Goal: Task Accomplishment & Management: Manage account settings

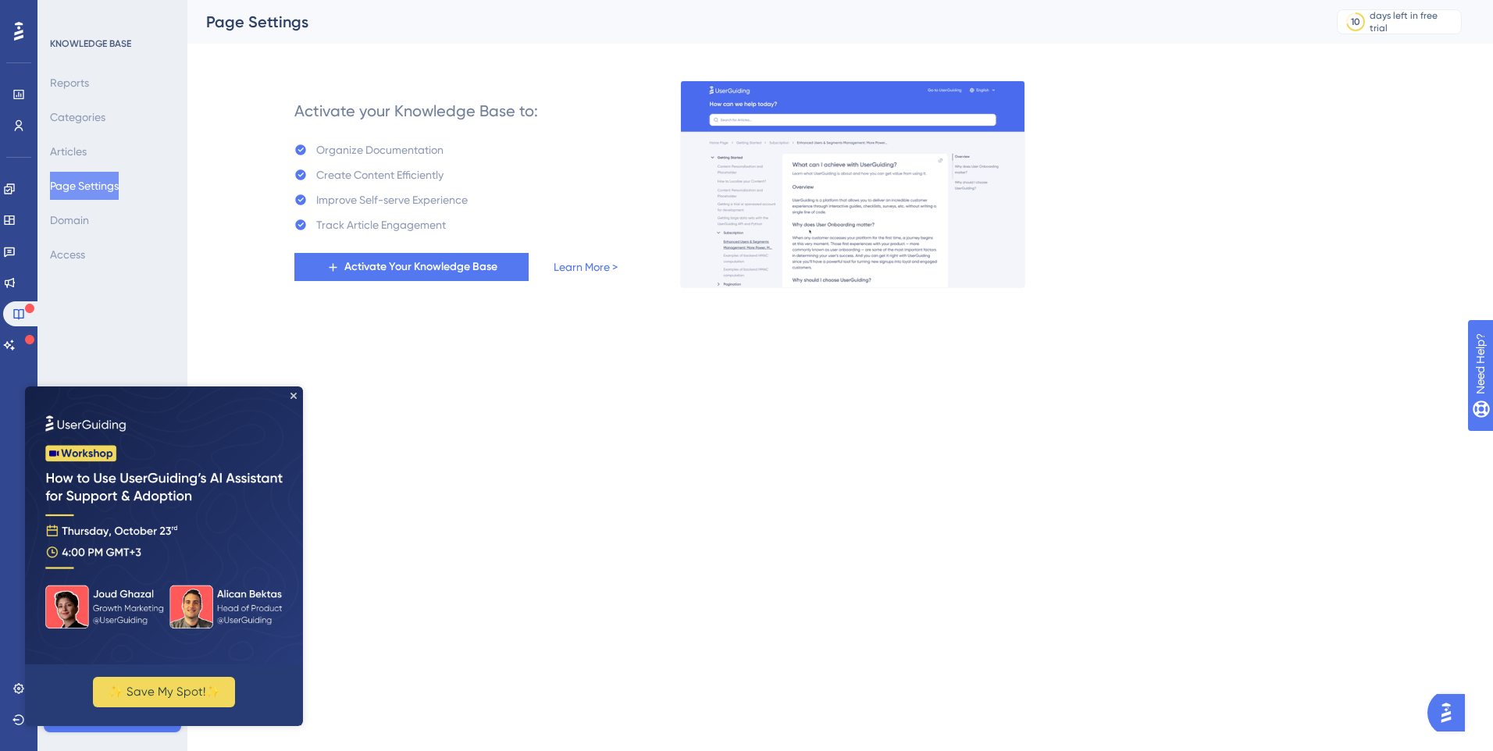
click at [291, 390] on img at bounding box center [164, 526] width 278 height 278
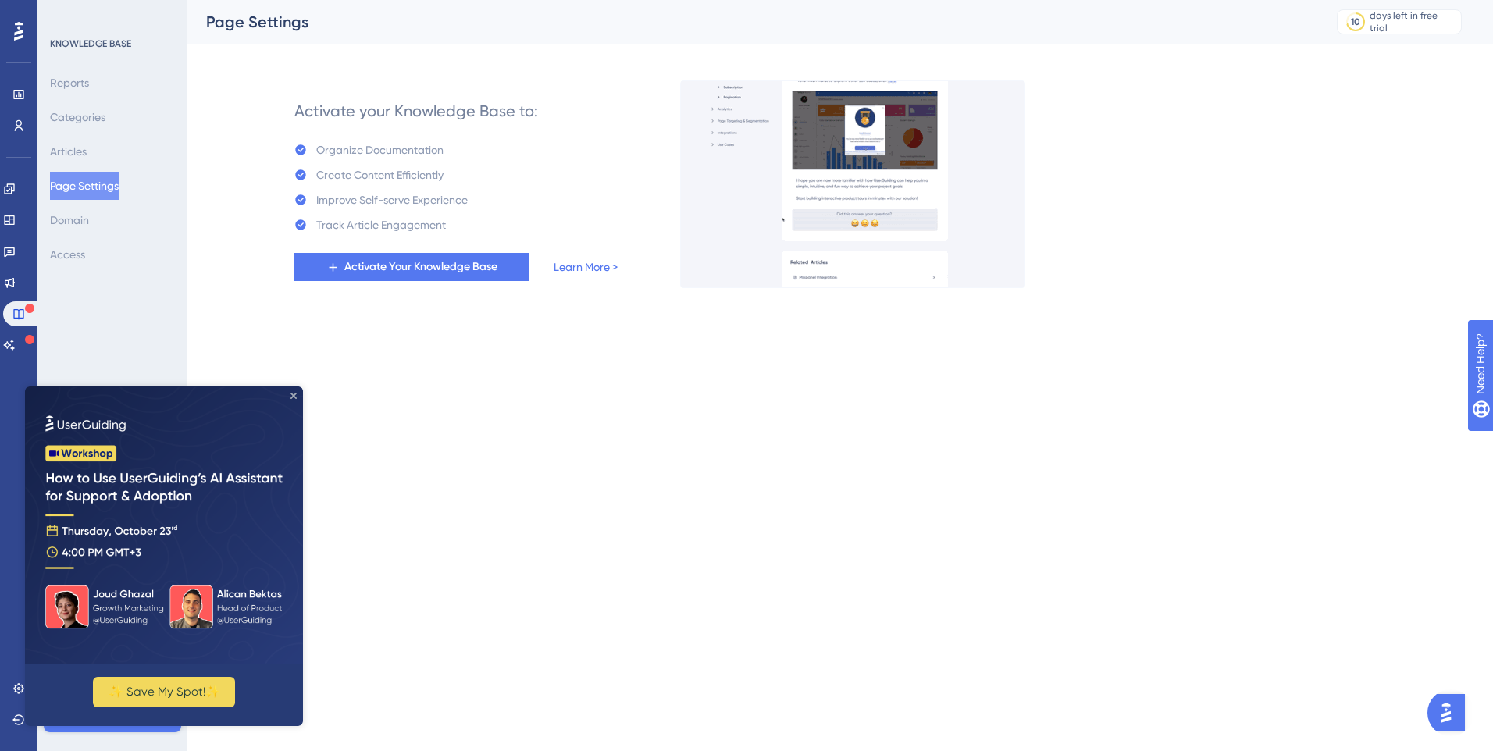
click at [295, 398] on icon "Close Preview" at bounding box center [294, 396] width 6 height 6
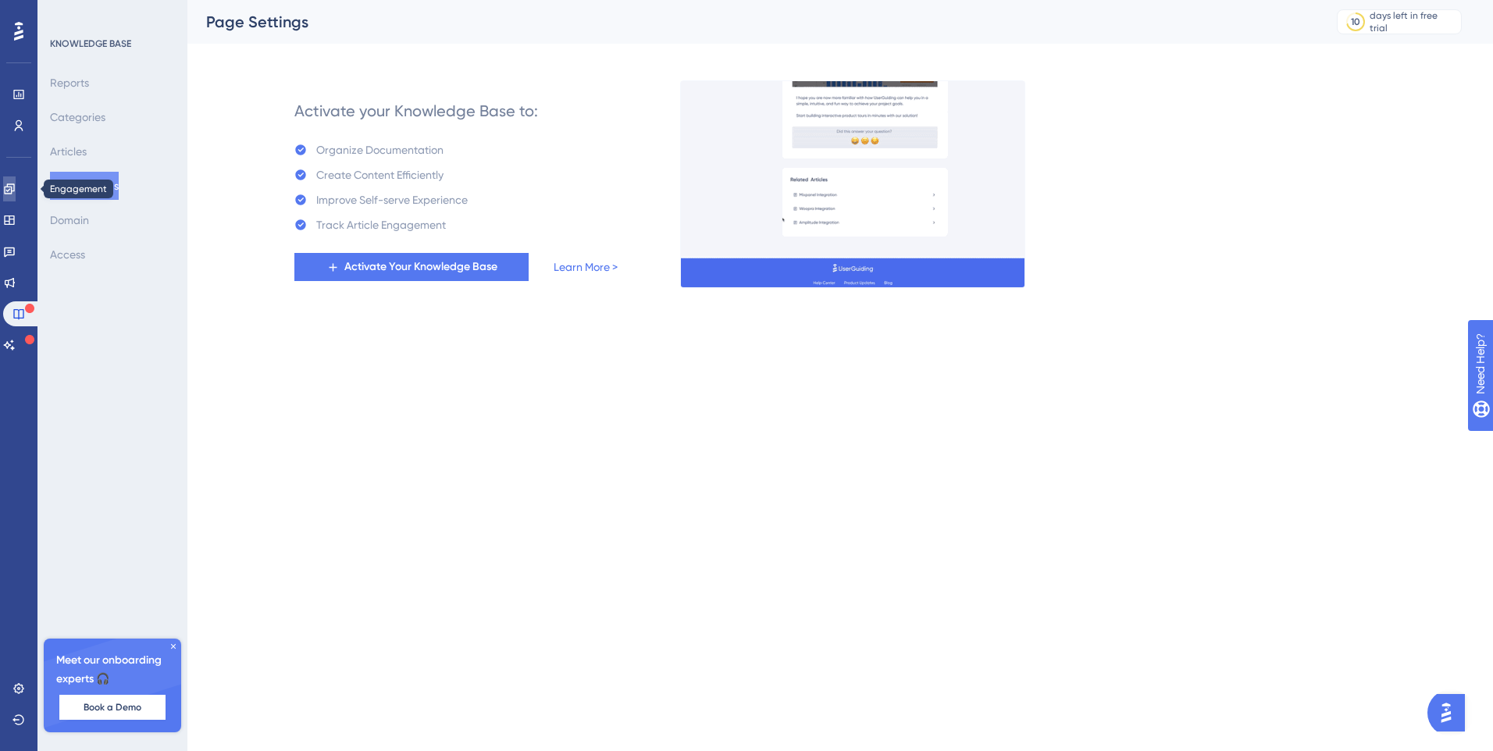
click at [14, 187] on icon at bounding box center [9, 189] width 10 height 10
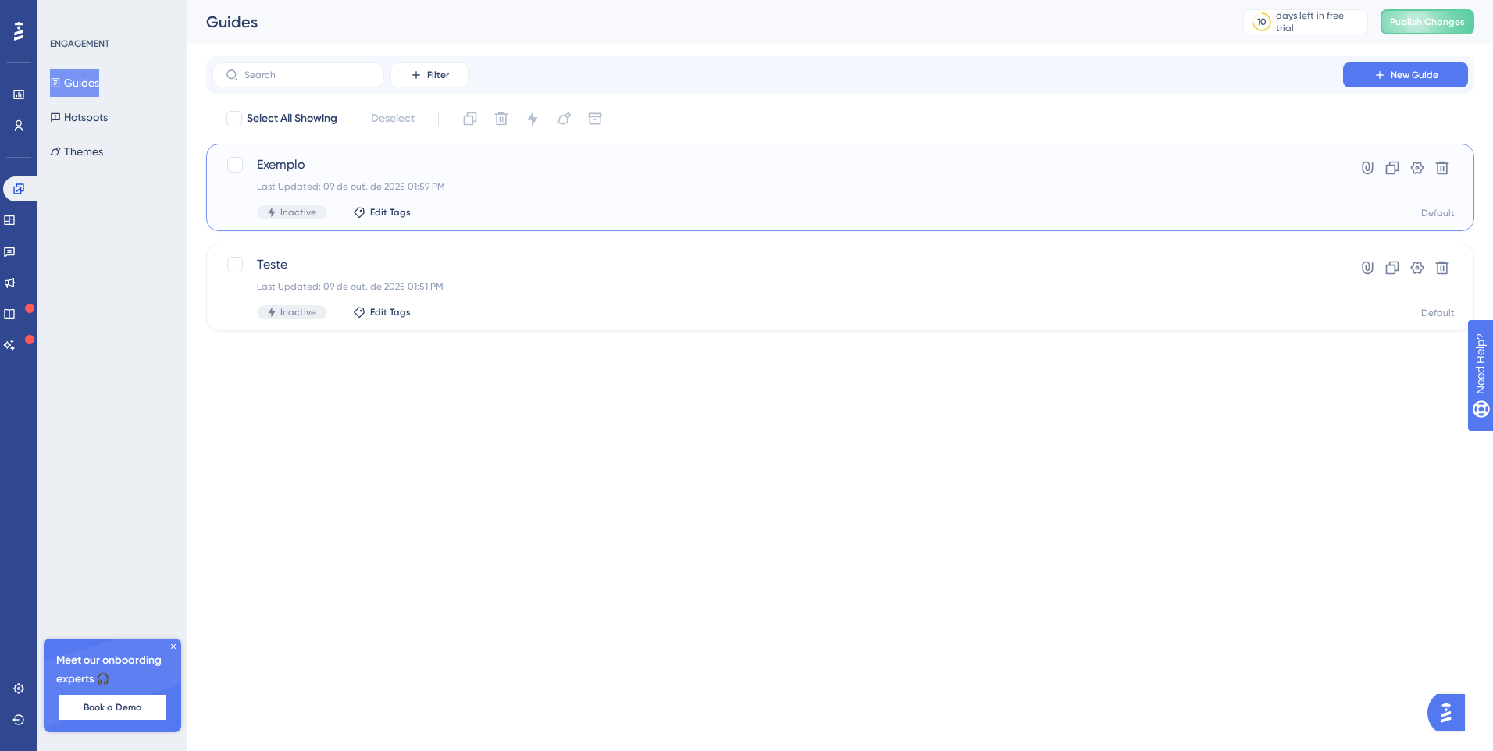
click at [448, 178] on div "Exemplo Last Updated: 09 de out. de 2025 01:59 PM Inactive Edit Tags" at bounding box center [778, 187] width 1042 height 64
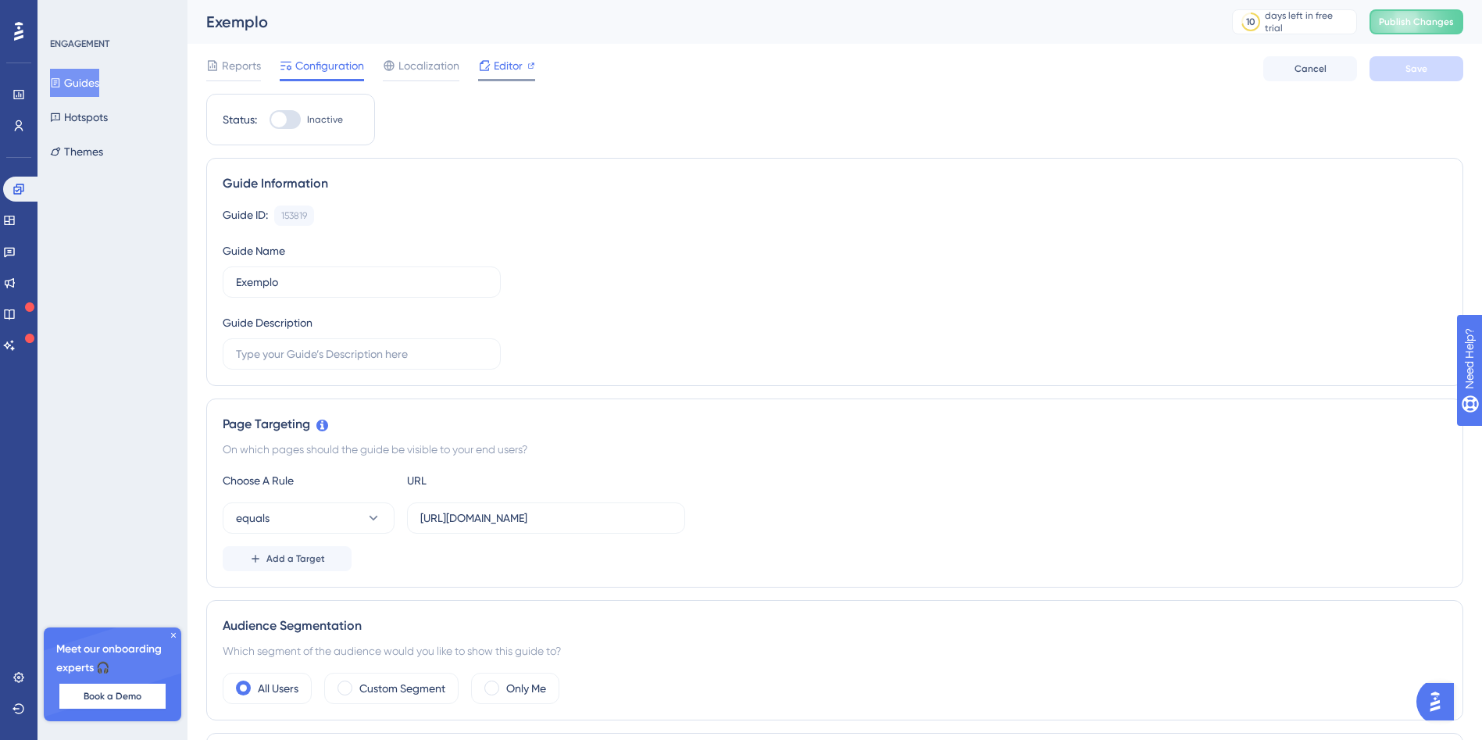
click at [511, 79] on div at bounding box center [506, 80] width 57 height 2
click at [283, 123] on div at bounding box center [279, 120] width 16 height 16
click at [269, 120] on input "Inactive" at bounding box center [269, 119] width 1 height 1
checkbox input "true"
click at [1386, 76] on button "Save" at bounding box center [1416, 68] width 94 height 25
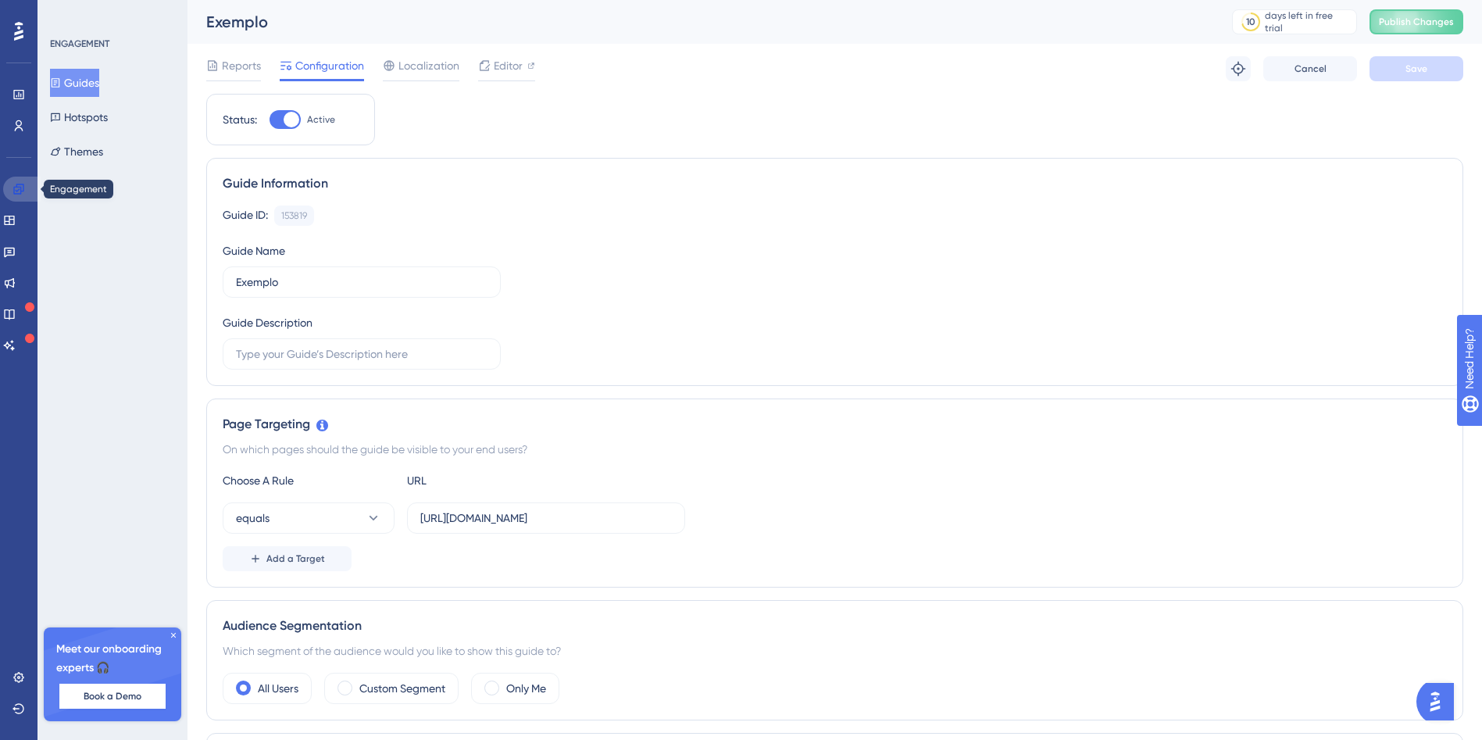
click at [29, 195] on link at bounding box center [21, 189] width 37 height 25
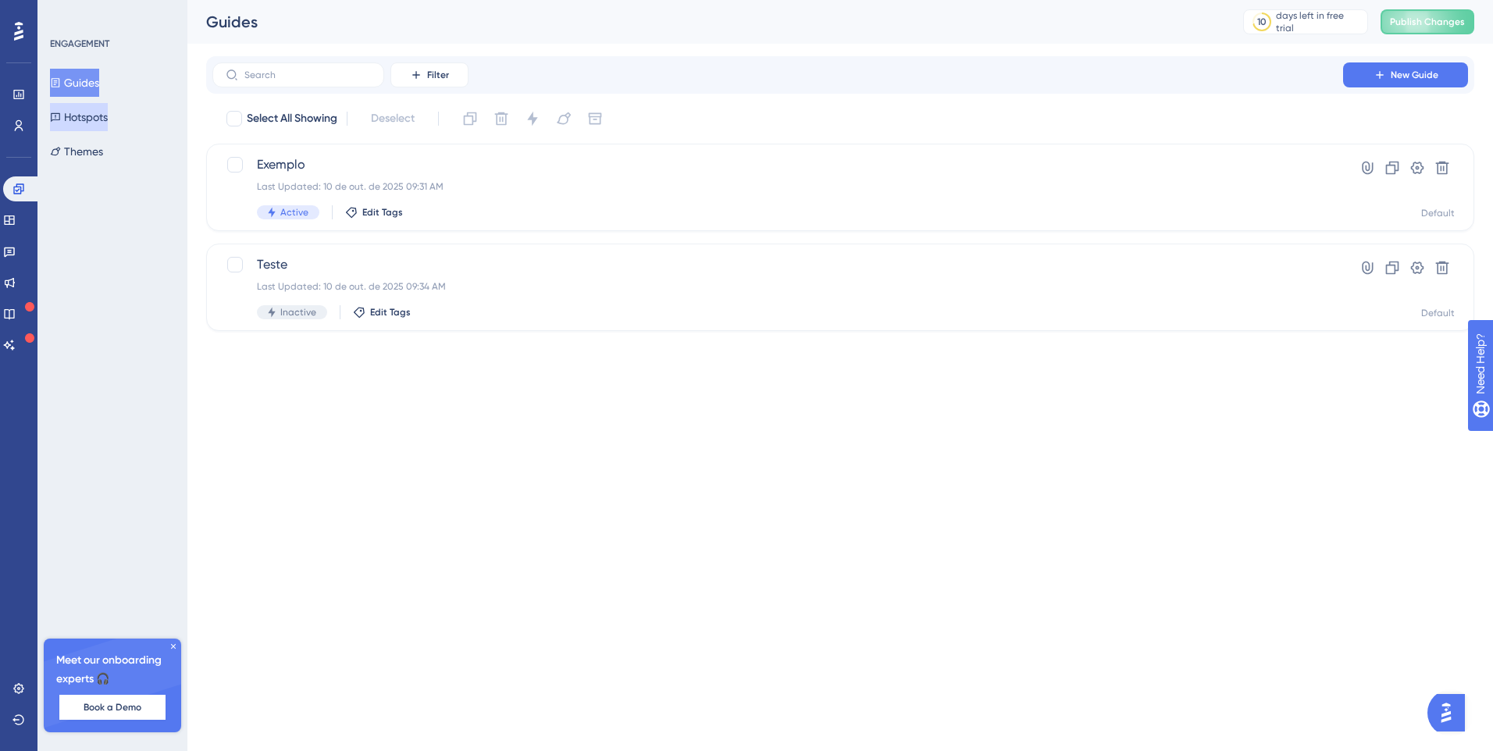
click at [87, 126] on button "Hotspots" at bounding box center [79, 117] width 58 height 28
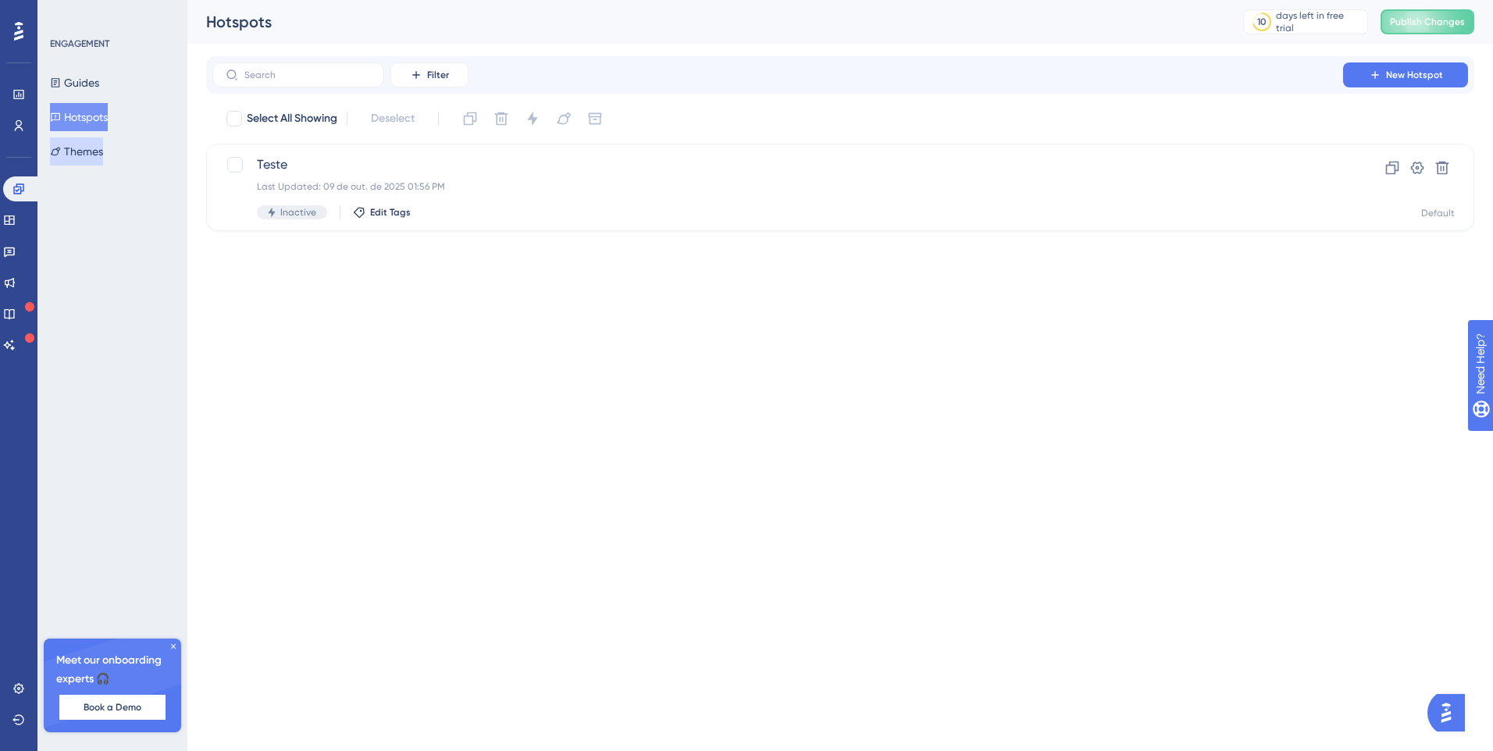
click at [86, 156] on button "Themes" at bounding box center [76, 151] width 53 height 28
click at [98, 130] on button "Hotspots" at bounding box center [79, 117] width 58 height 28
click at [91, 92] on button "Guides" at bounding box center [74, 83] width 49 height 28
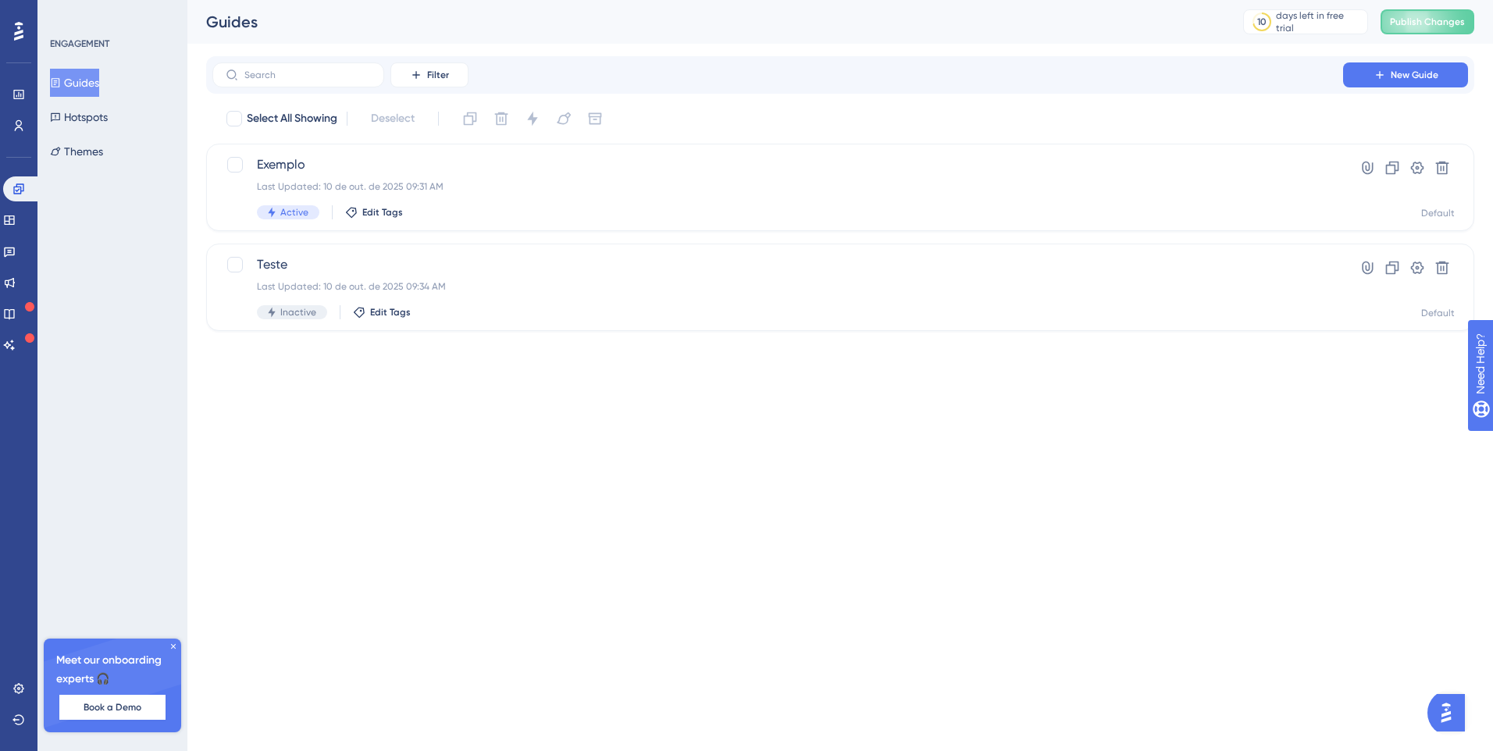
click at [171, 644] on icon at bounding box center [173, 646] width 9 height 9
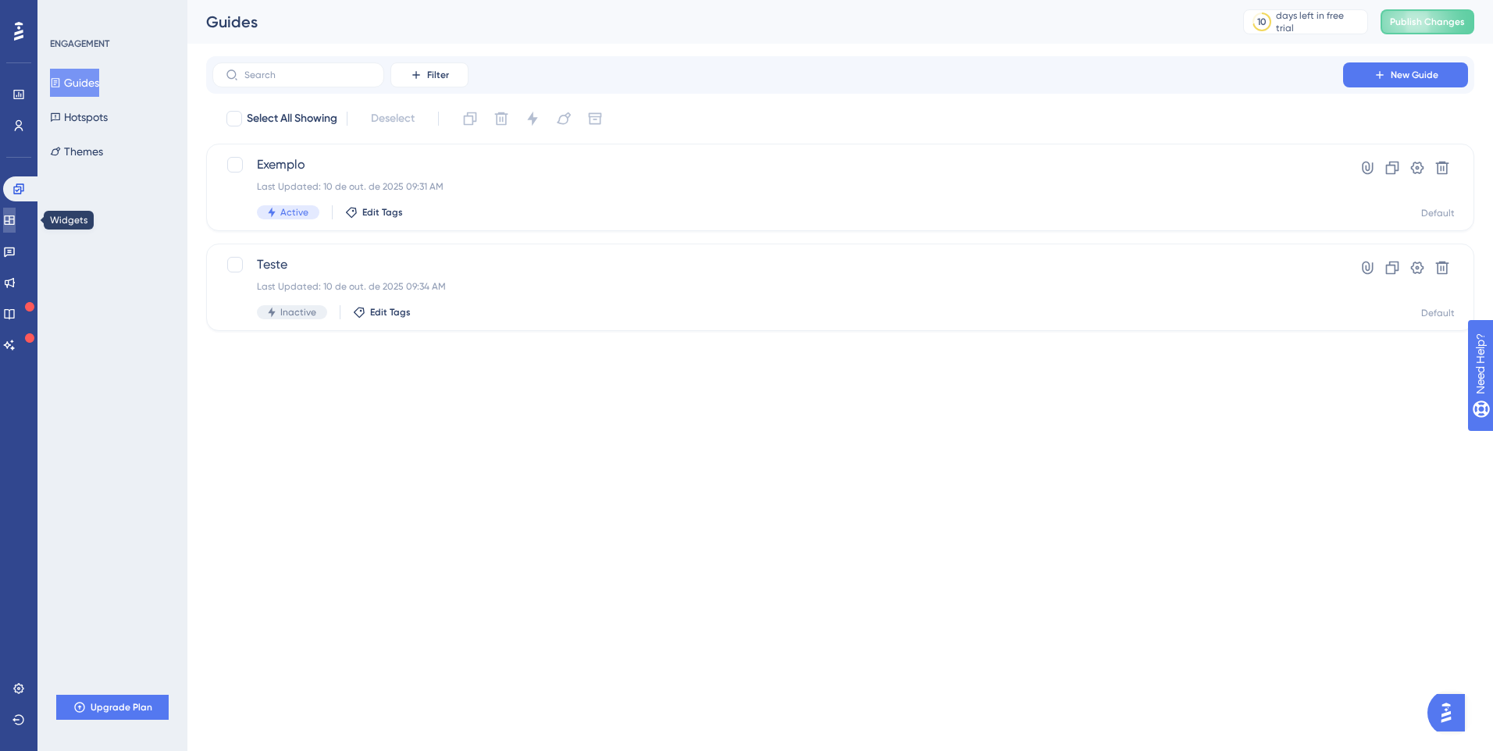
click at [14, 219] on icon at bounding box center [9, 220] width 10 height 9
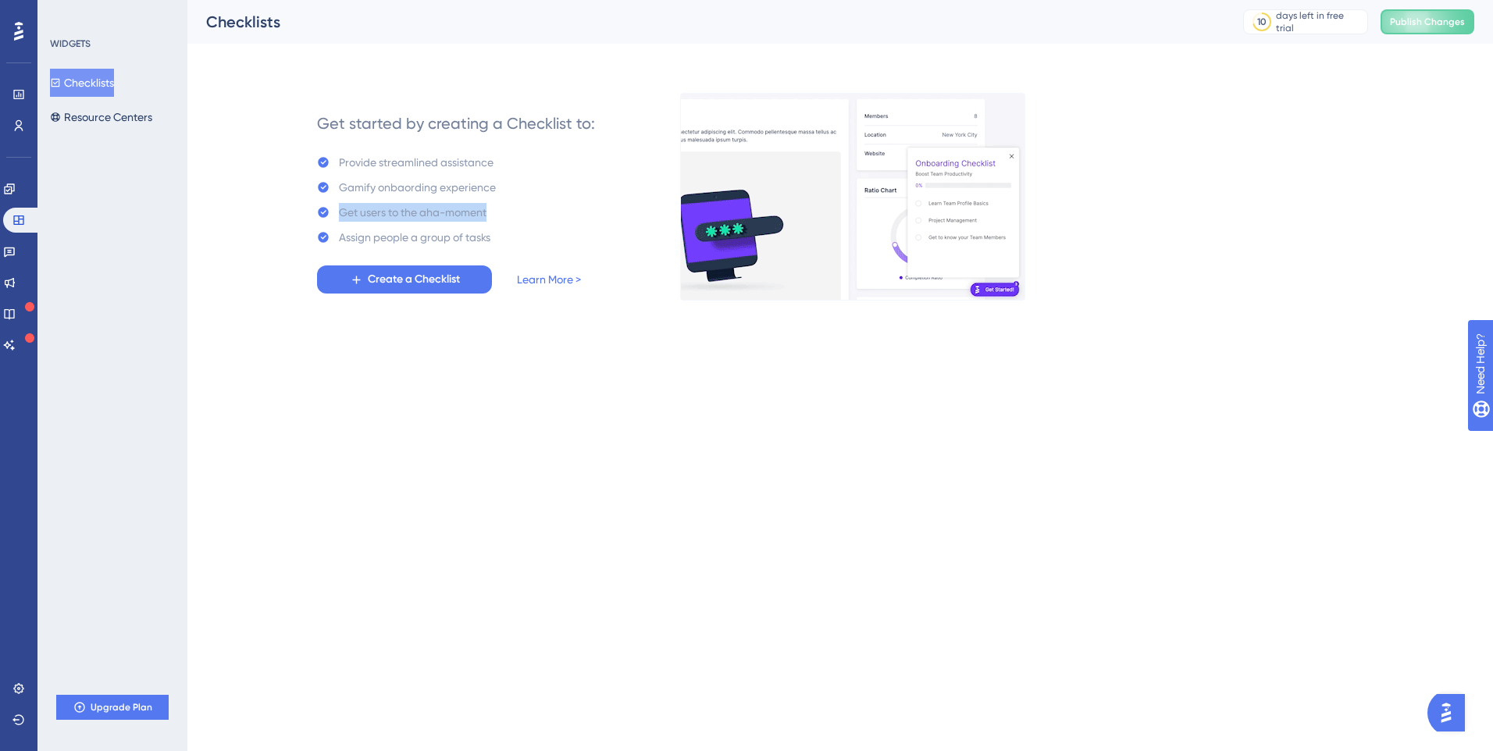
drag, startPoint x: 493, startPoint y: 215, endPoint x: 305, endPoint y: 216, distance: 188.2
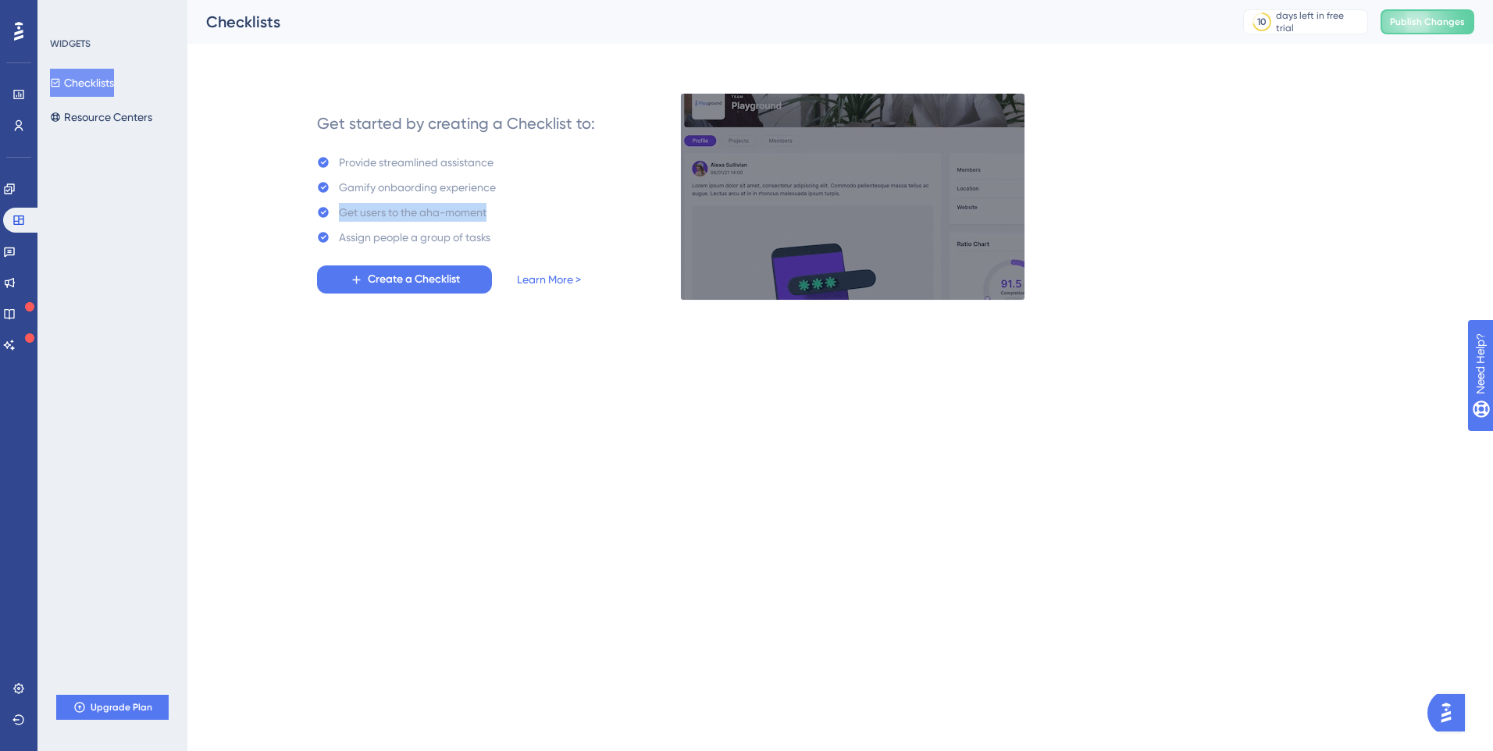
click at [305, 216] on div "Get started by creating a Checklist to: Provide streamlined assistance Gamify o…" at bounding box center [455, 197] width 387 height 206
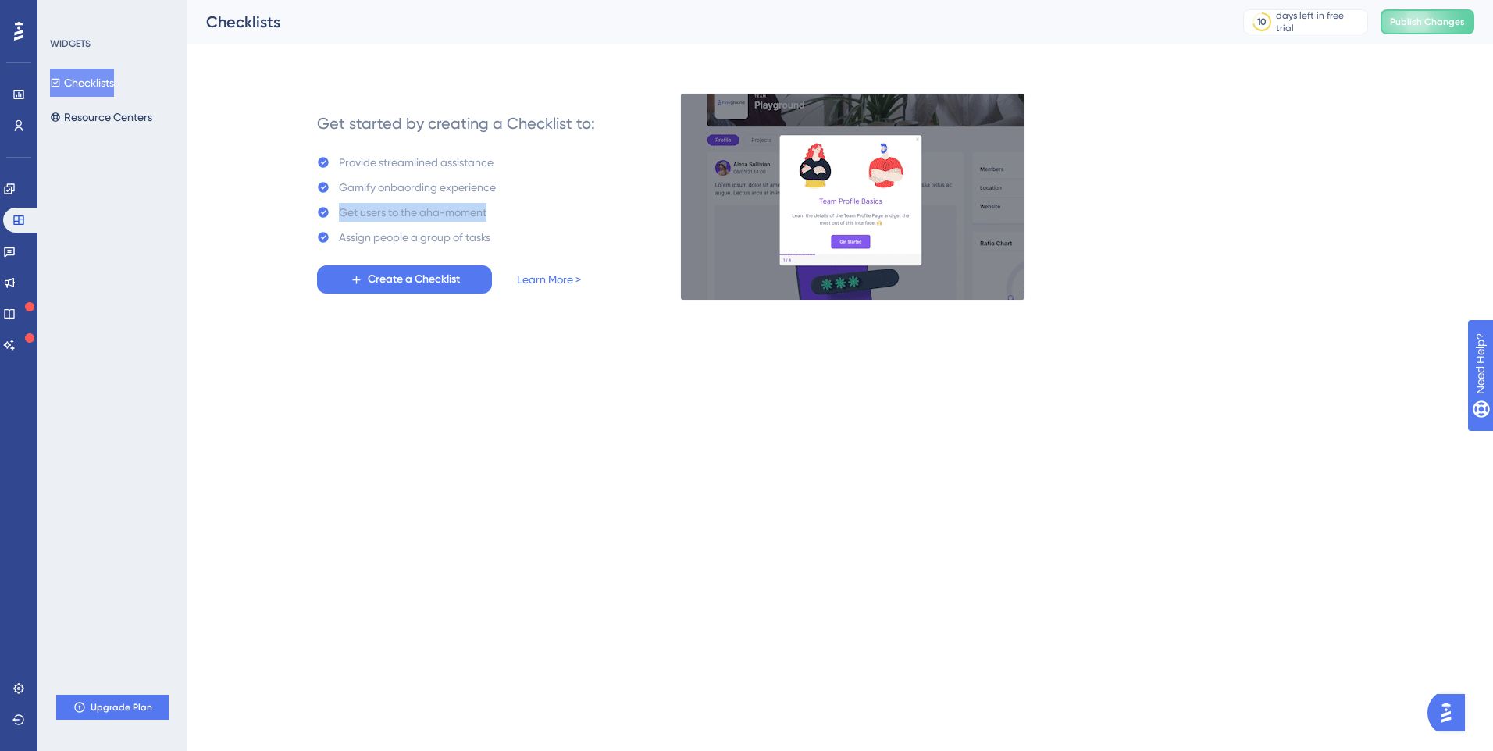
drag, startPoint x: 398, startPoint y: 222, endPoint x: 410, endPoint y: 218, distance: 12.3
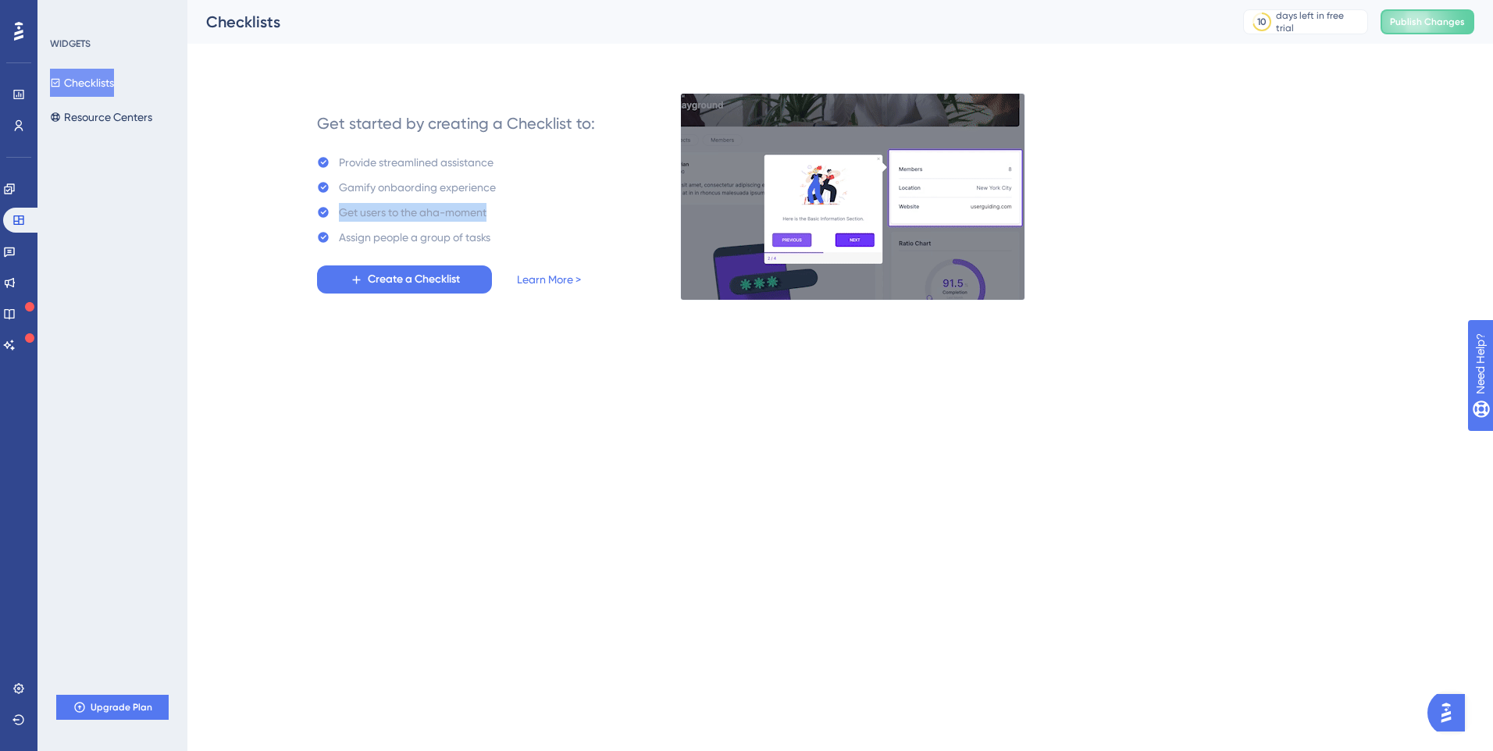
click at [398, 222] on div "Provide streamlined assistance Gamify onbaording experience Get users to the ah…" at bounding box center [406, 200] width 179 height 94
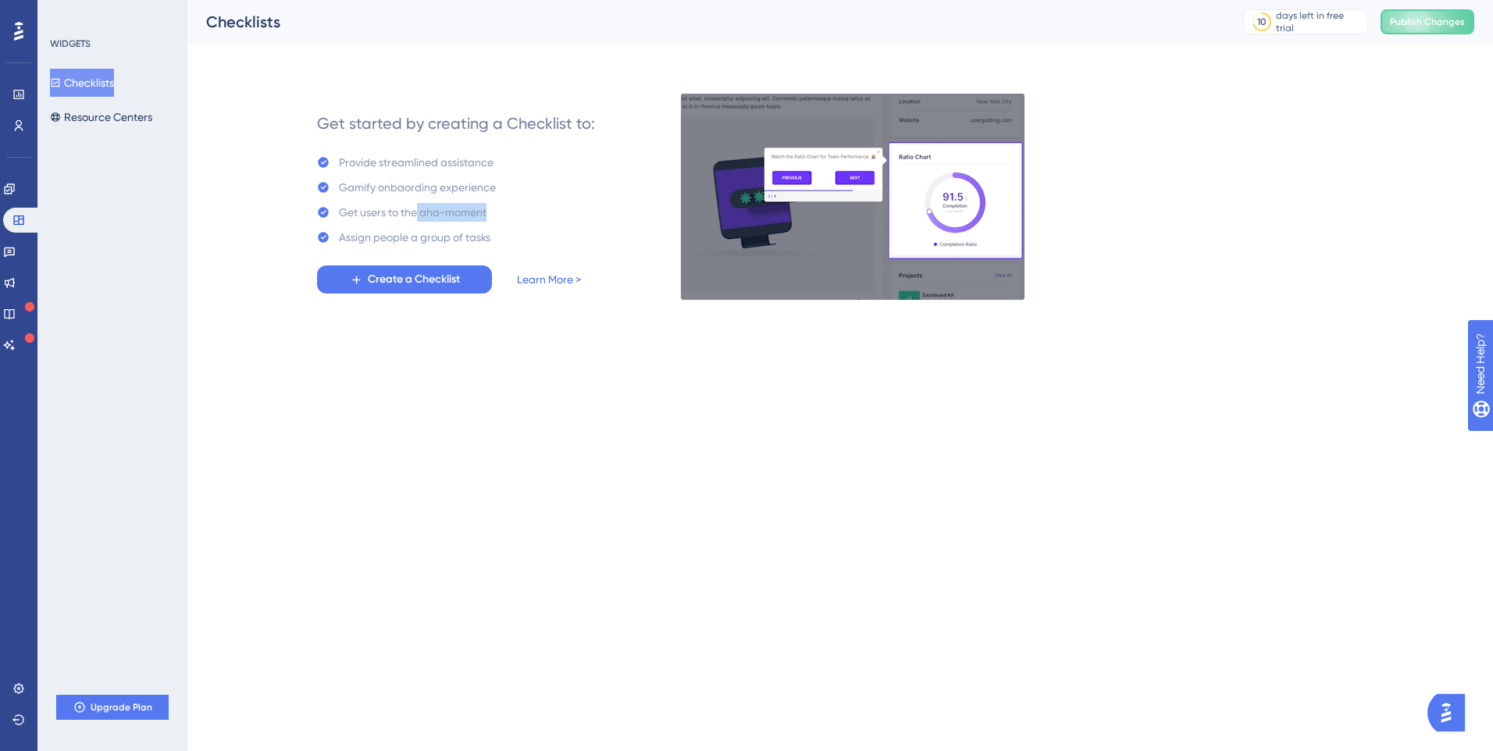
drag, startPoint x: 422, startPoint y: 214, endPoint x: 494, endPoint y: 205, distance: 73.1
click at [494, 205] on div "Get users to the aha-moment" at bounding box center [406, 212] width 179 height 19
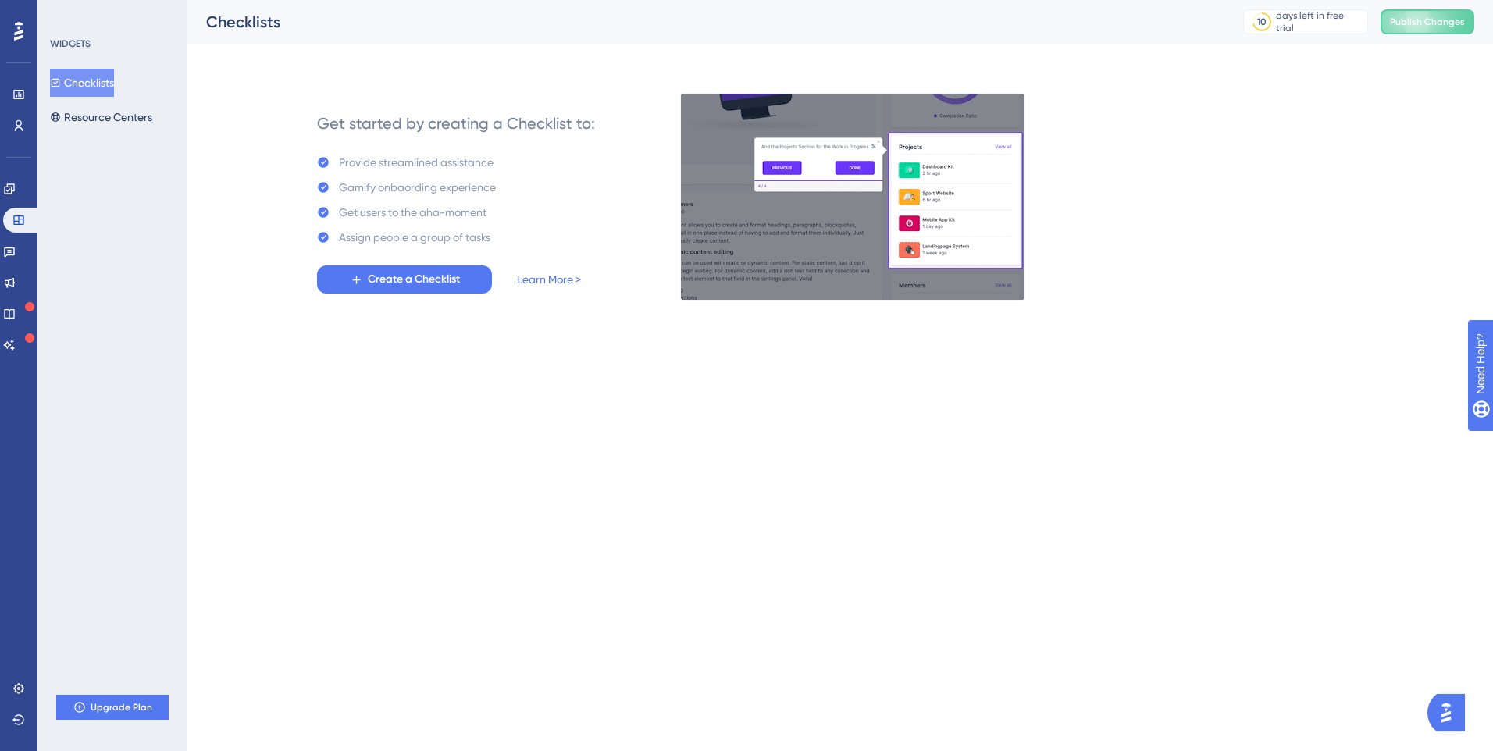
drag, startPoint x: 494, startPoint y: 205, endPoint x: 515, endPoint y: 248, distance: 47.2
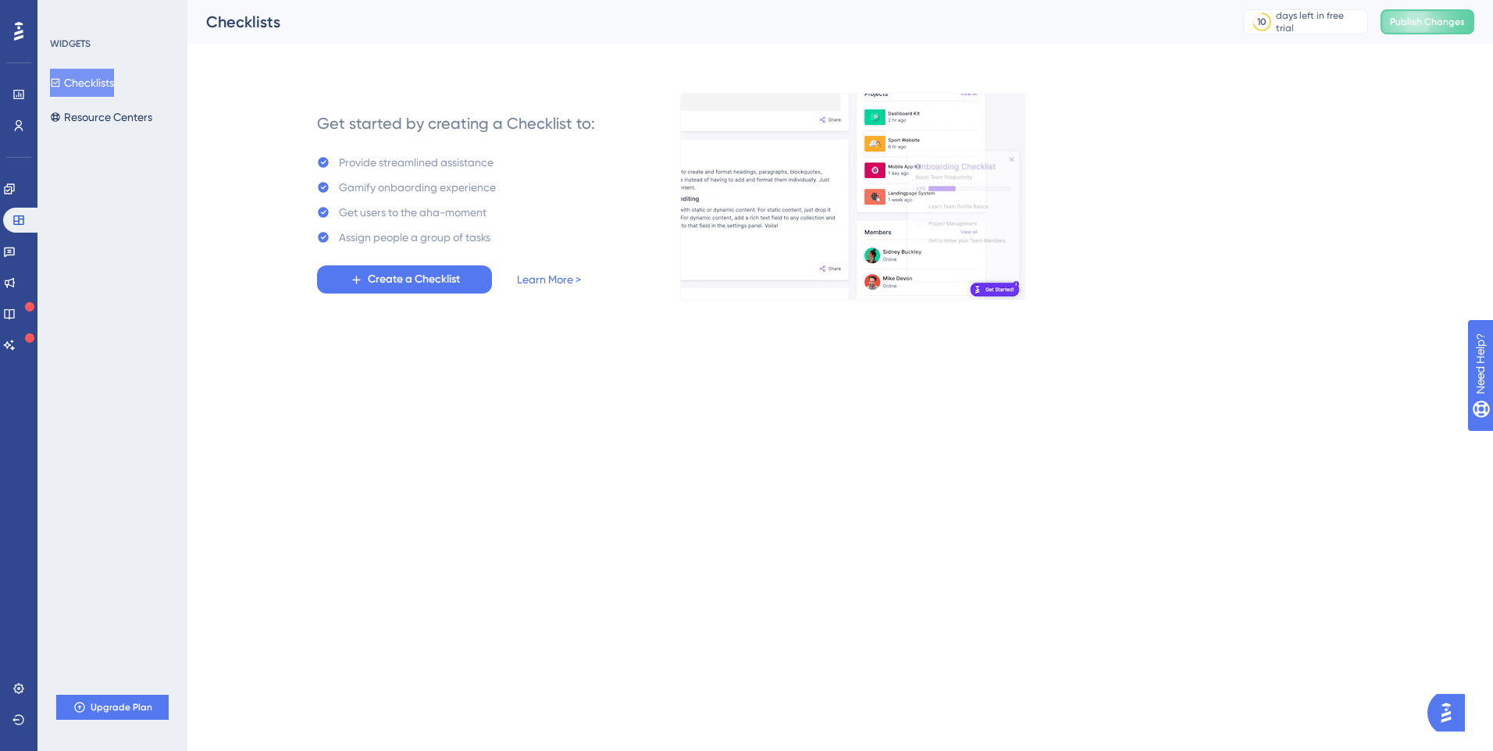
click at [519, 248] on div "Get started by creating a Checklist to: Provide streamlined assistance Gamify o…" at bounding box center [456, 197] width 278 height 194
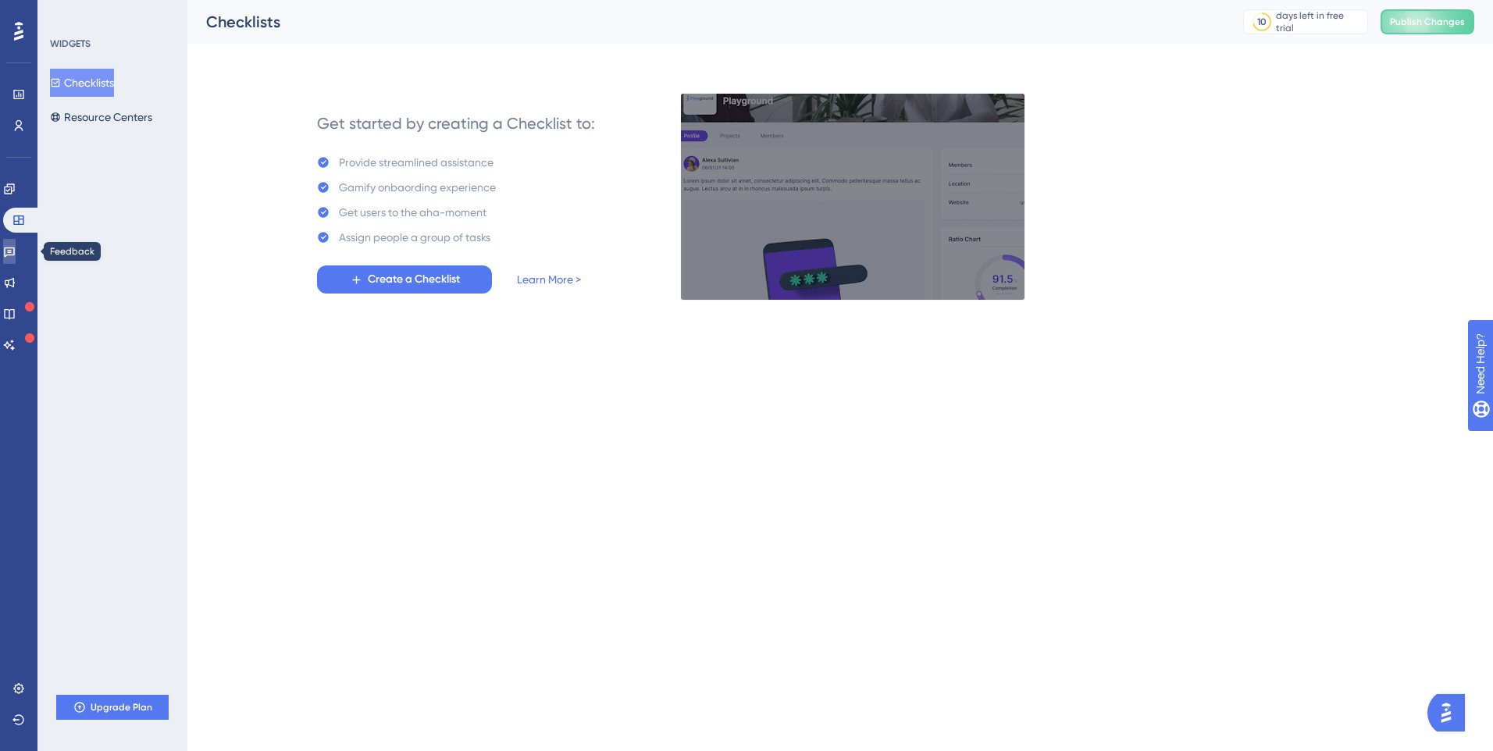
click at [16, 250] on link at bounding box center [9, 251] width 12 height 25
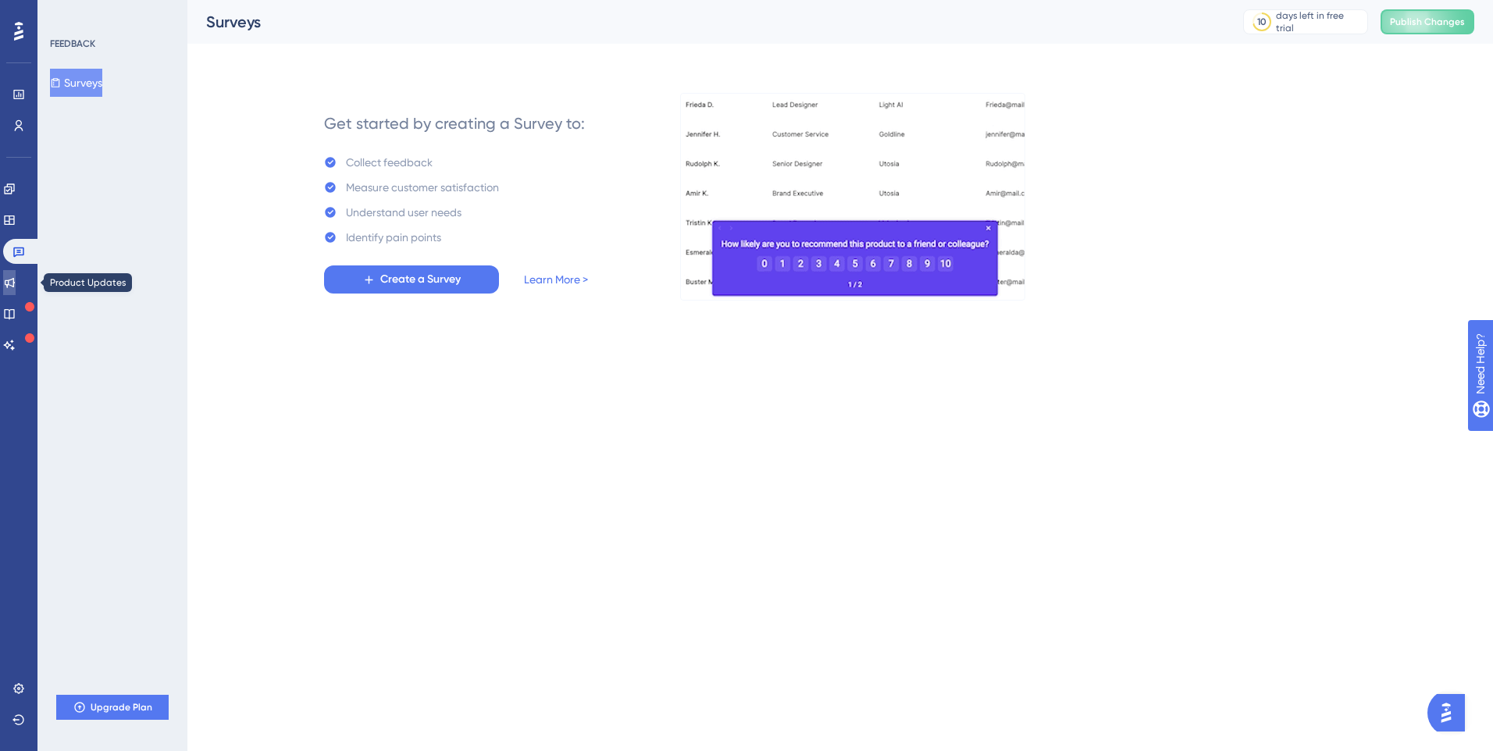
click at [16, 285] on link at bounding box center [9, 282] width 12 height 25
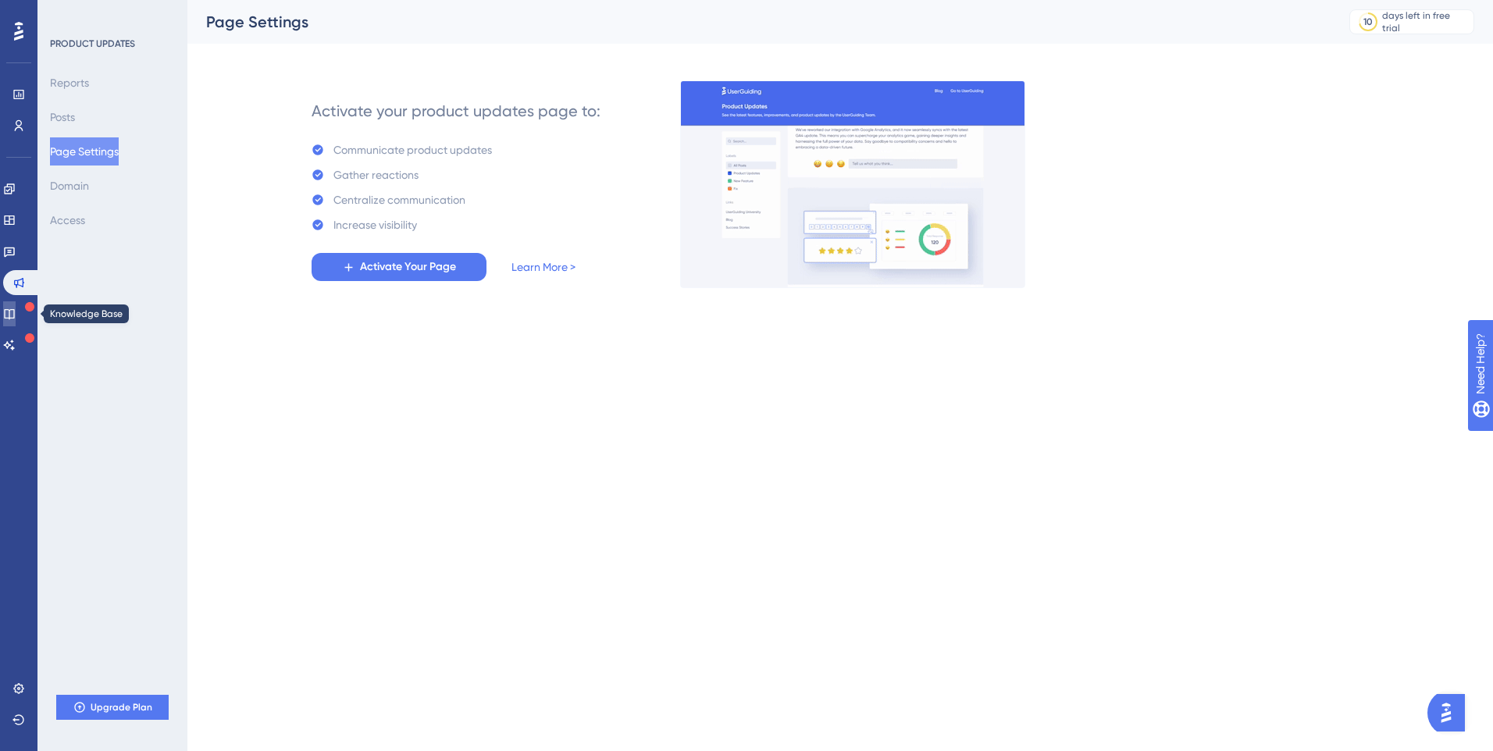
click at [14, 311] on icon at bounding box center [9, 314] width 10 height 10
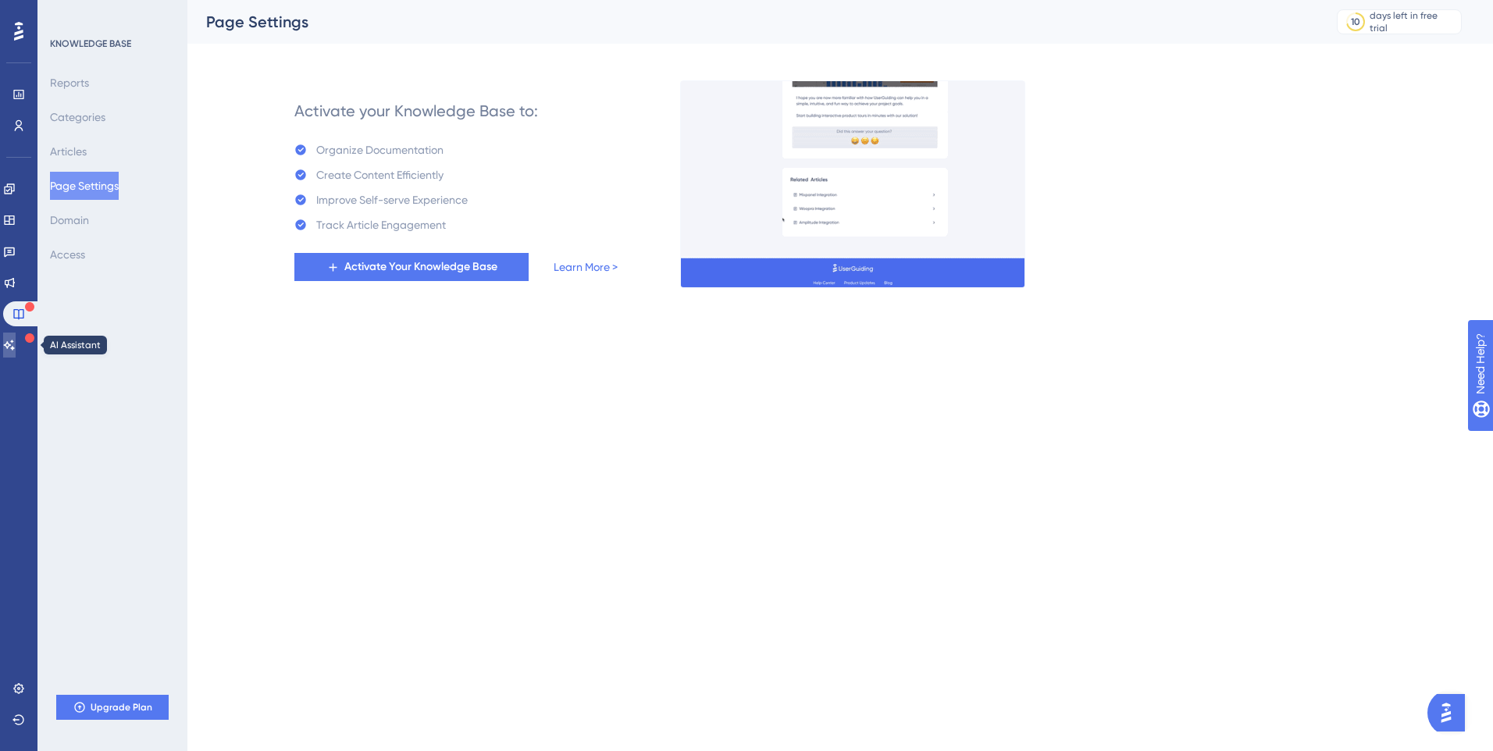
click at [12, 348] on link at bounding box center [9, 345] width 12 height 25
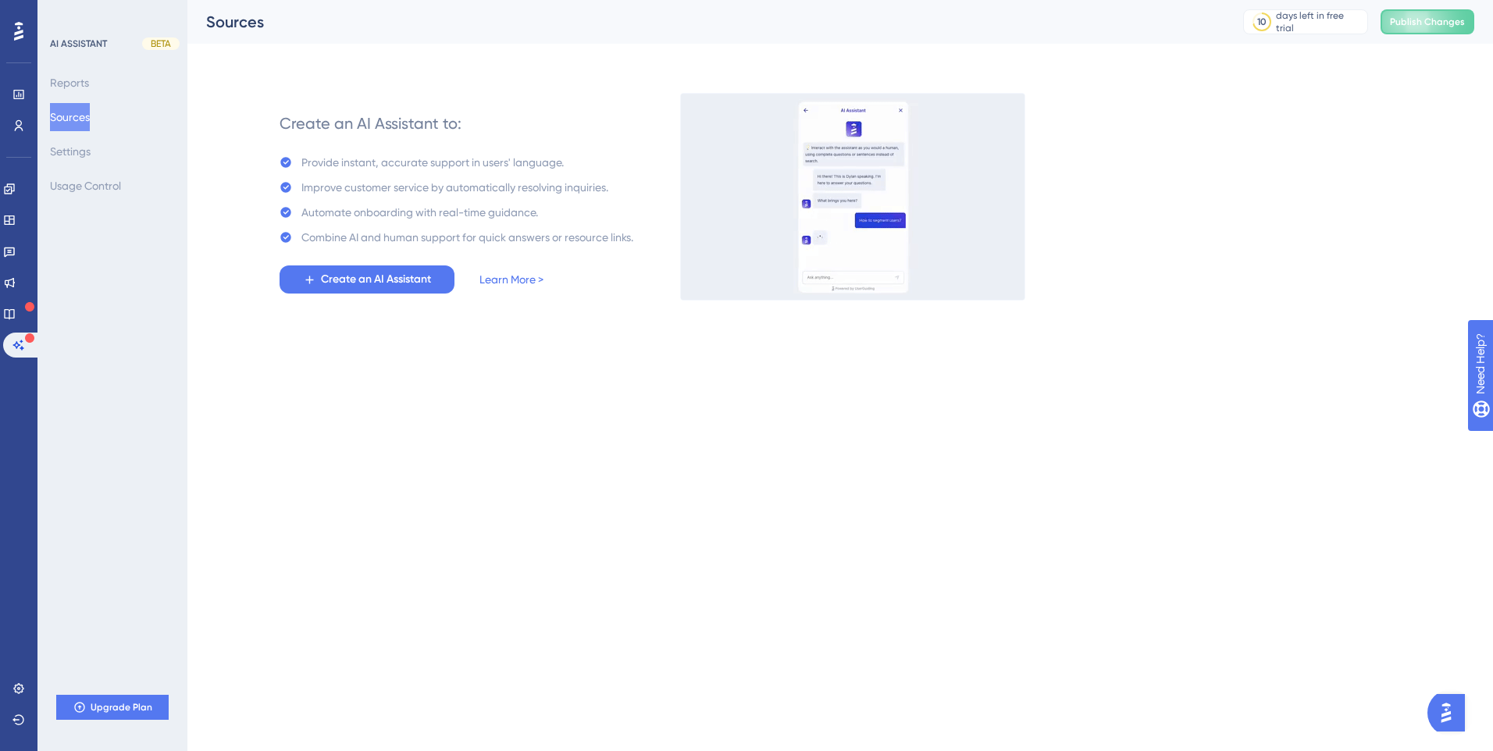
click at [571, 0] on html "Performance Users Engagement Widgets Feedback Product Updates Knowledge Base AI…" at bounding box center [746, 0] width 1493 height 0
click at [10, 323] on link at bounding box center [9, 313] width 12 height 25
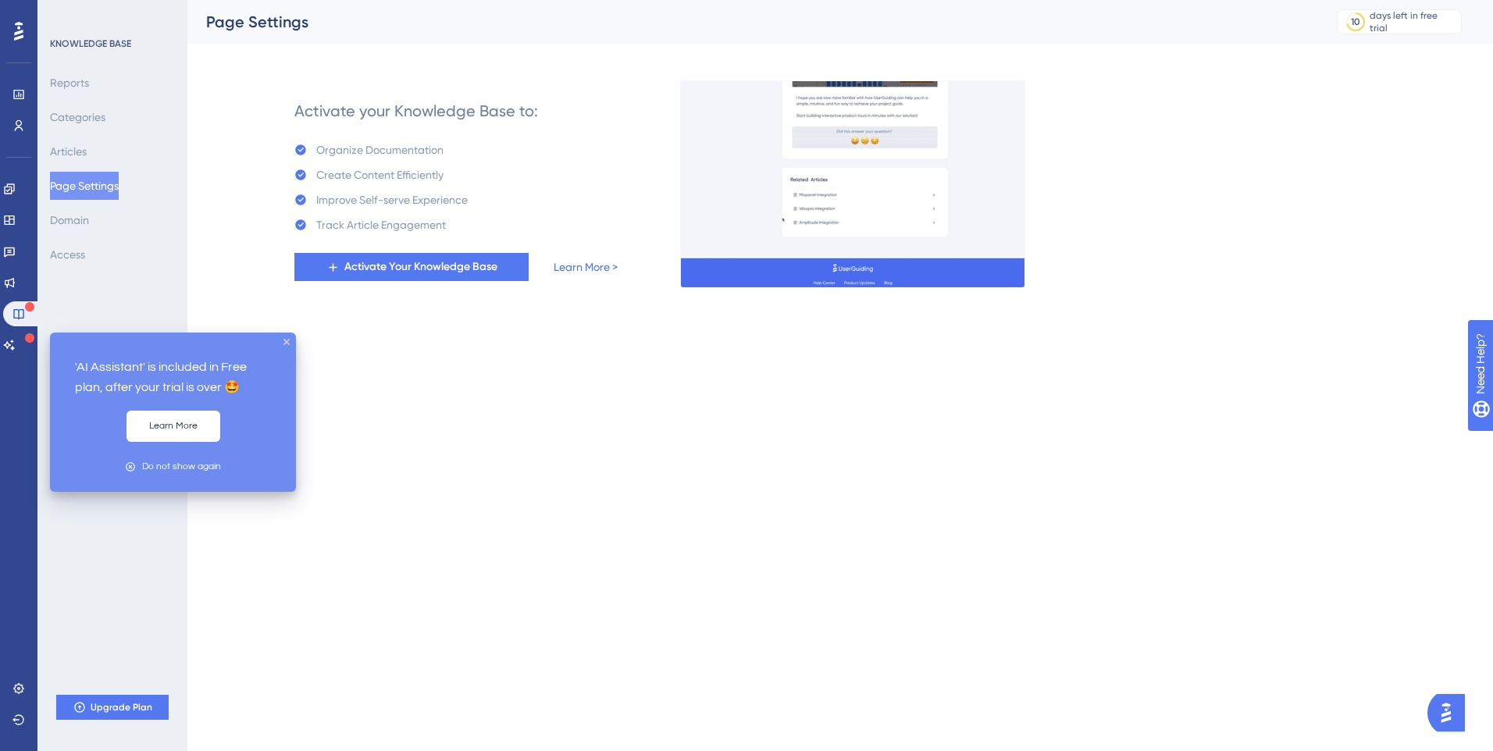
click at [31, 344] on div at bounding box center [29, 339] width 9 height 12
click at [287, 346] on div "'AI Assistant' is included in Free plan, after your trial is over 🤩 Learn More …" at bounding box center [173, 412] width 246 height 159
click at [287, 340] on icon "close tooltip" at bounding box center [287, 342] width 6 height 6
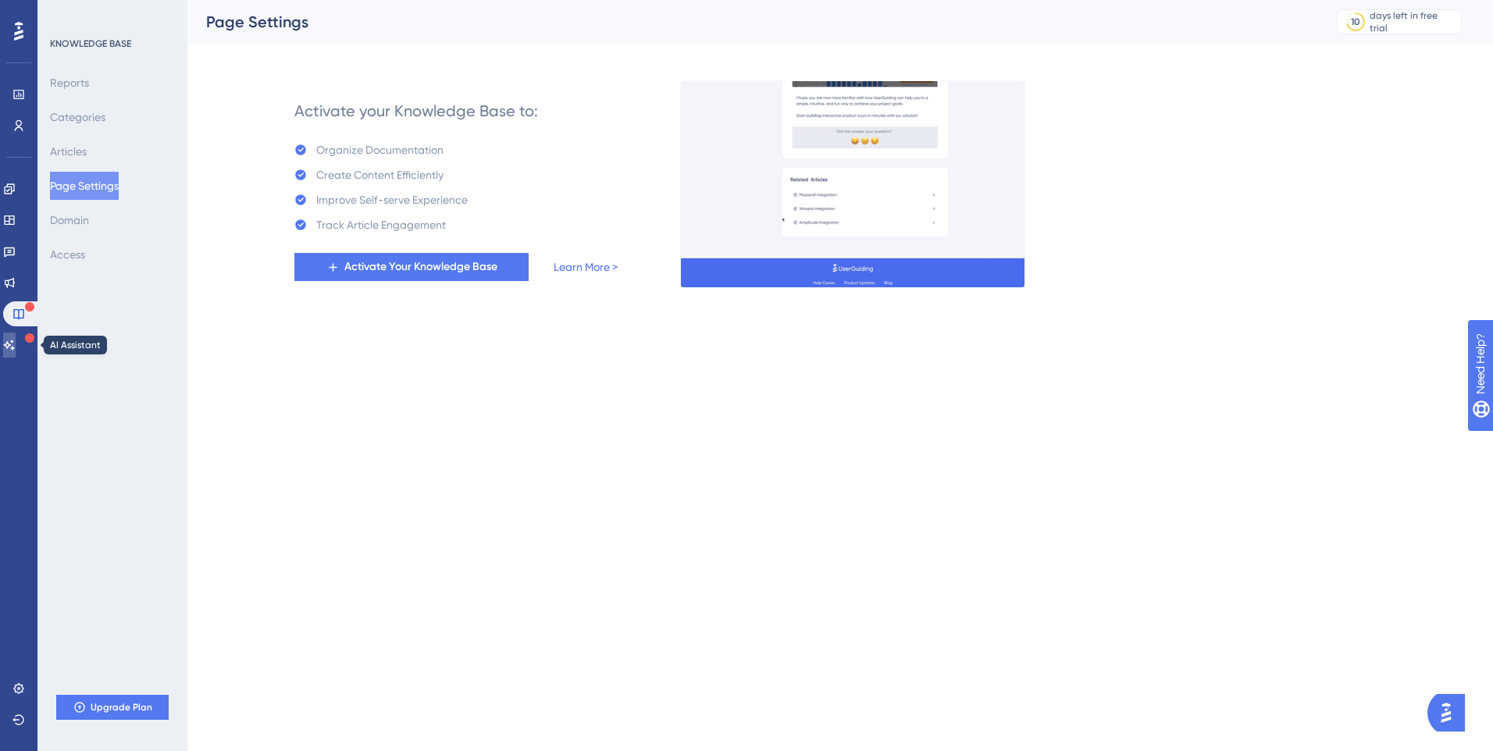
click at [15, 349] on icon at bounding box center [9, 345] width 12 height 12
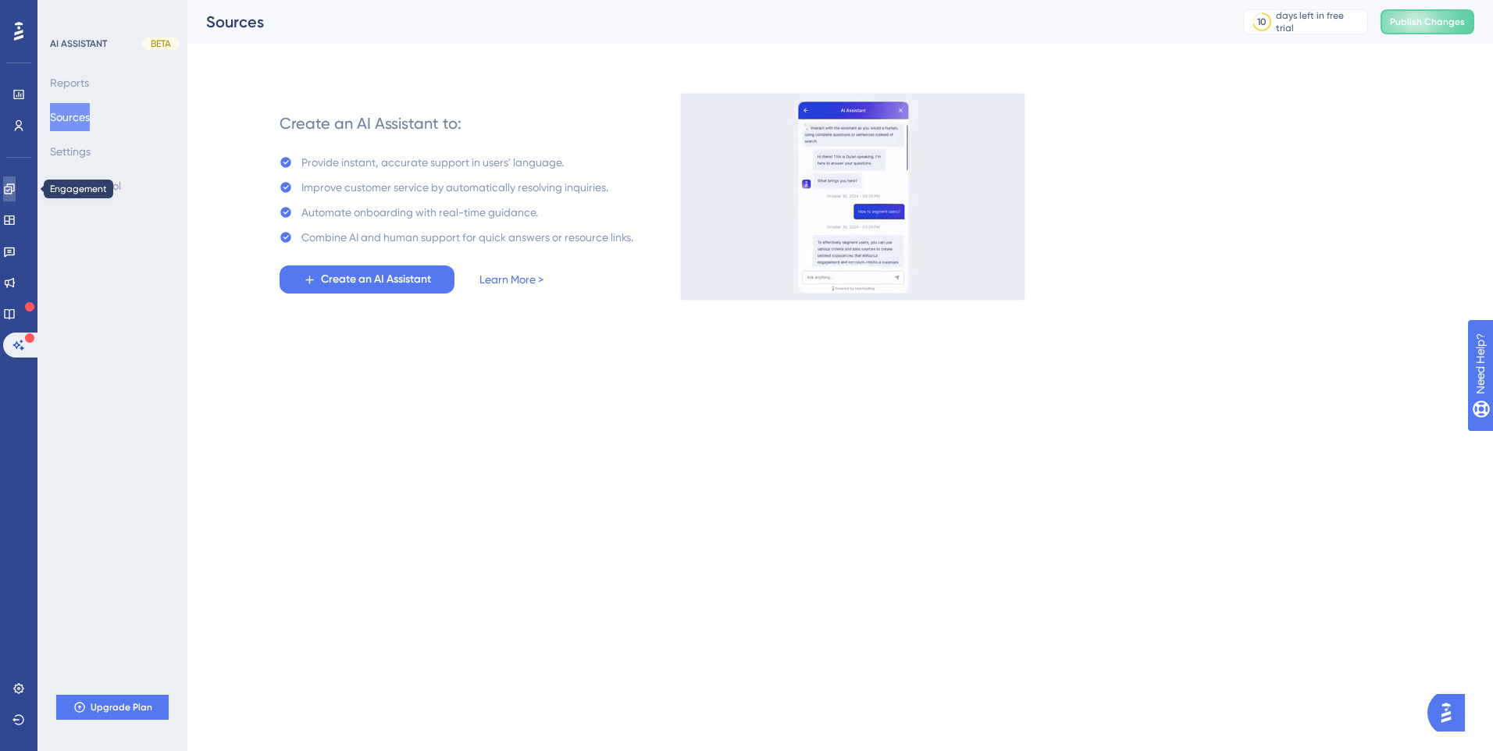
click at [14, 184] on icon at bounding box center [9, 189] width 10 height 10
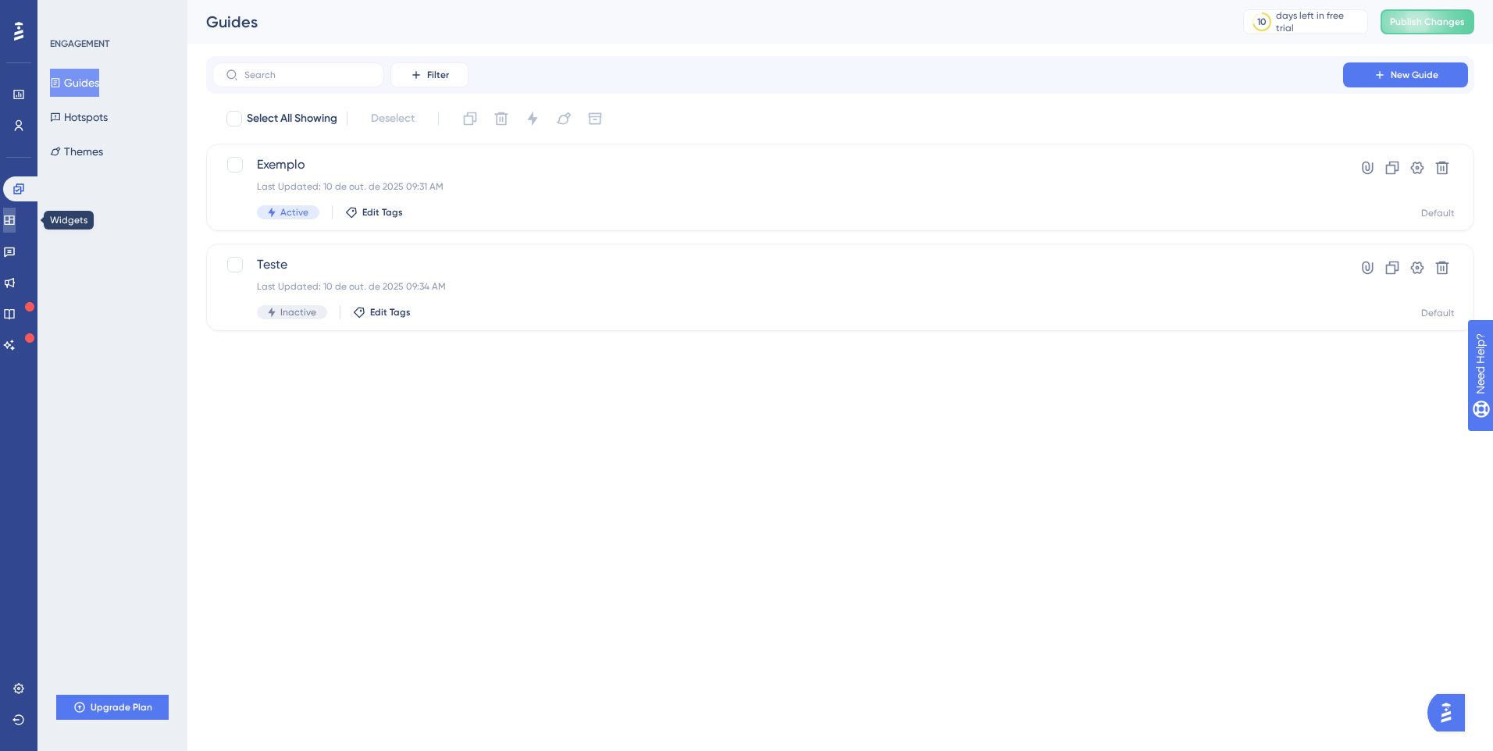
click at [16, 227] on link at bounding box center [9, 220] width 12 height 25
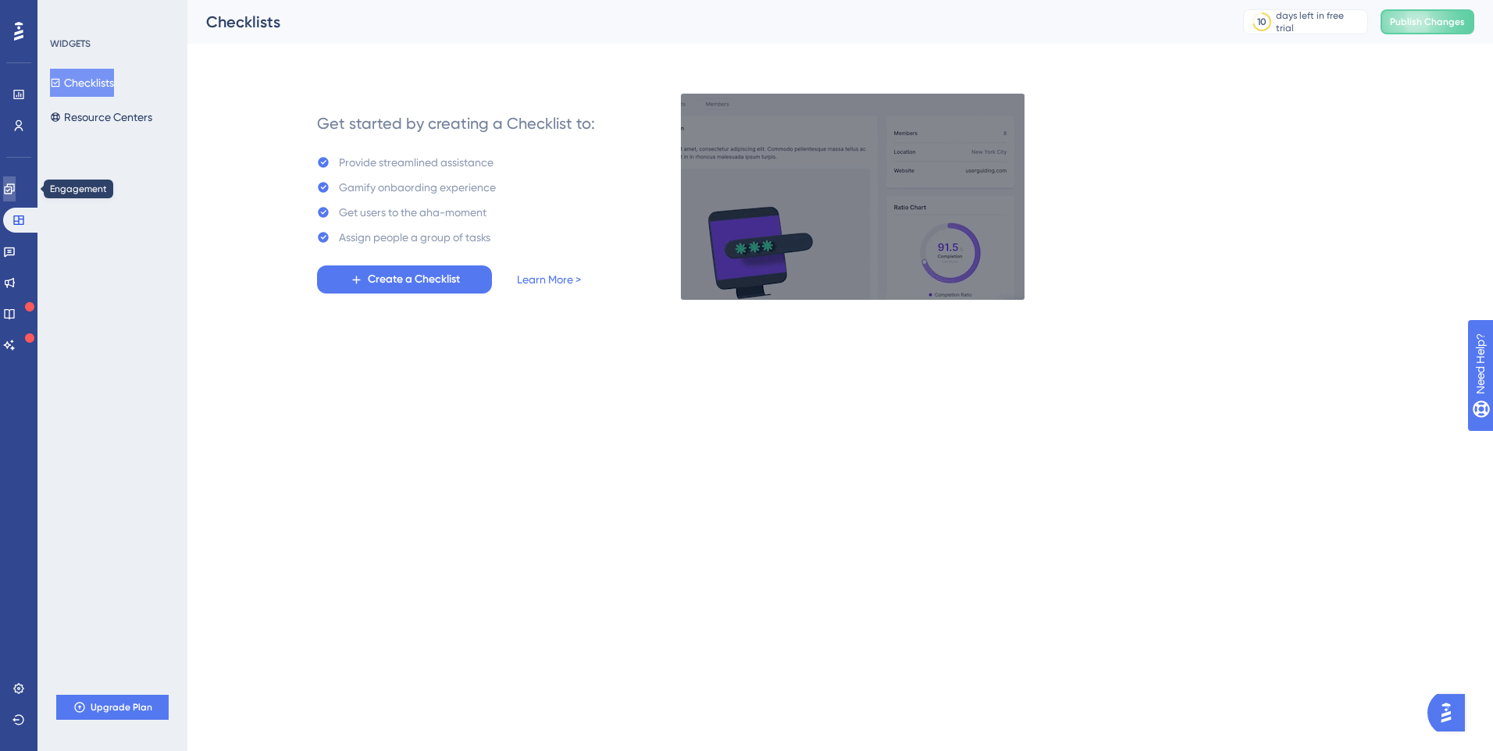
click at [14, 184] on icon at bounding box center [9, 189] width 10 height 10
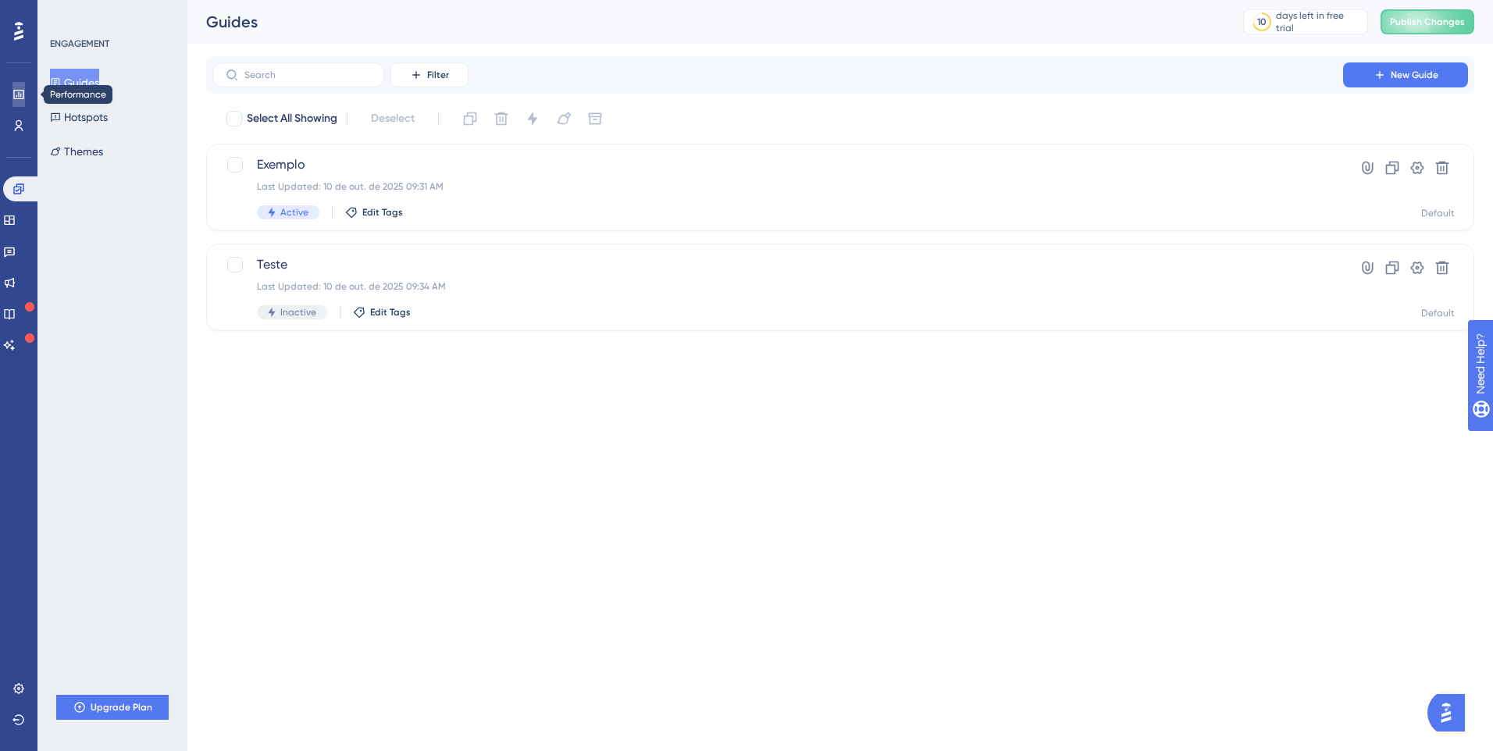
click at [17, 93] on icon at bounding box center [18, 94] width 12 height 12
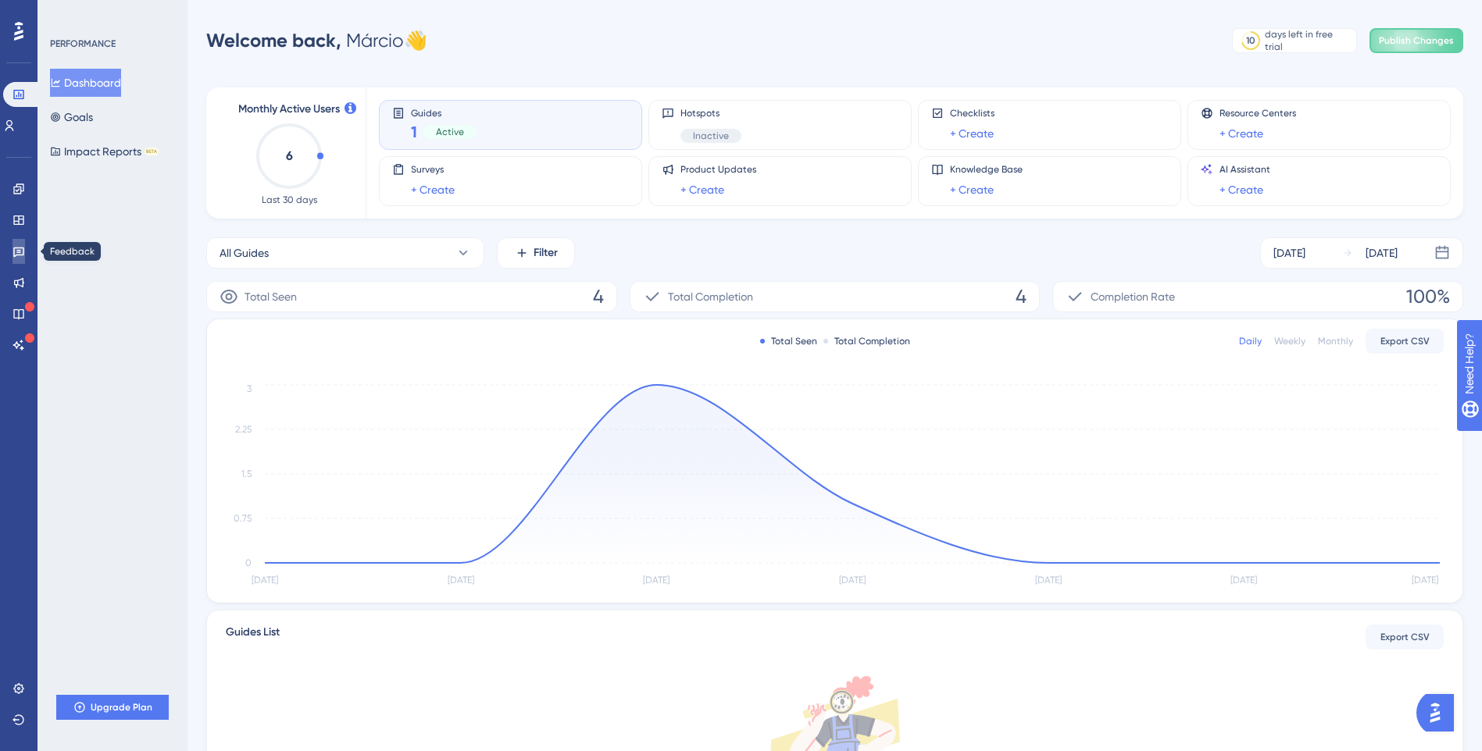
click at [17, 254] on icon at bounding box center [18, 251] width 12 height 12
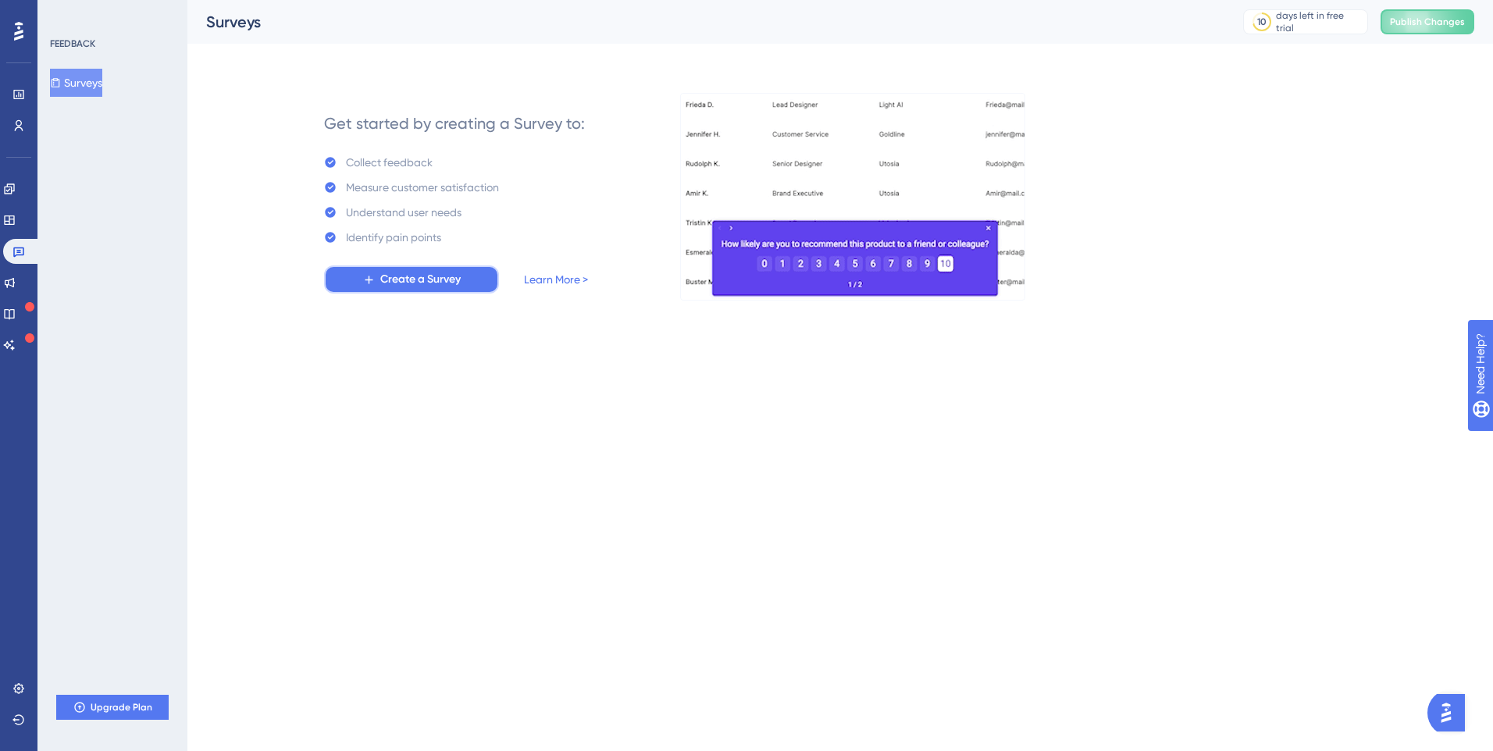
click at [423, 284] on span "Create a Survey" at bounding box center [420, 279] width 80 height 19
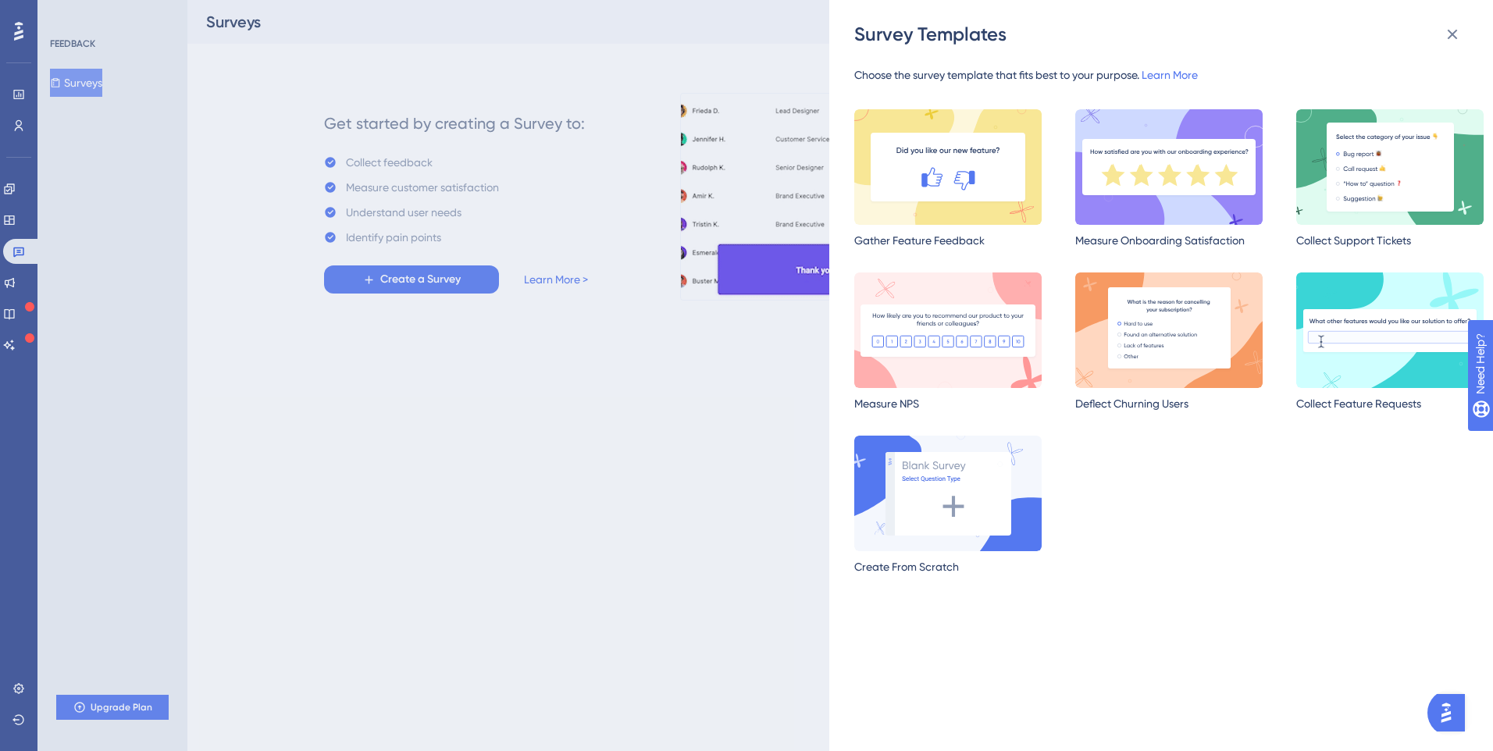
click at [310, 380] on div "Survey Templates Choose the survey template that fits best to your purpose. Lea…" at bounding box center [746, 375] width 1493 height 751
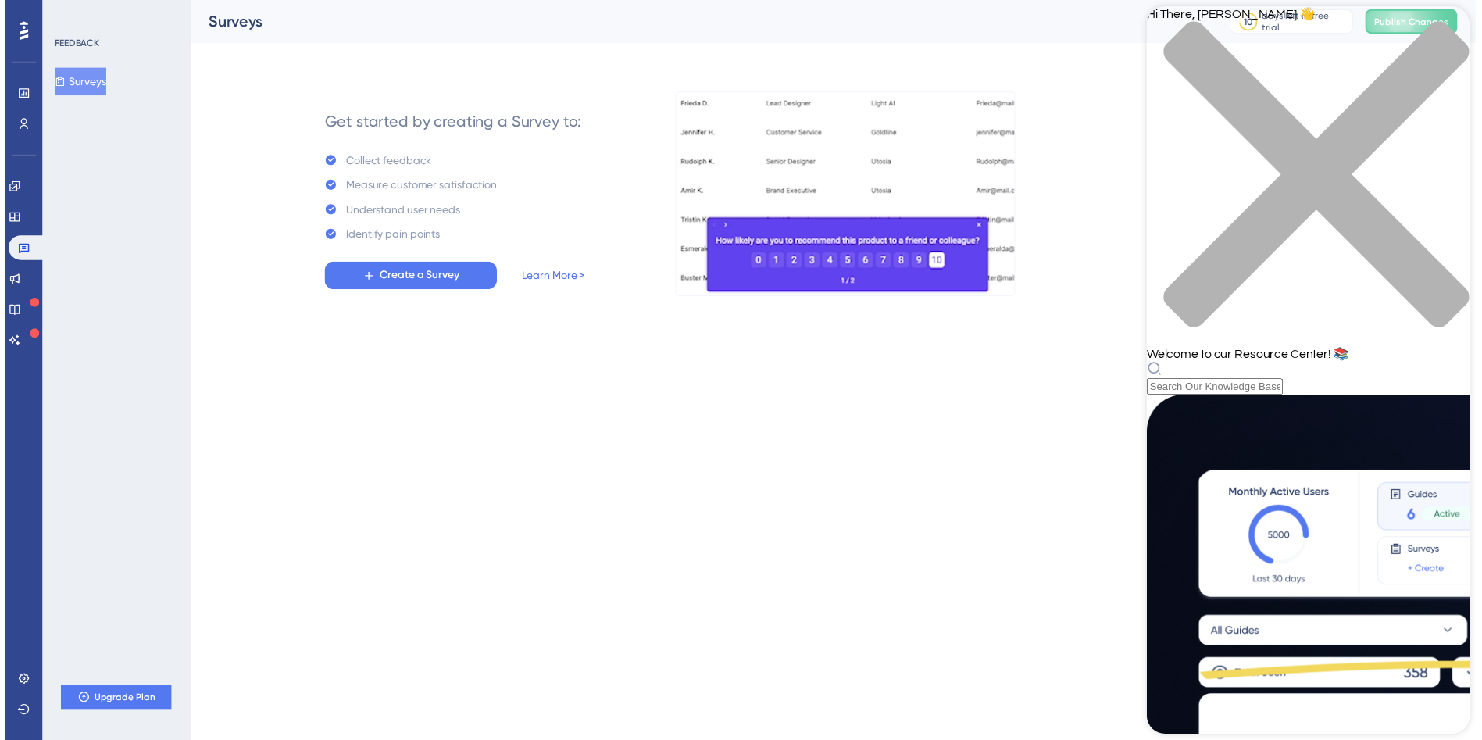
scroll to position [522, 0]
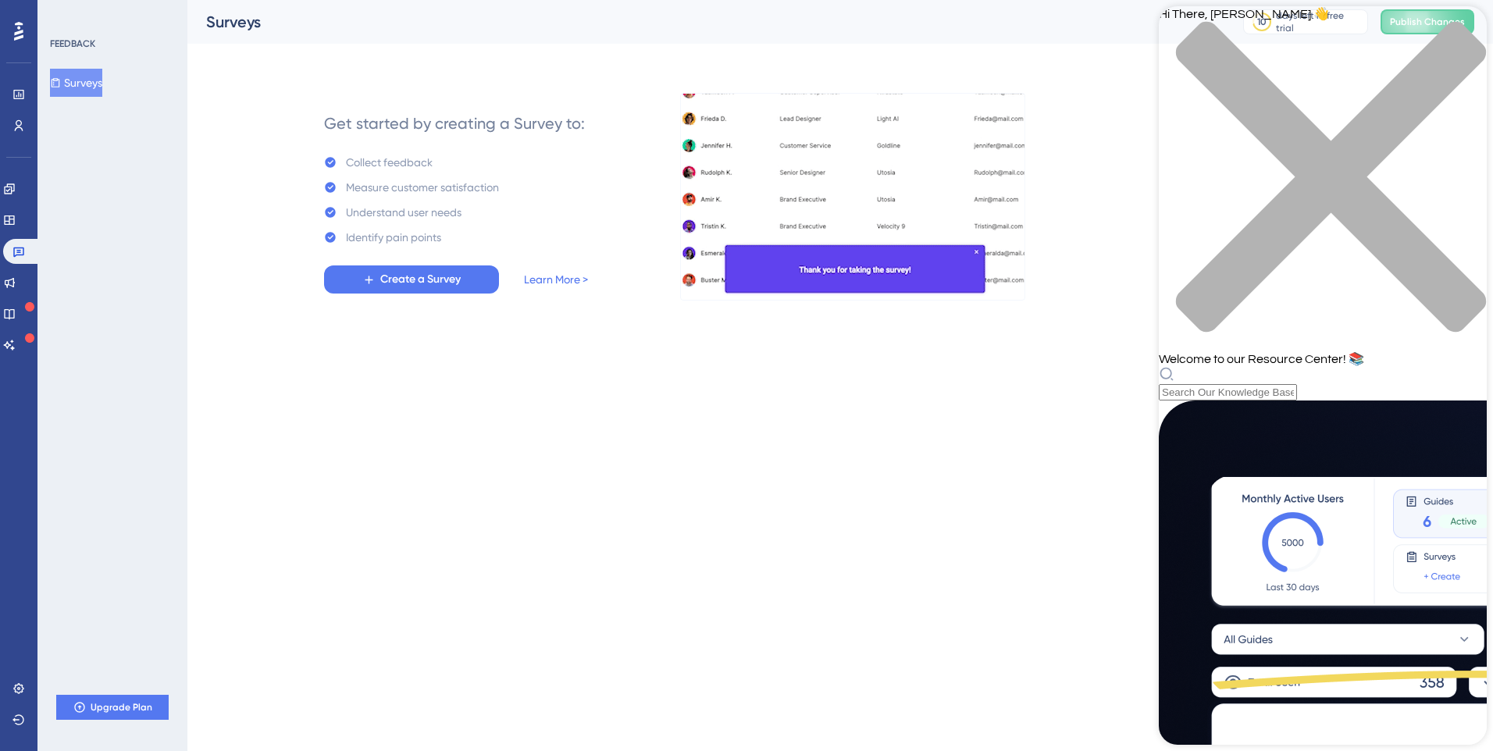
click at [1468, 37] on div "close resource center" at bounding box center [1323, 186] width 328 height 330
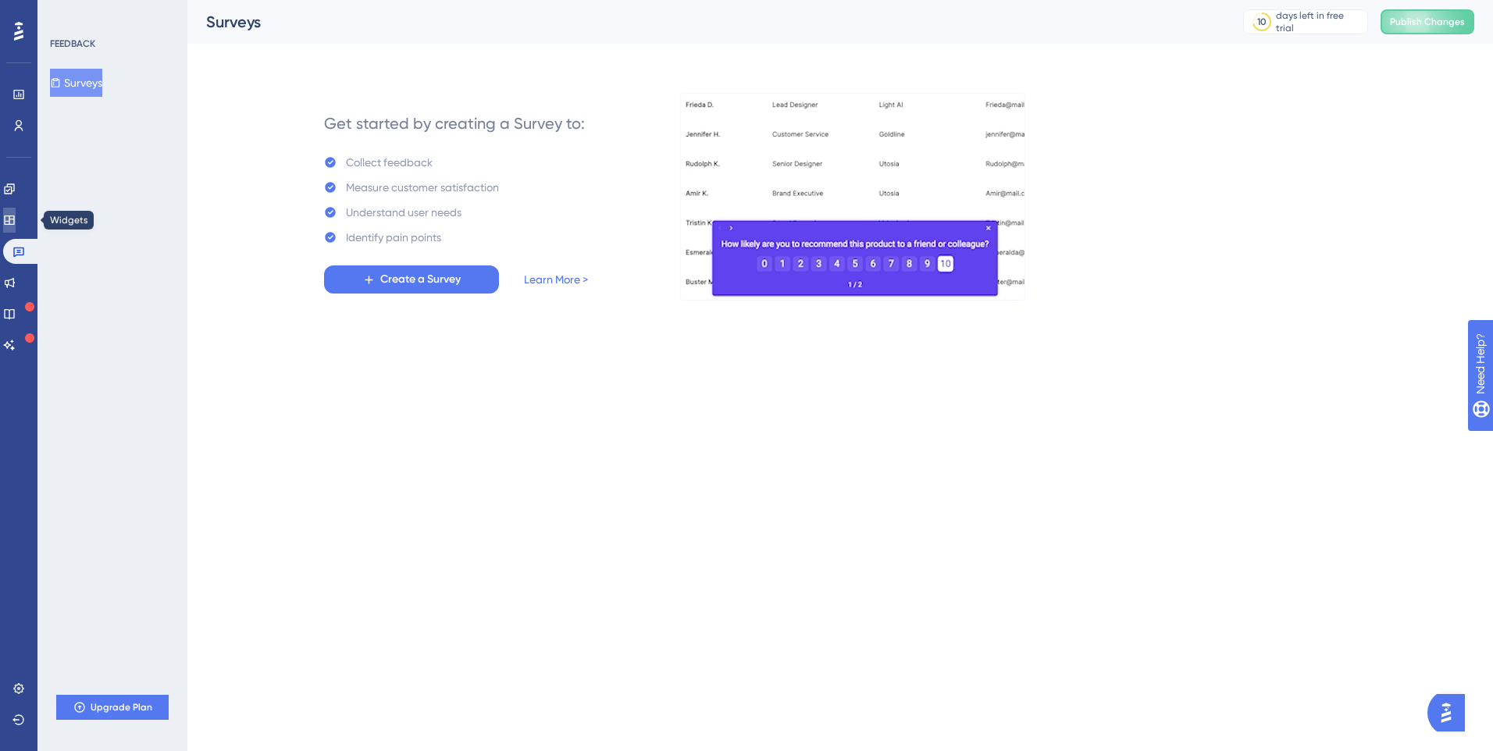
click at [15, 226] on icon at bounding box center [9, 220] width 12 height 12
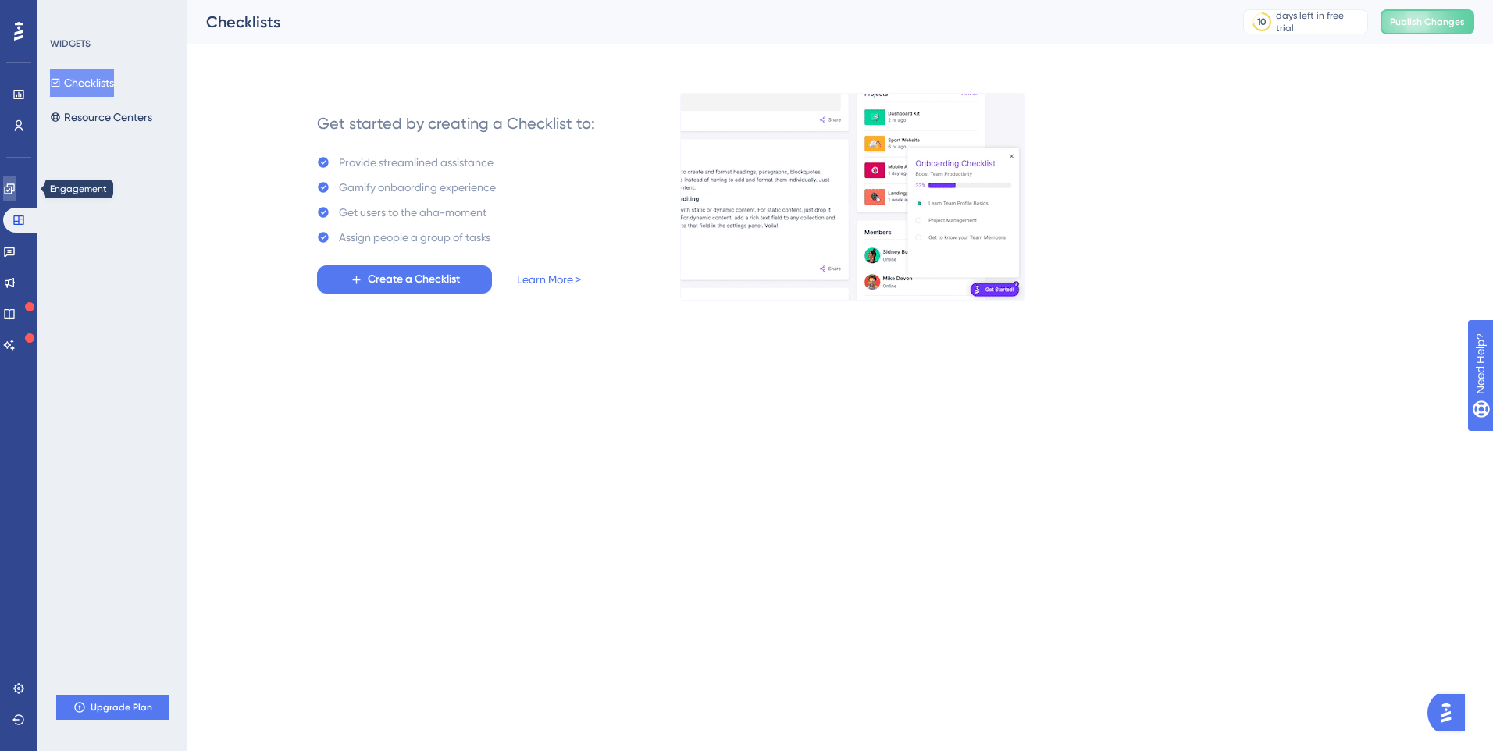
click at [16, 187] on icon at bounding box center [9, 189] width 12 height 12
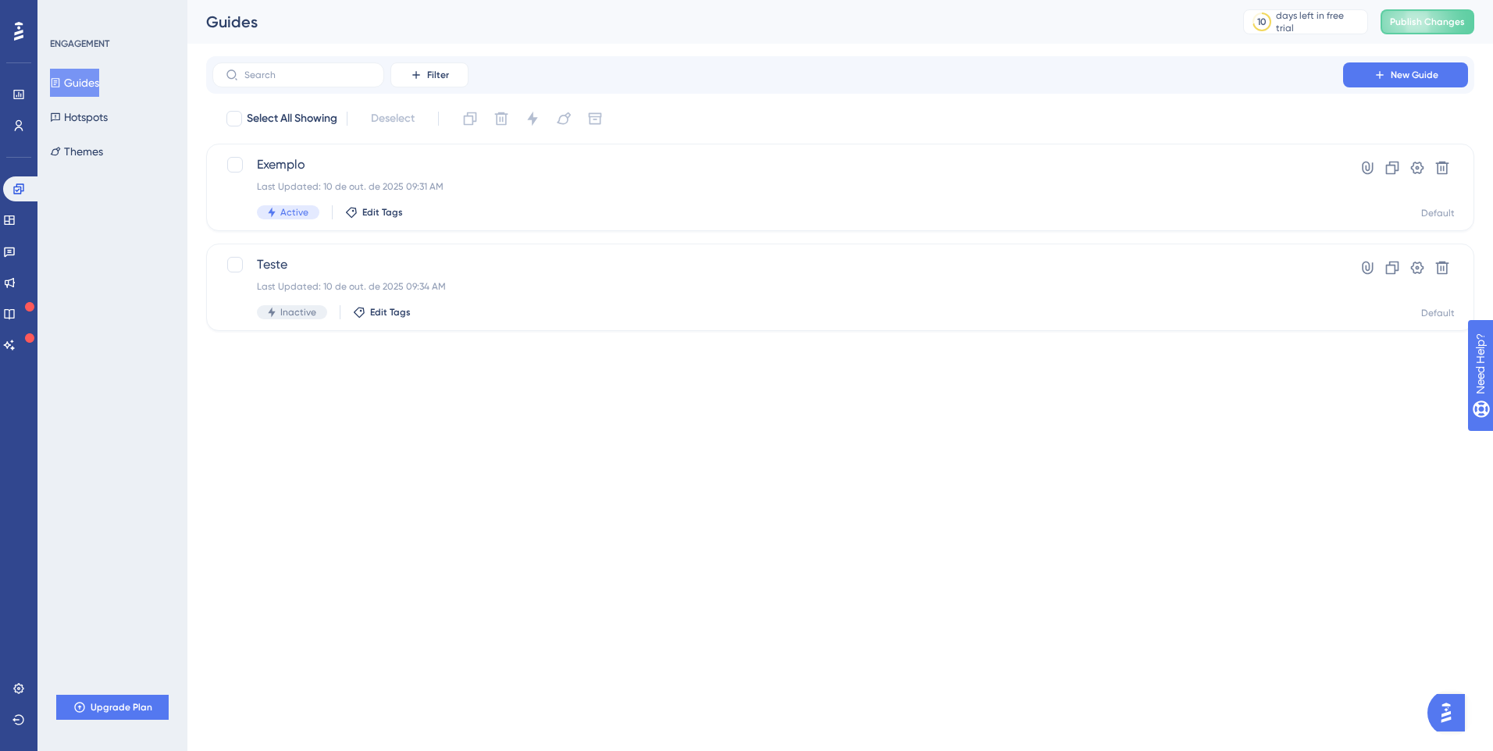
click at [695, 0] on html "Performance Users Engagement Widgets Feedback Product Updates Knowledge Base AI…" at bounding box center [746, 0] width 1493 height 0
click at [1419, 82] on button "New Guide" at bounding box center [1405, 74] width 125 height 25
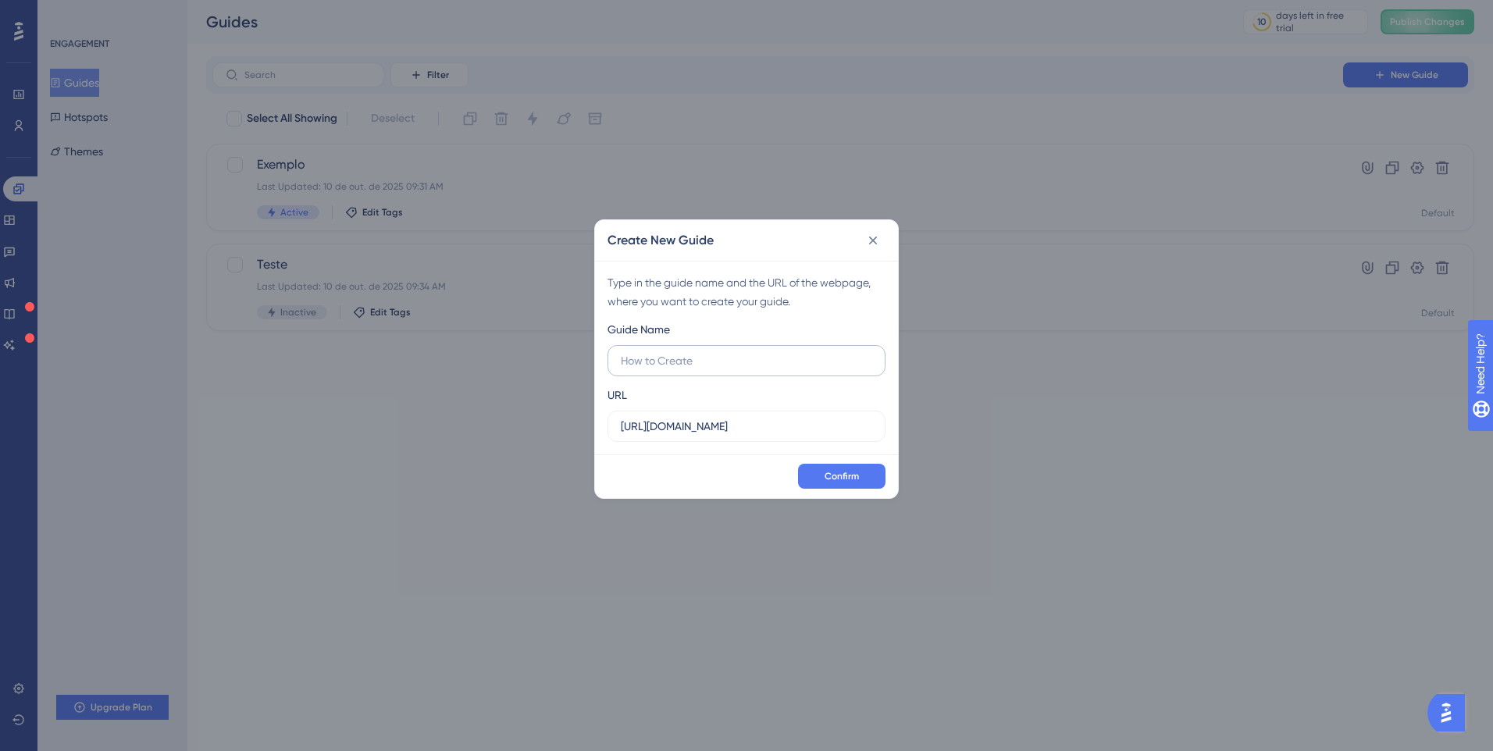
click at [690, 364] on input "text" at bounding box center [746, 360] width 251 height 17
click at [665, 426] on input "https://ajuda.softplan.com.br" at bounding box center [746, 426] width 251 height 17
type input "https://sajajuda.softplan.com.br"
click at [708, 362] on input "text" at bounding box center [746, 360] width 251 height 17
type input "[PERSON_NAME]"
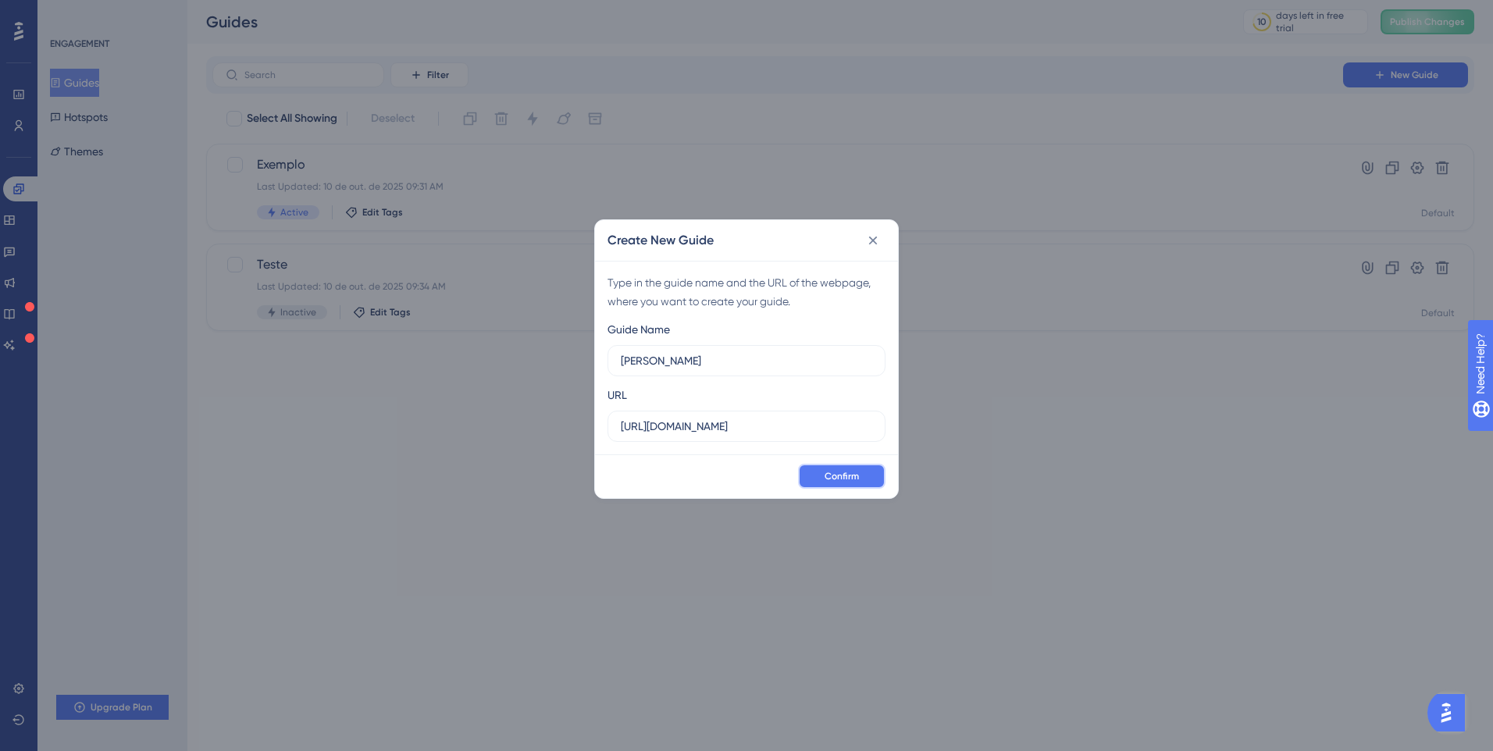
click at [833, 474] on span "Confirm" at bounding box center [842, 476] width 34 height 12
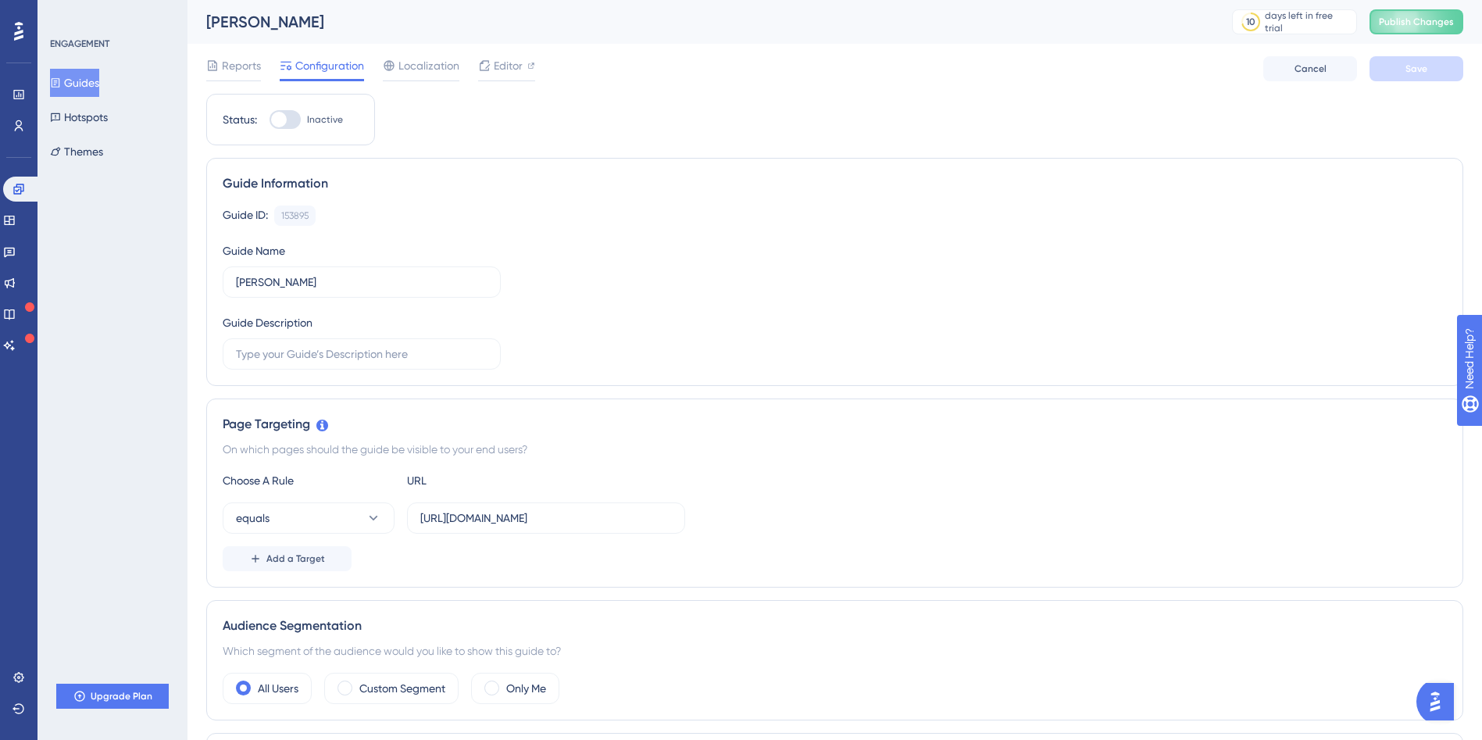
click at [276, 127] on div at bounding box center [279, 120] width 16 height 16
click at [269, 120] on input "Inactive" at bounding box center [269, 119] width 1 height 1
checkbox input "true"
click at [1418, 65] on span "Save" at bounding box center [1416, 68] width 22 height 12
drag, startPoint x: 226, startPoint y: 425, endPoint x: 299, endPoint y: 426, distance: 72.6
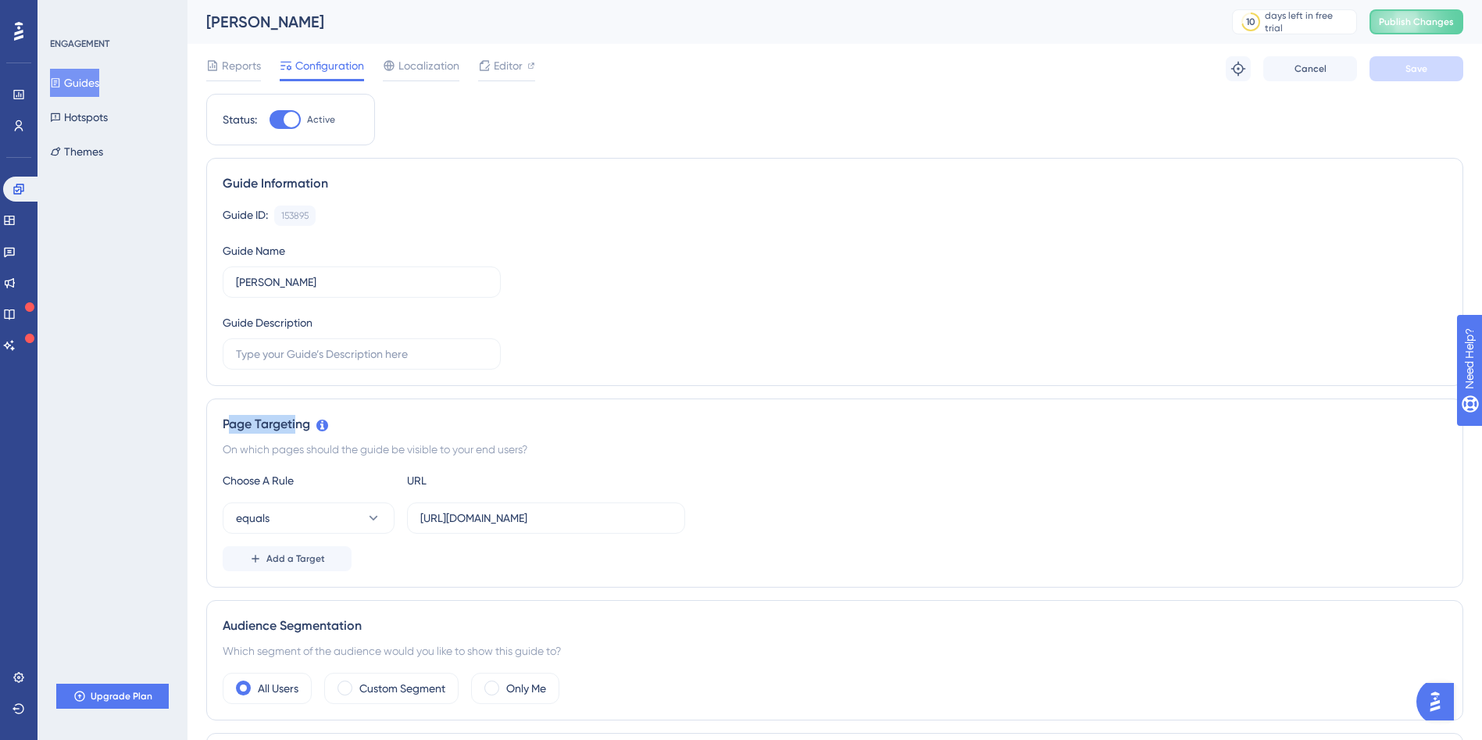
click at [299, 426] on div "Page Targeting" at bounding box center [835, 424] width 1224 height 19
click at [20, 118] on link at bounding box center [18, 125] width 12 height 25
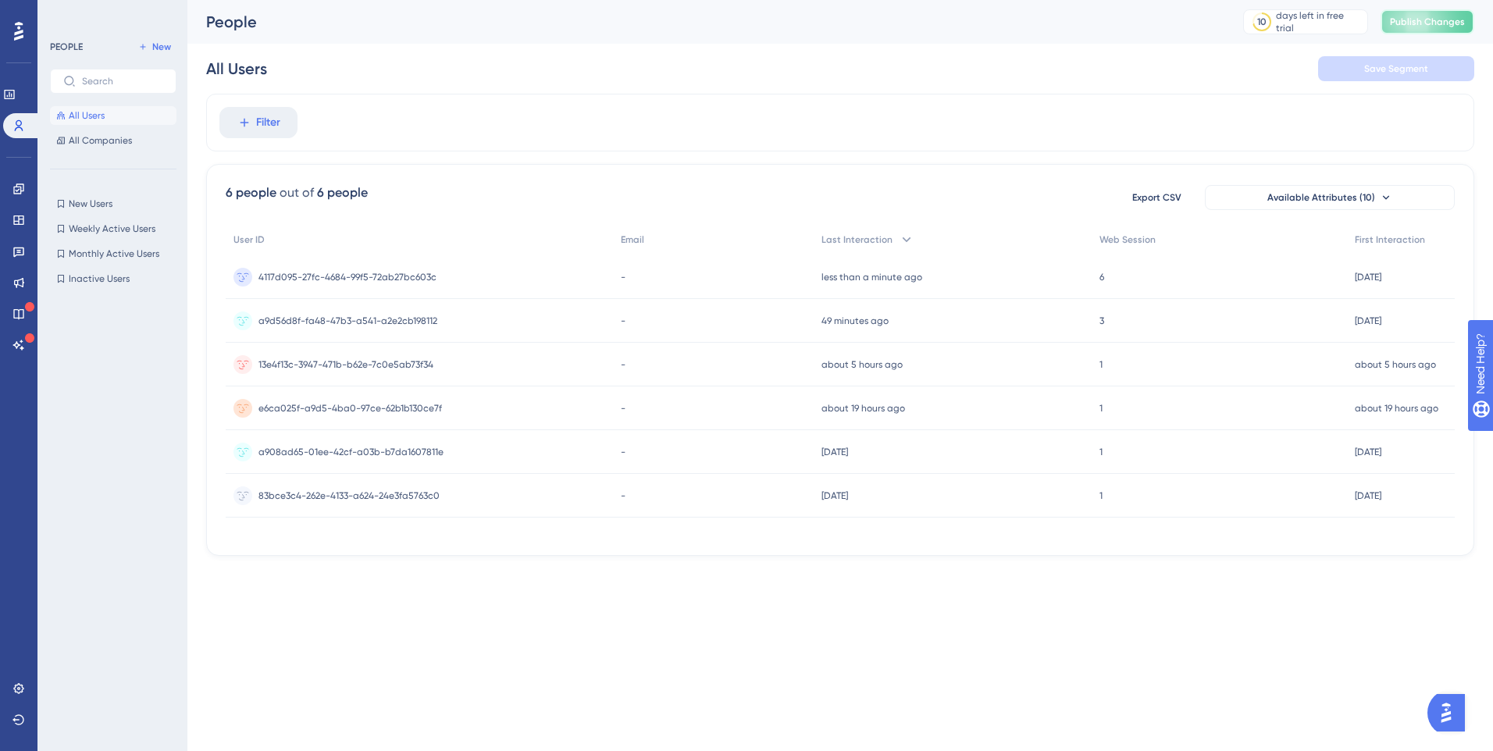
click at [1418, 25] on span "Publish Changes" at bounding box center [1427, 22] width 75 height 12
click at [298, 30] on span "UserGuiding script updated." at bounding box center [311, 29] width 141 height 19
click at [16, 101] on link at bounding box center [9, 94] width 12 height 25
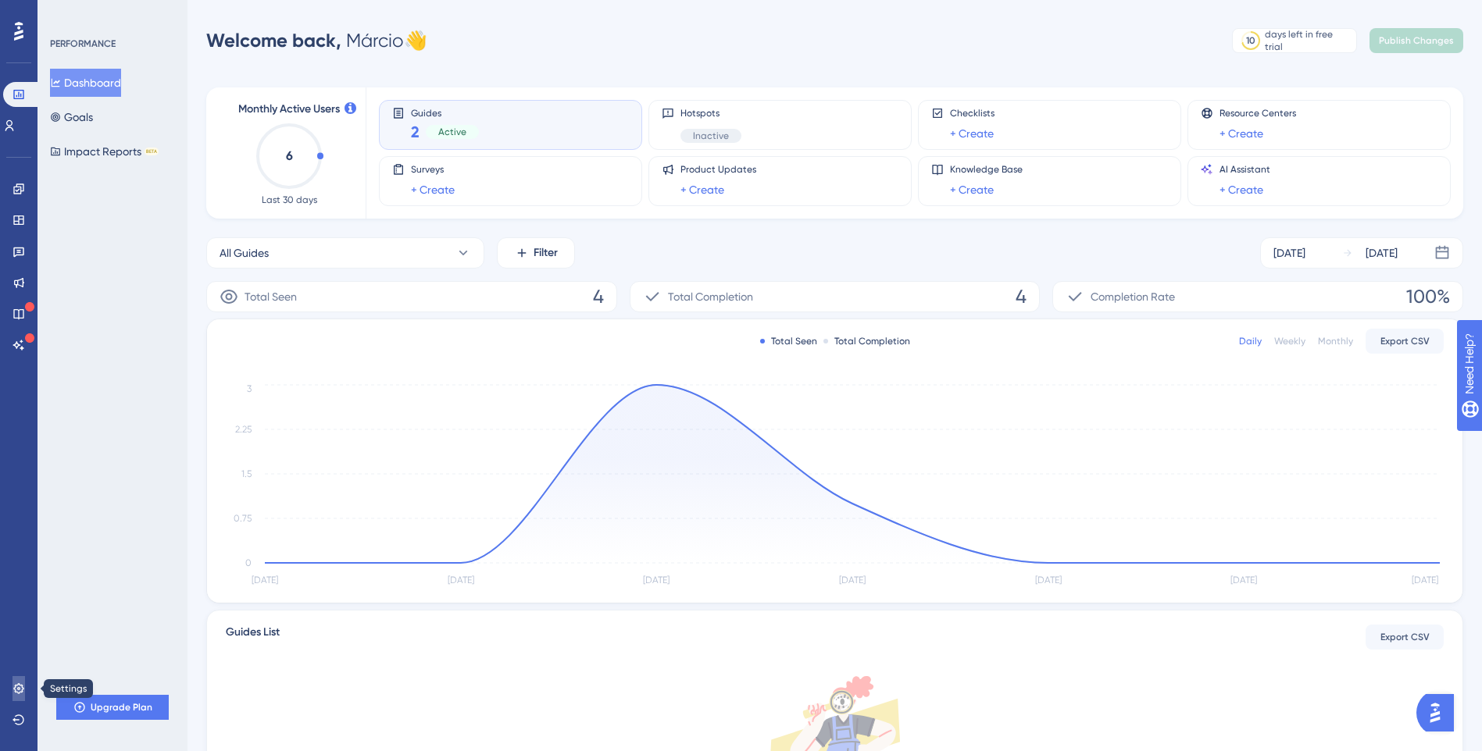
click at [20, 692] on icon at bounding box center [18, 688] width 10 height 10
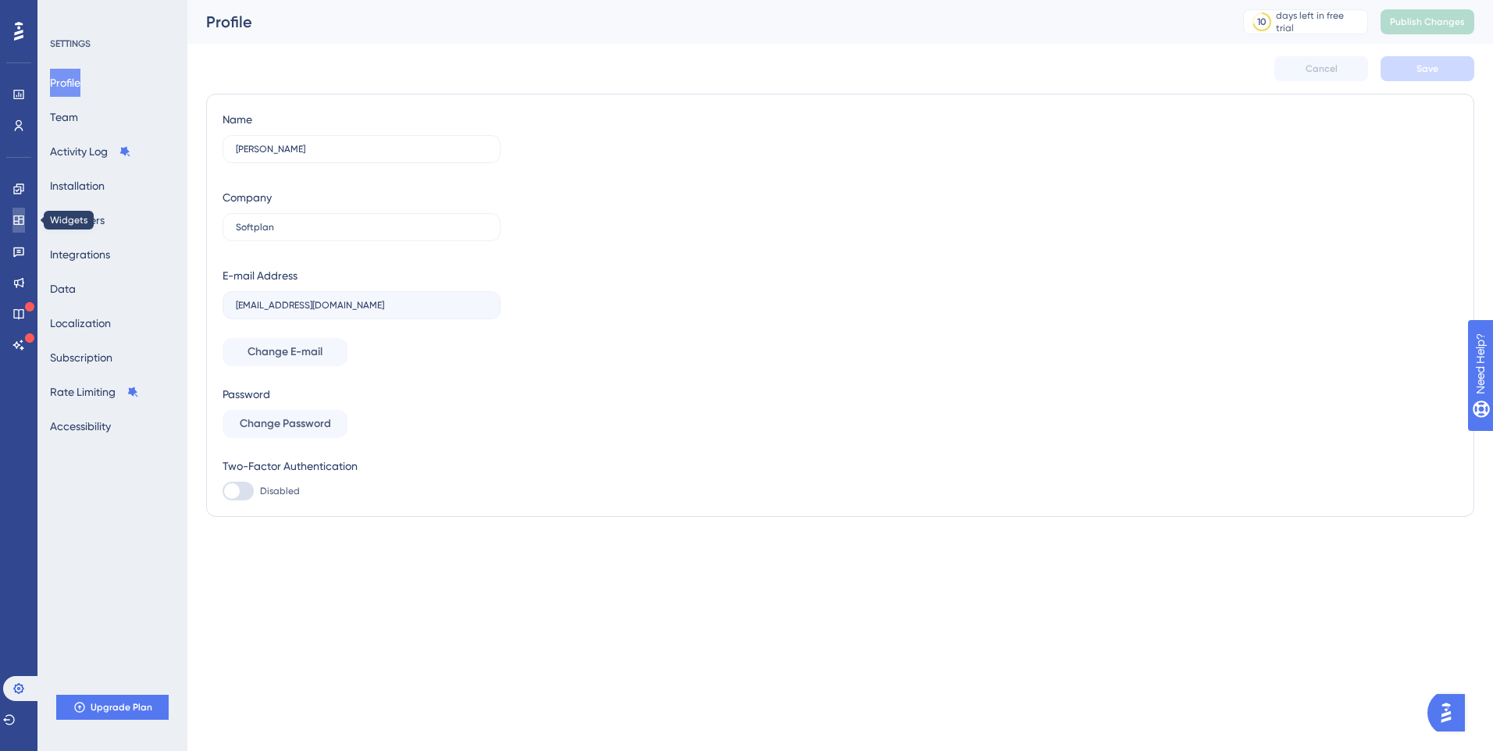
click at [16, 227] on link at bounding box center [18, 220] width 12 height 25
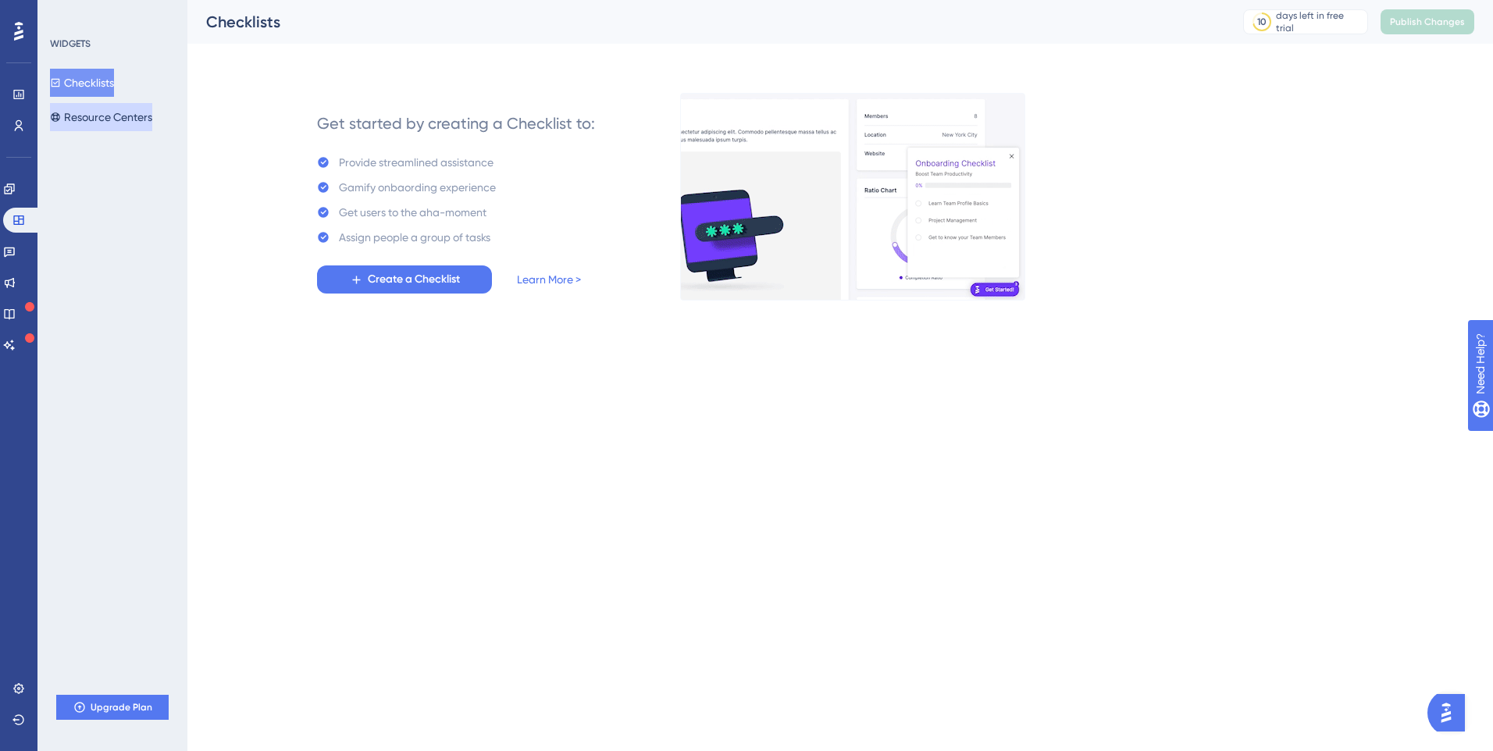
click at [129, 123] on button "Resource Centers" at bounding box center [101, 117] width 102 height 28
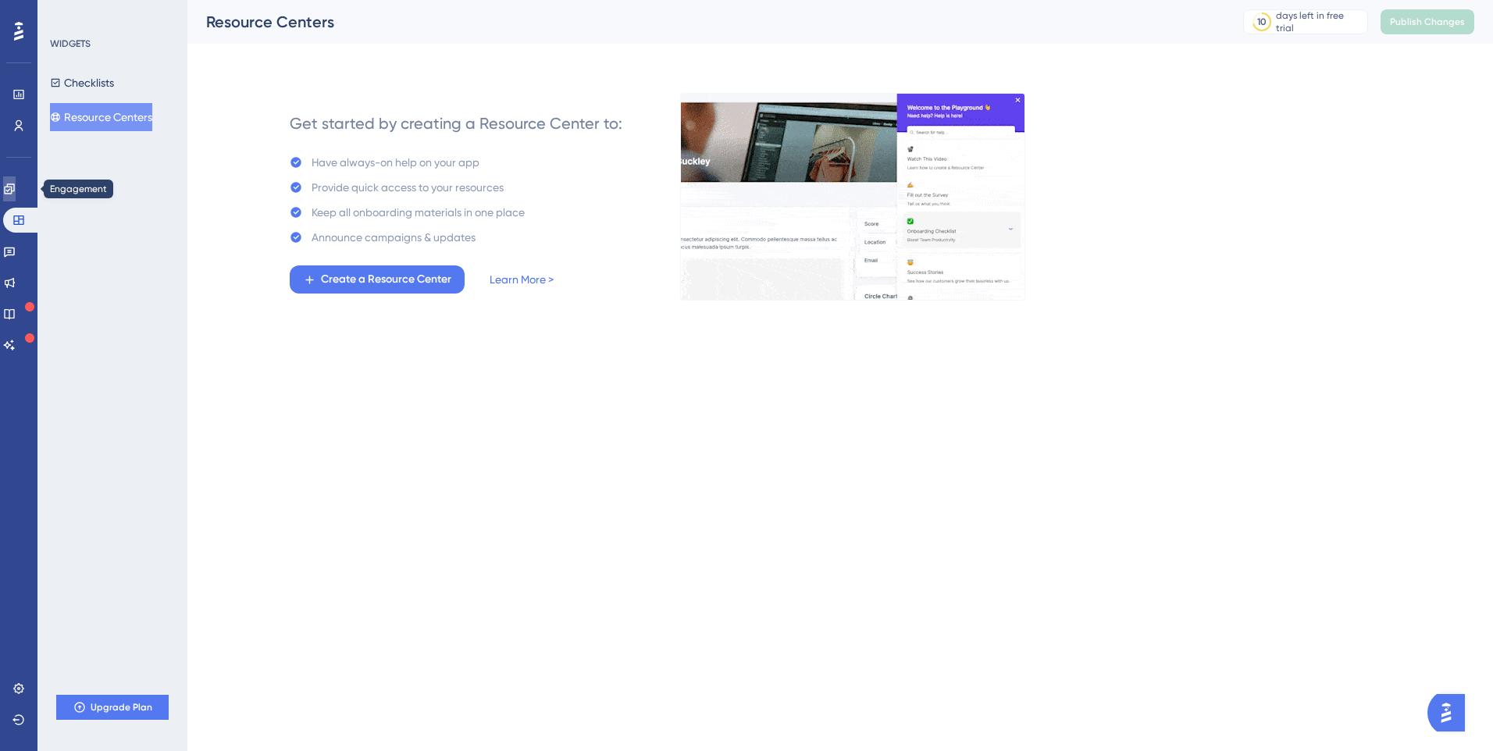
click at [14, 184] on icon at bounding box center [9, 189] width 10 height 10
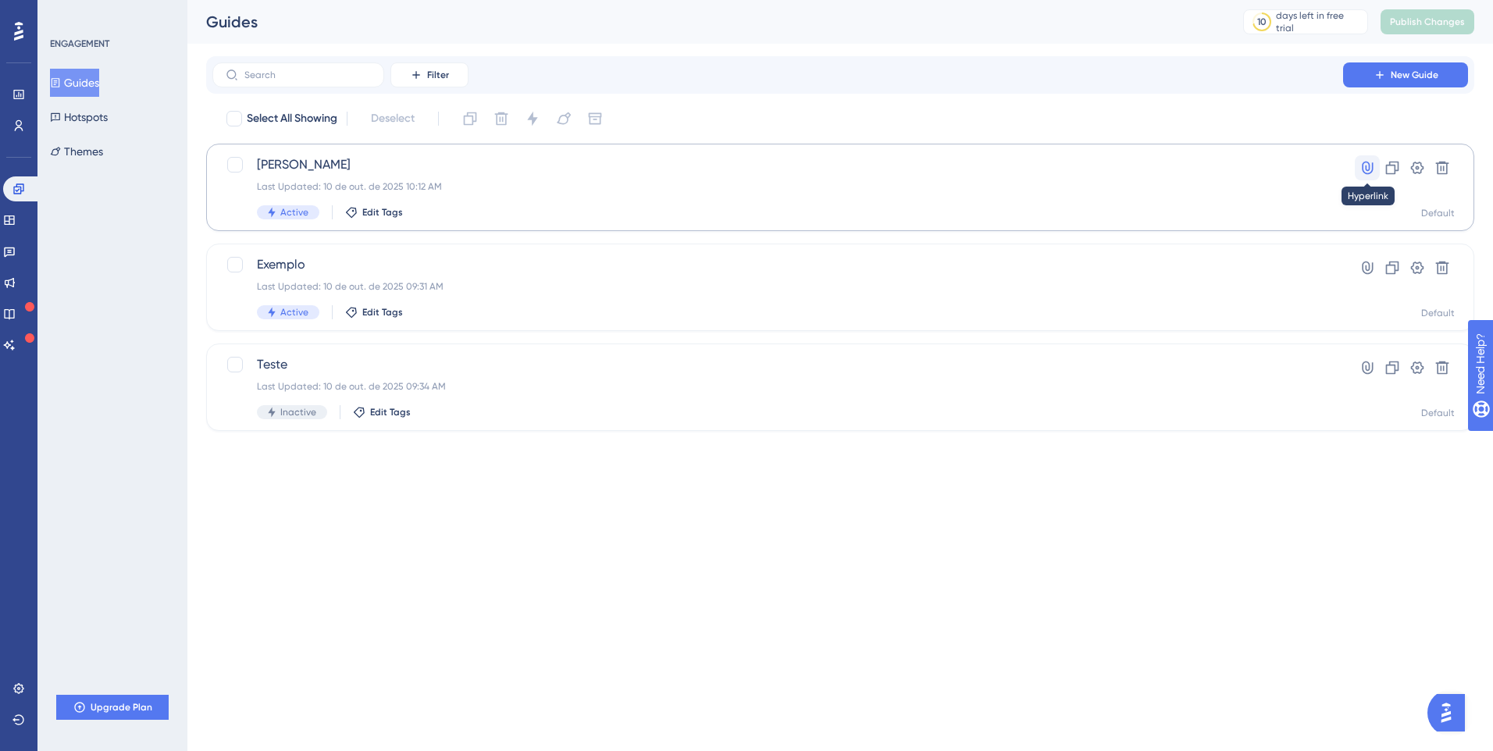
click at [1371, 169] on icon at bounding box center [1368, 168] width 16 height 16
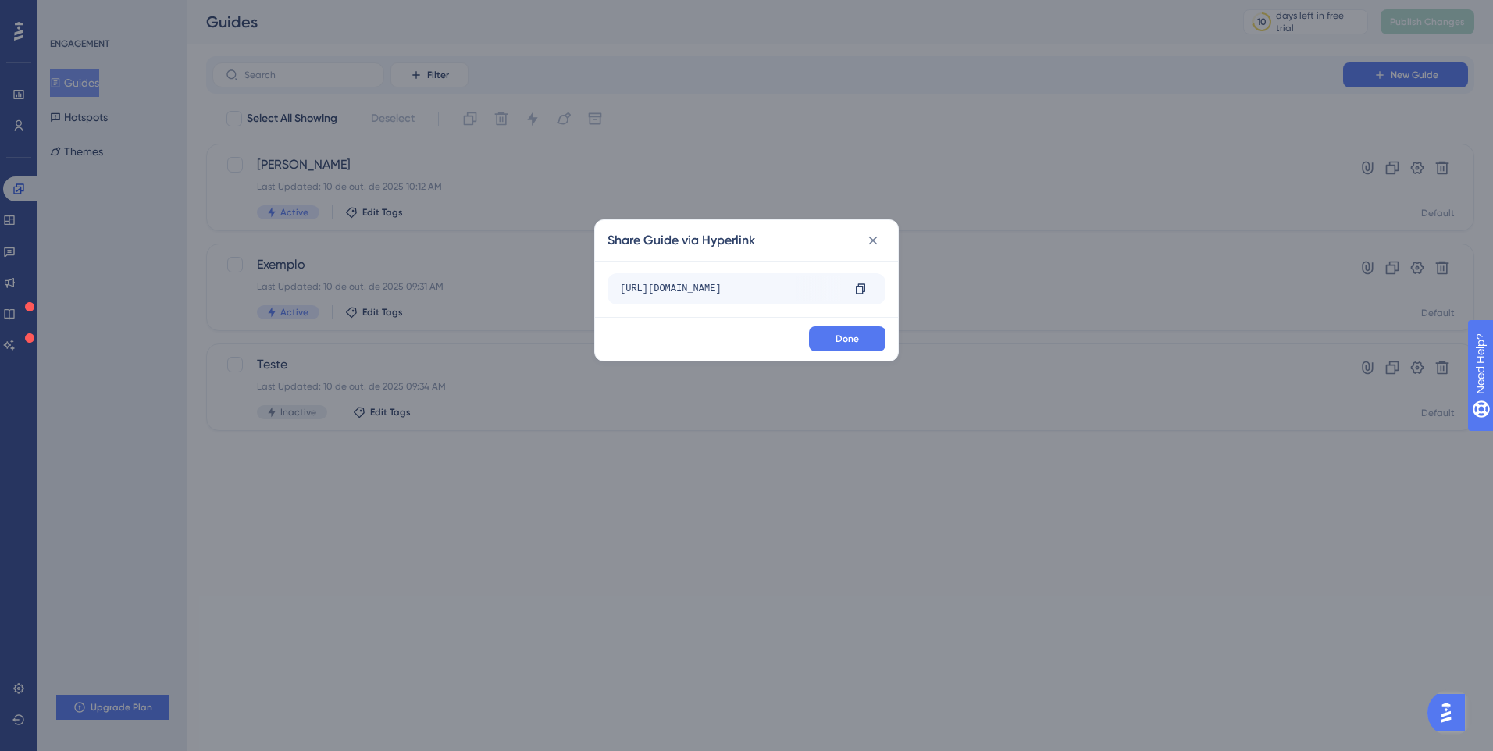
click at [758, 287] on div "https://sajajuda.softplan.com.br/hc/pt-br?__ug__=153895" at bounding box center [731, 288] width 222 height 25
drag, startPoint x: 681, startPoint y: 294, endPoint x: 862, endPoint y: 291, distance: 181.2
click at [862, 291] on div "https://sajajuda.softplan.com.br/hc/pt-br?__ug__=153895 Copy" at bounding box center [747, 288] width 278 height 31
click at [740, 284] on div "https://sajajuda.softplan.com.br/hc/pt-br?__ug__=153895" at bounding box center [644, 288] width 222 height 25
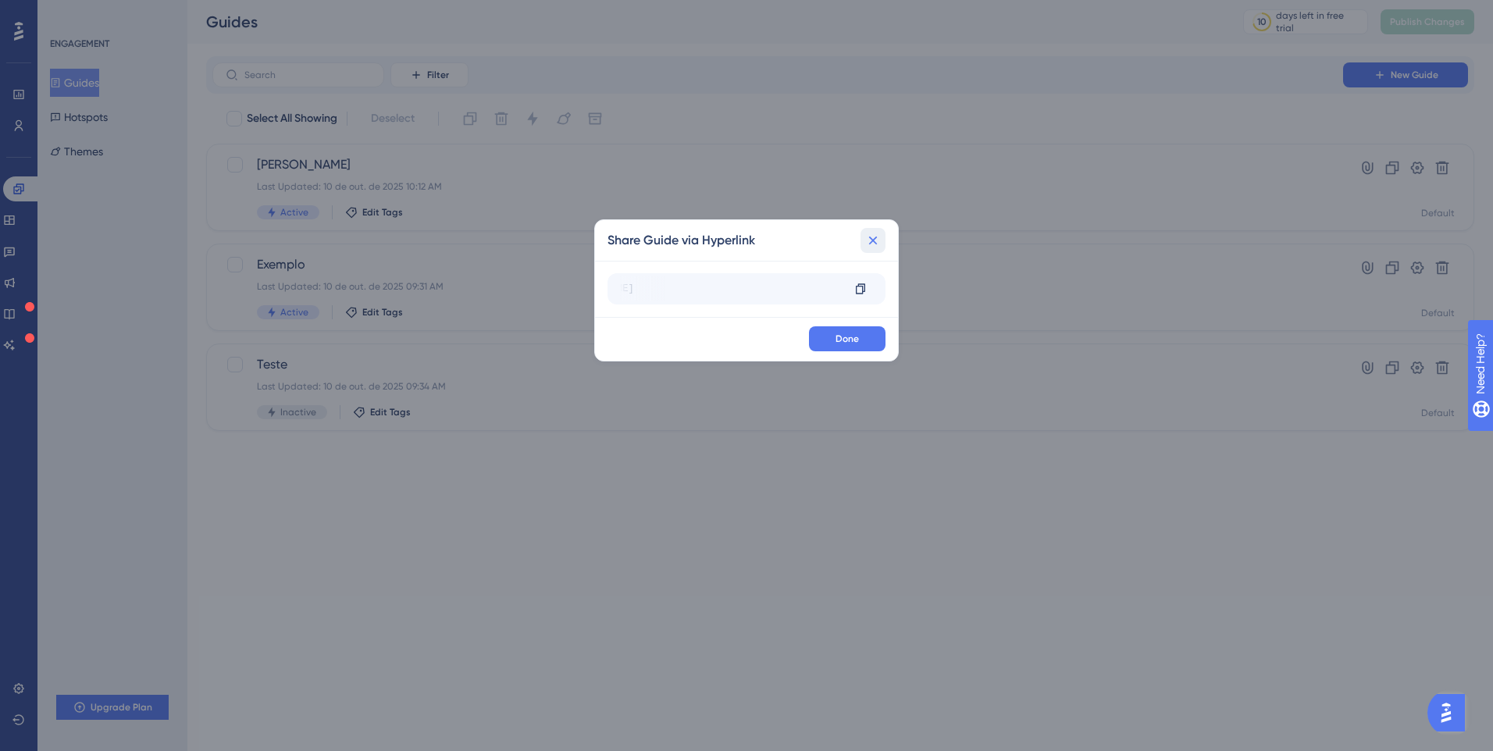
click at [870, 240] on icon at bounding box center [873, 241] width 16 height 16
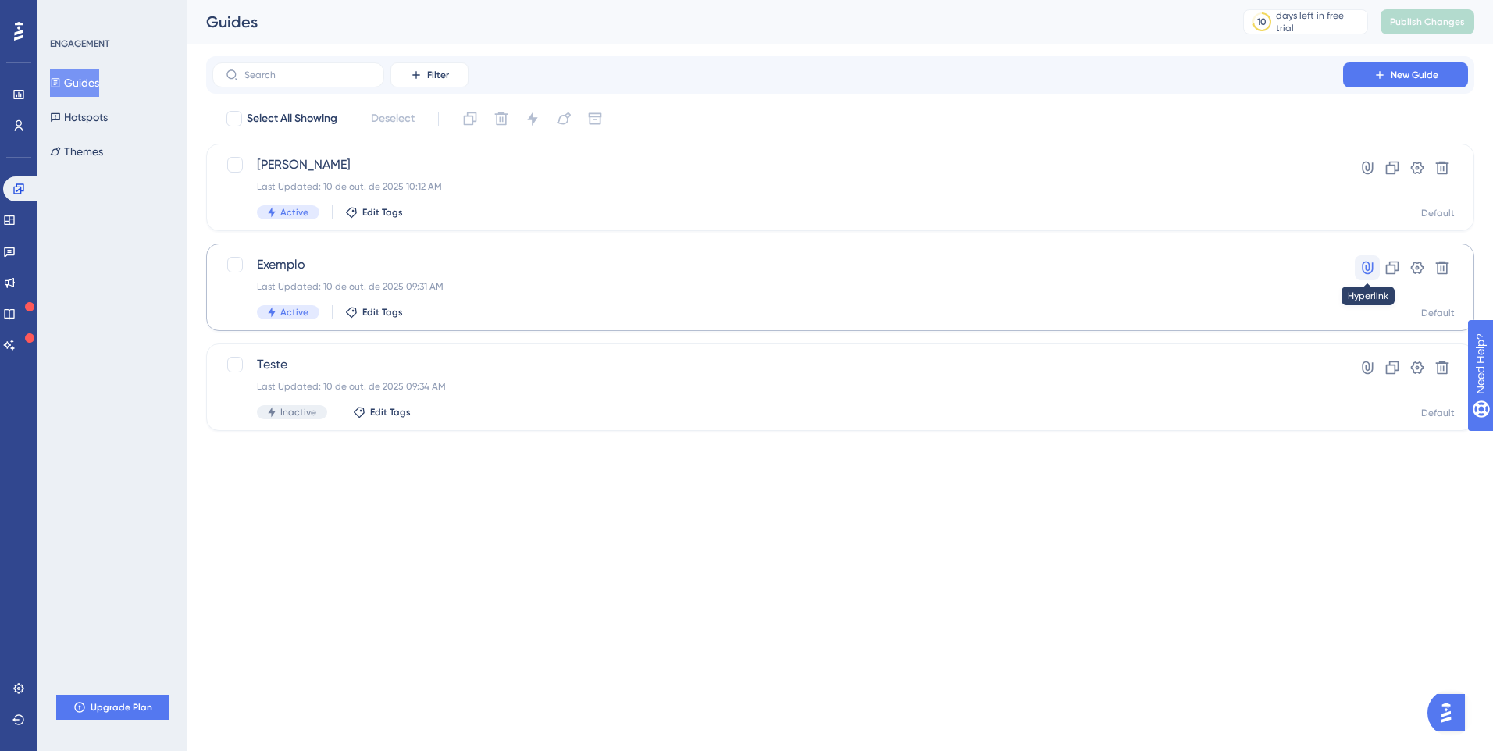
click at [1370, 267] on icon at bounding box center [1367, 268] width 11 height 13
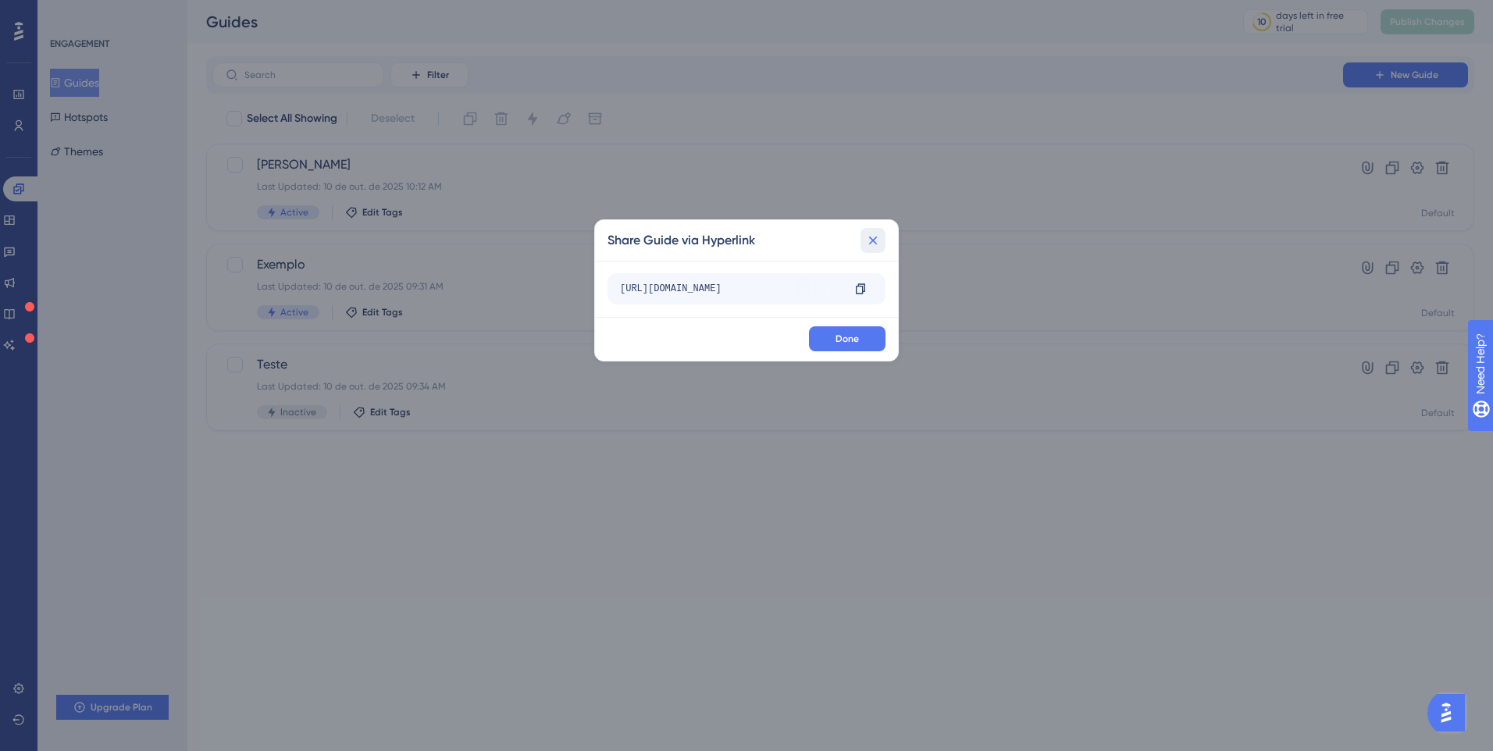
click at [875, 241] on icon at bounding box center [873, 241] width 16 height 16
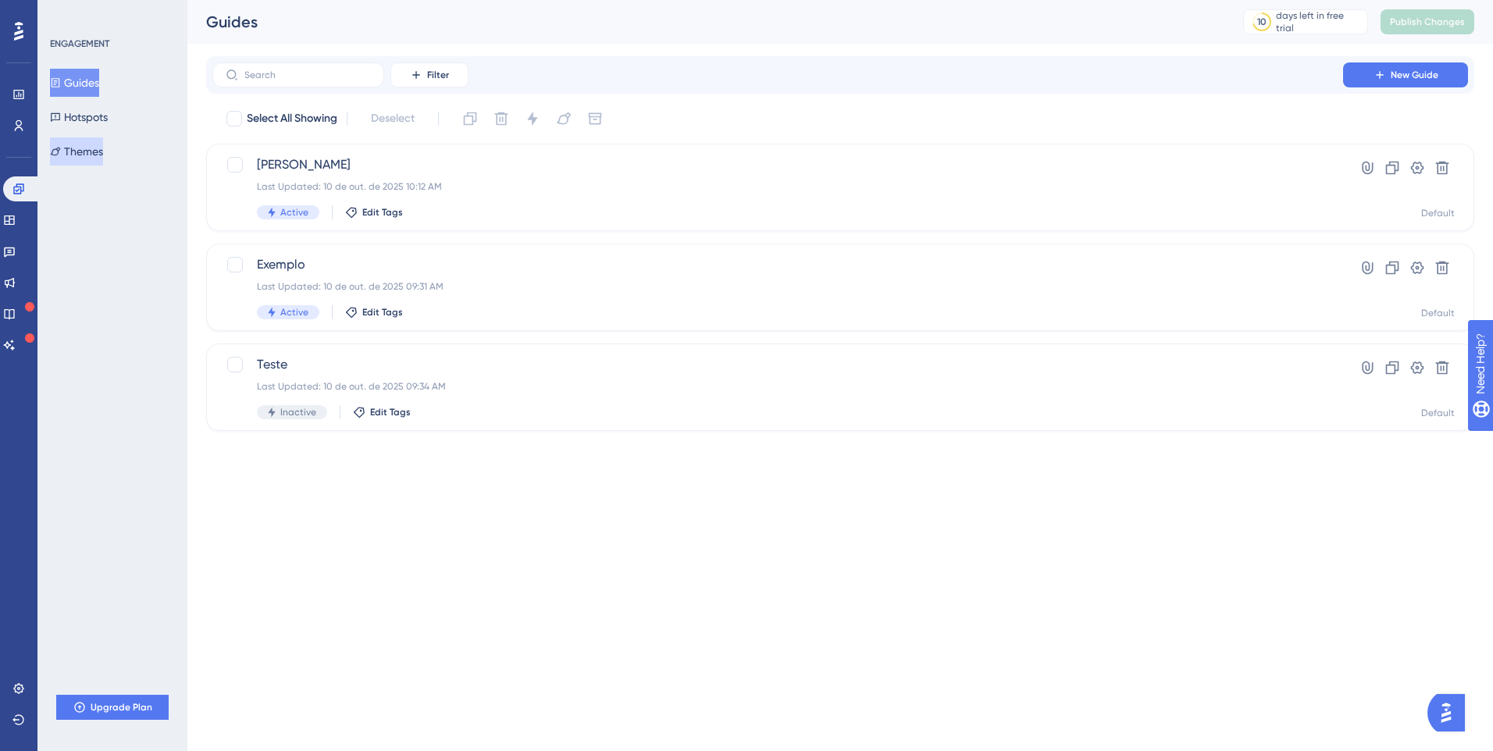
click at [95, 154] on button "Themes" at bounding box center [76, 151] width 53 height 28
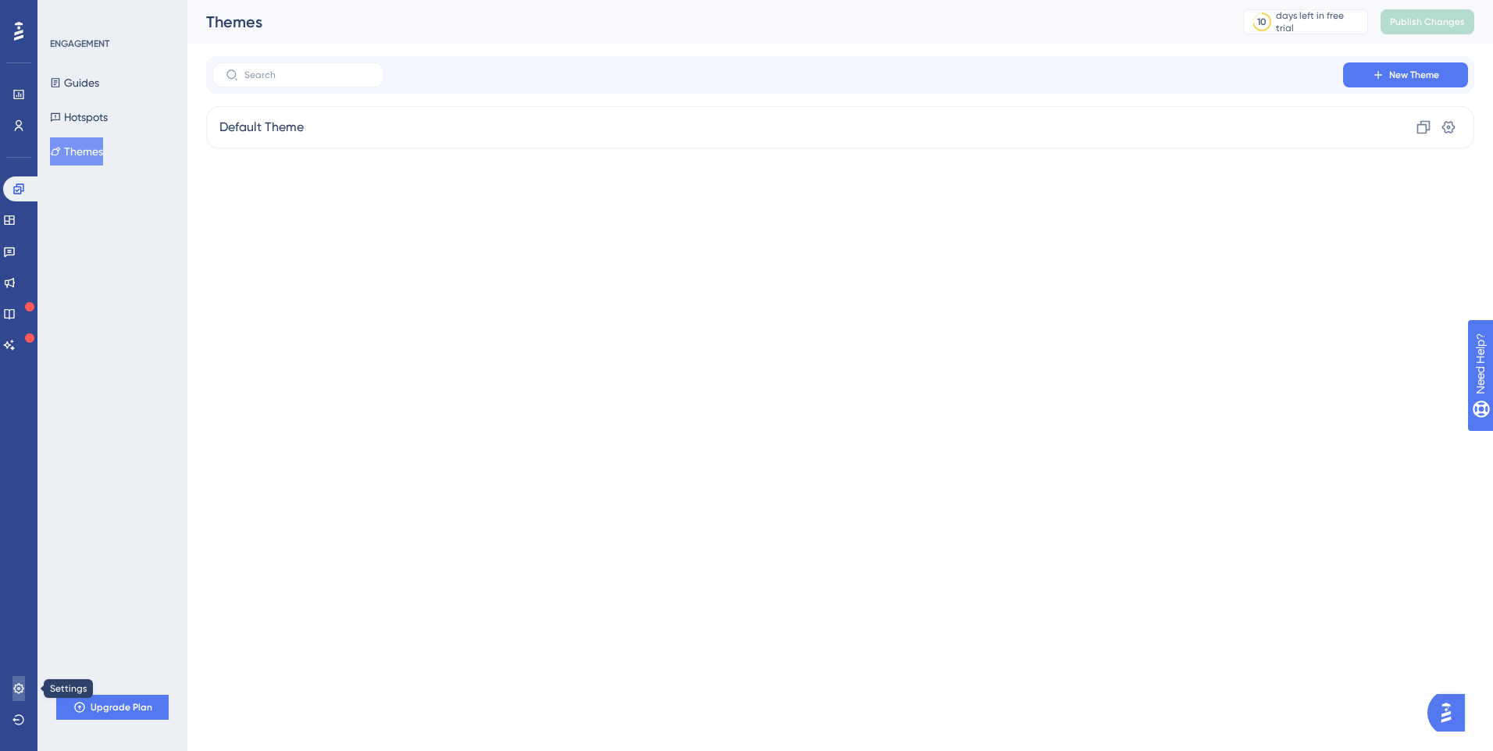
click at [12, 685] on link at bounding box center [18, 688] width 12 height 25
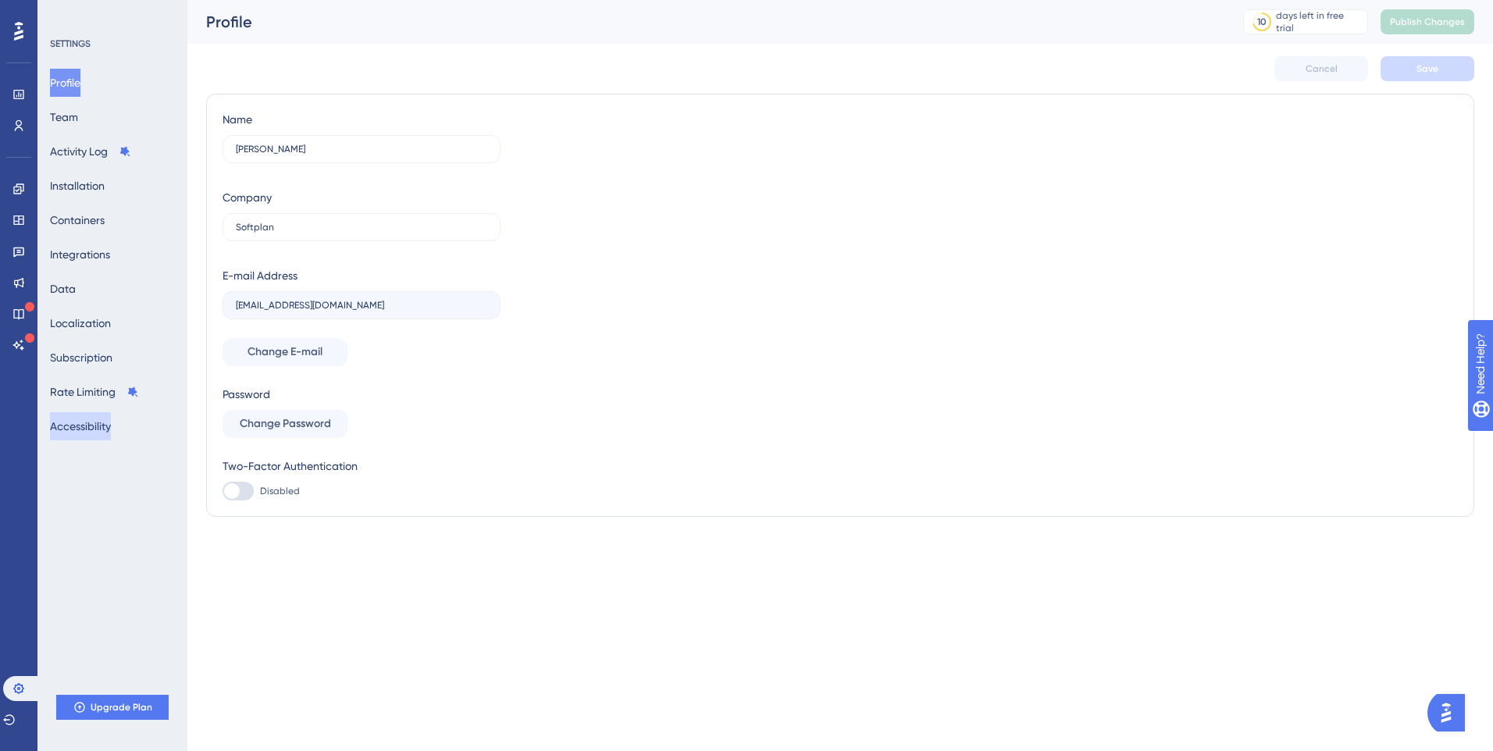
click at [98, 426] on button "Accessibility" at bounding box center [80, 426] width 61 height 28
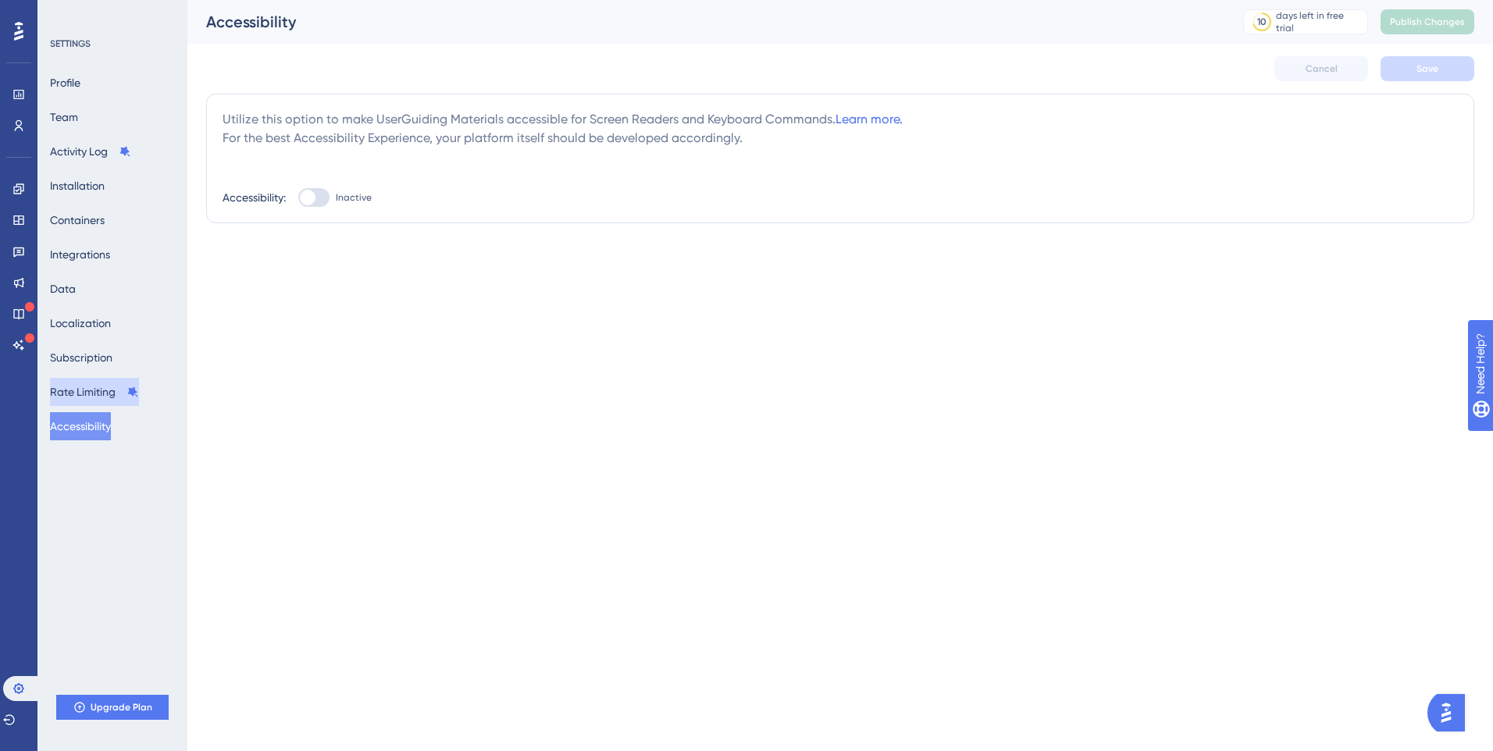
click at [92, 396] on button "Rate Limiting" at bounding box center [94, 392] width 89 height 28
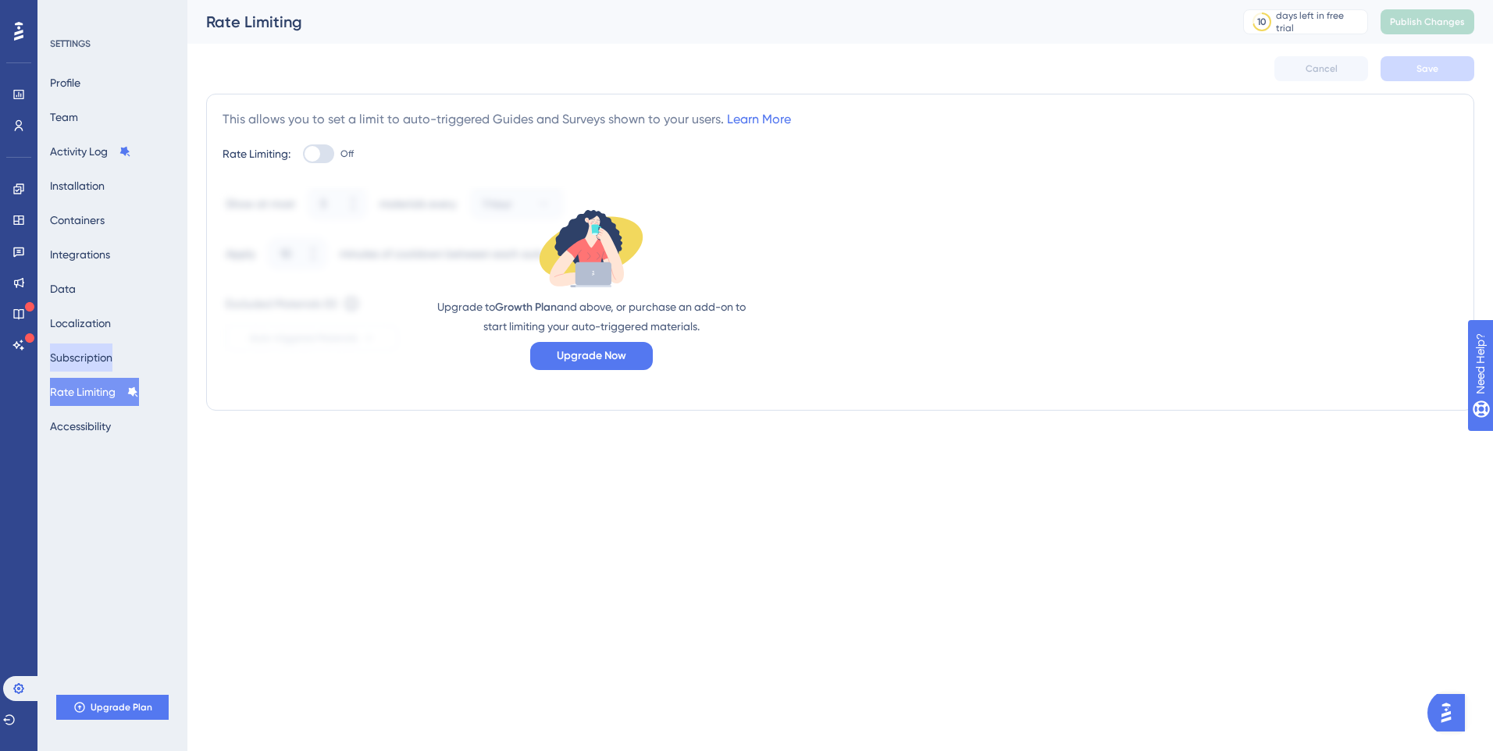
click at [81, 365] on button "Subscription" at bounding box center [81, 358] width 62 height 28
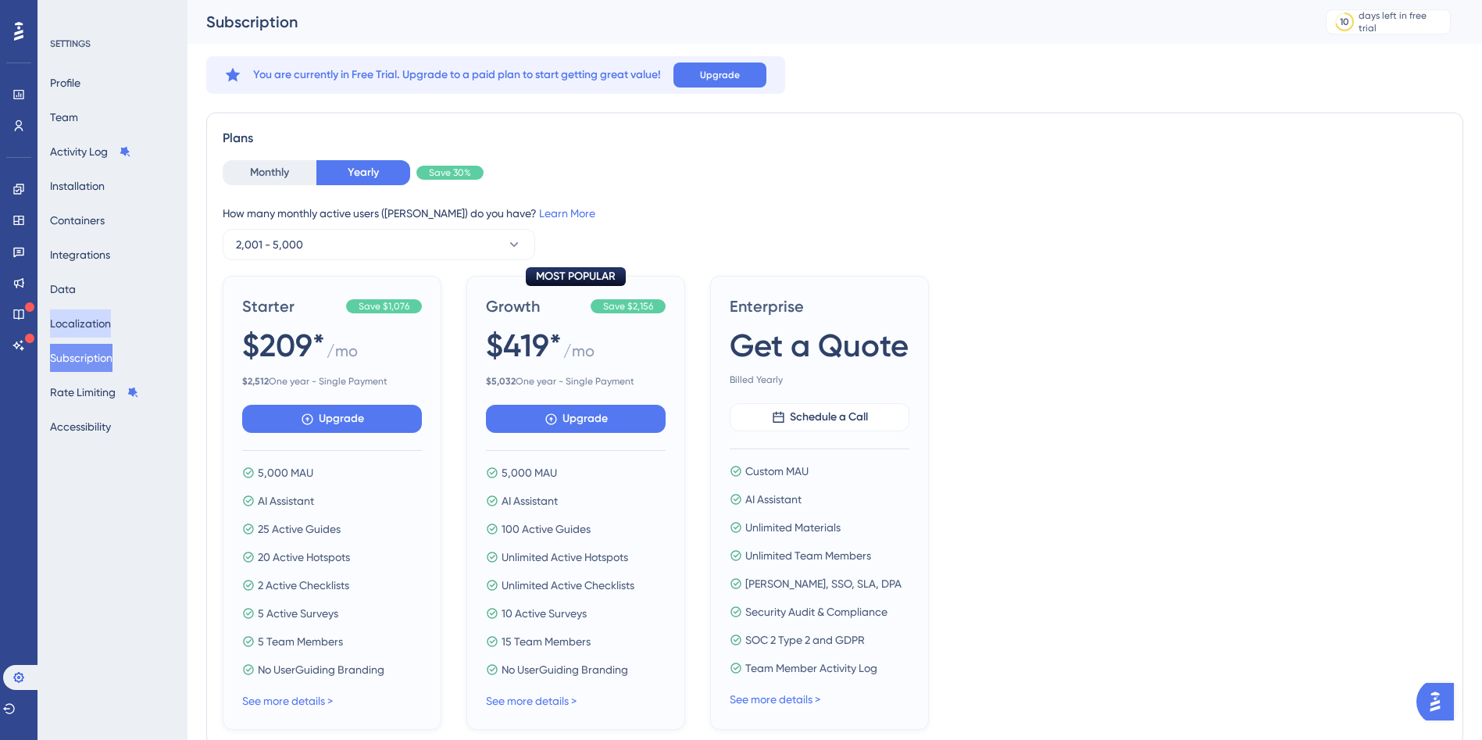
click at [85, 327] on button "Localization" at bounding box center [80, 323] width 61 height 28
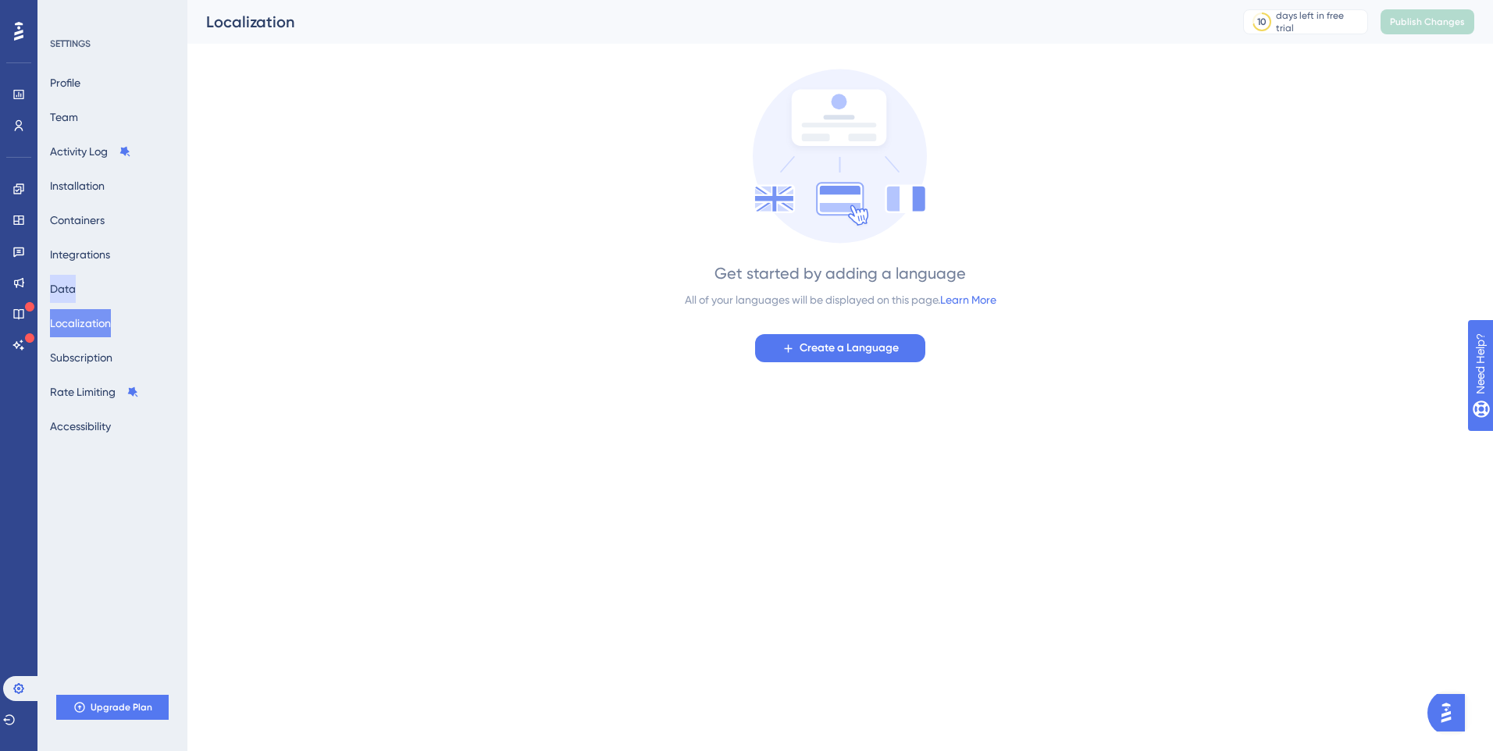
click at [76, 288] on button "Data" at bounding box center [63, 289] width 26 height 28
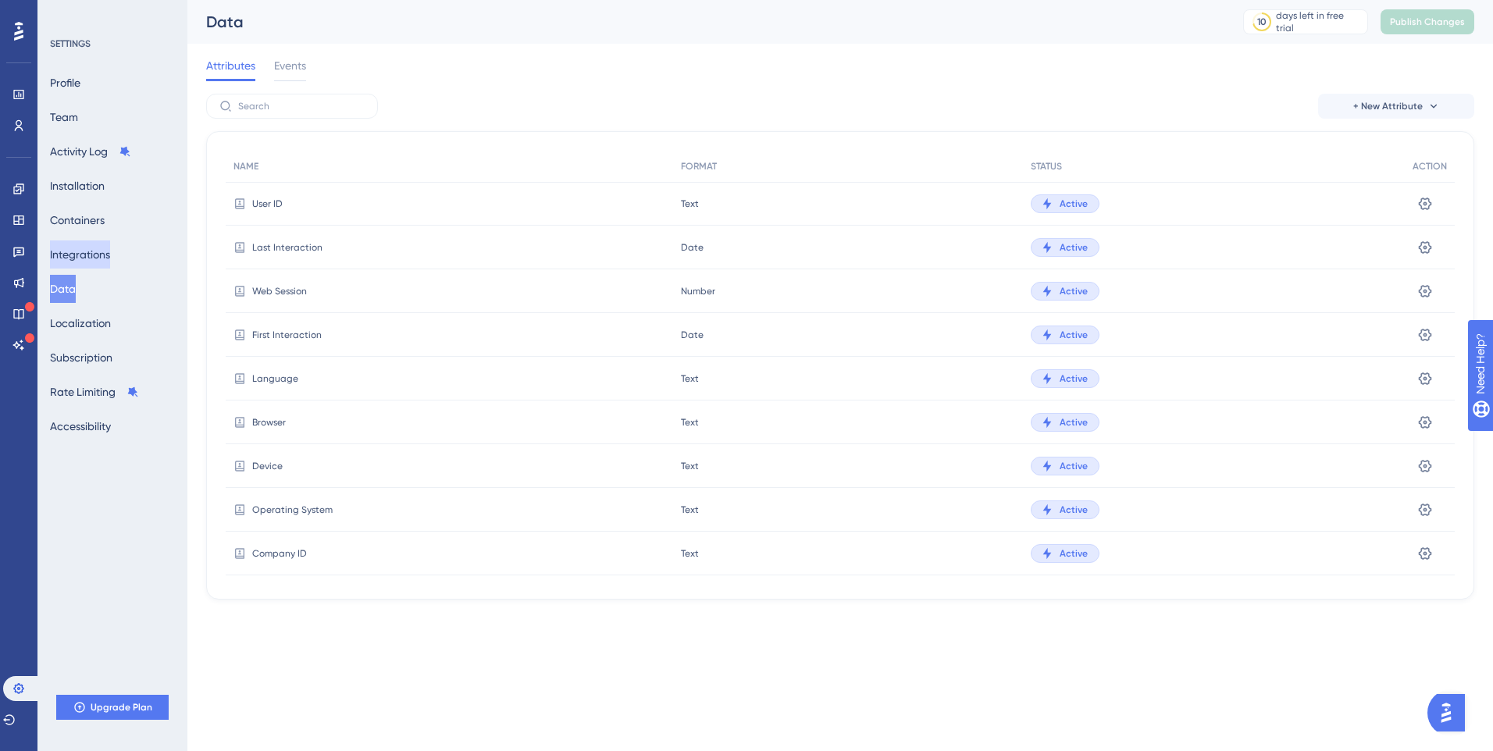
click at [106, 259] on button "Integrations" at bounding box center [80, 255] width 60 height 28
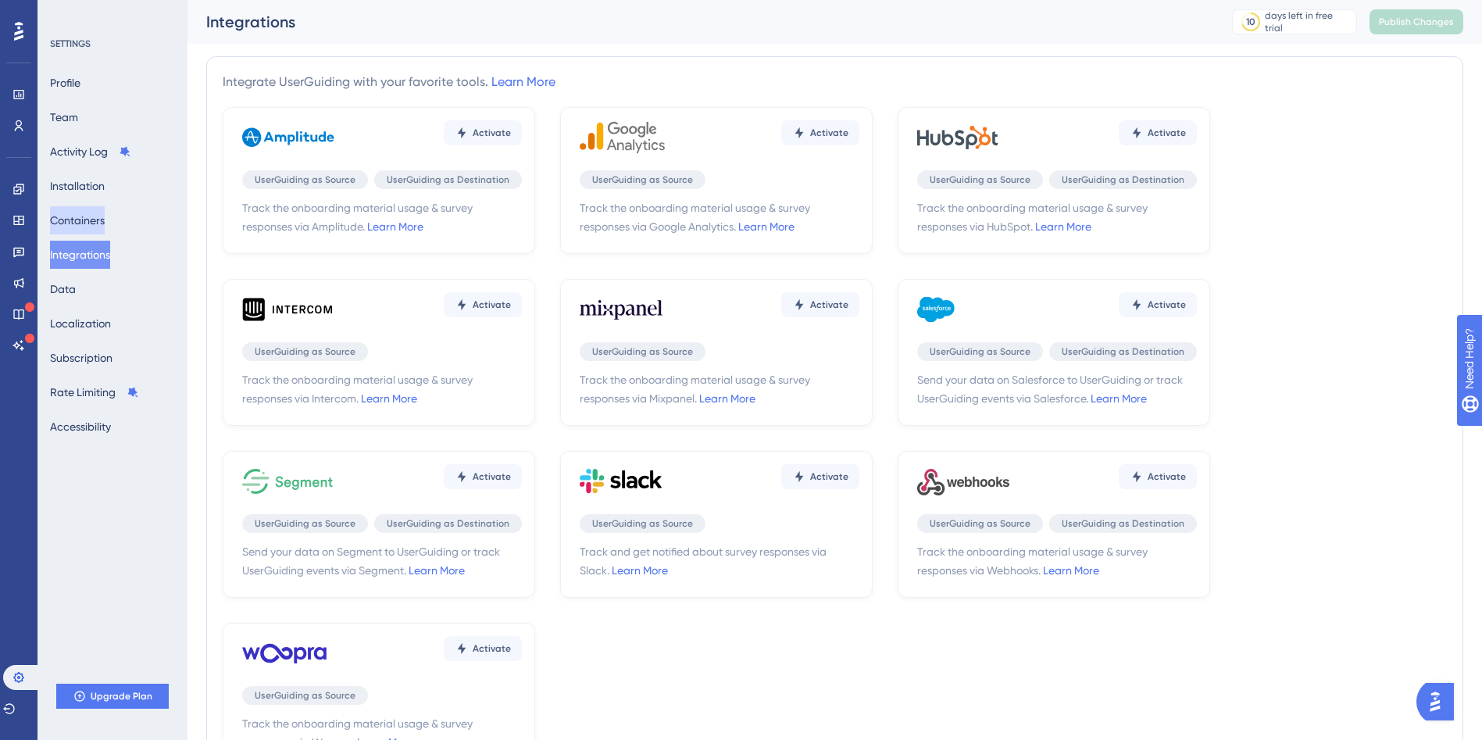
click at [68, 226] on button "Containers" at bounding box center [77, 220] width 55 height 28
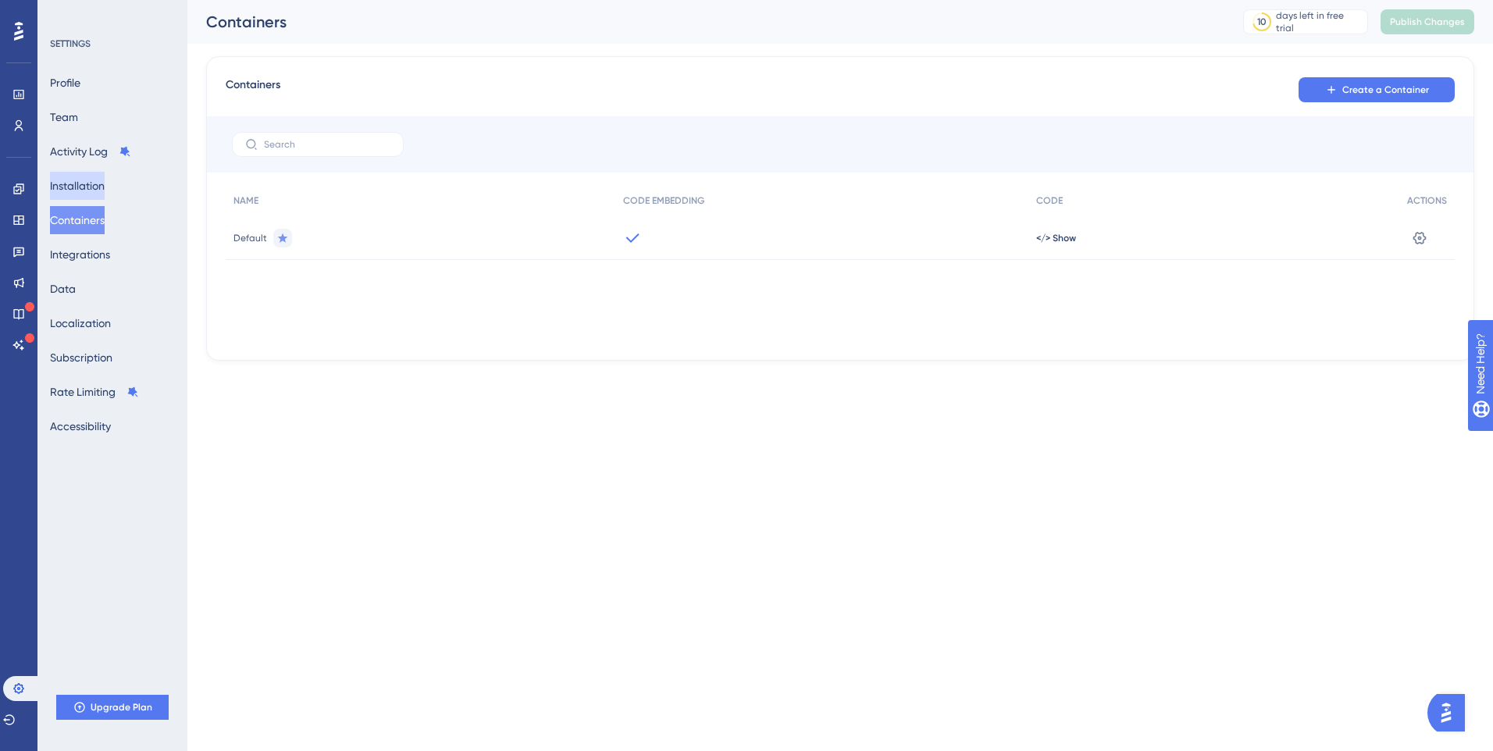
click at [102, 186] on button "Installation" at bounding box center [77, 186] width 55 height 28
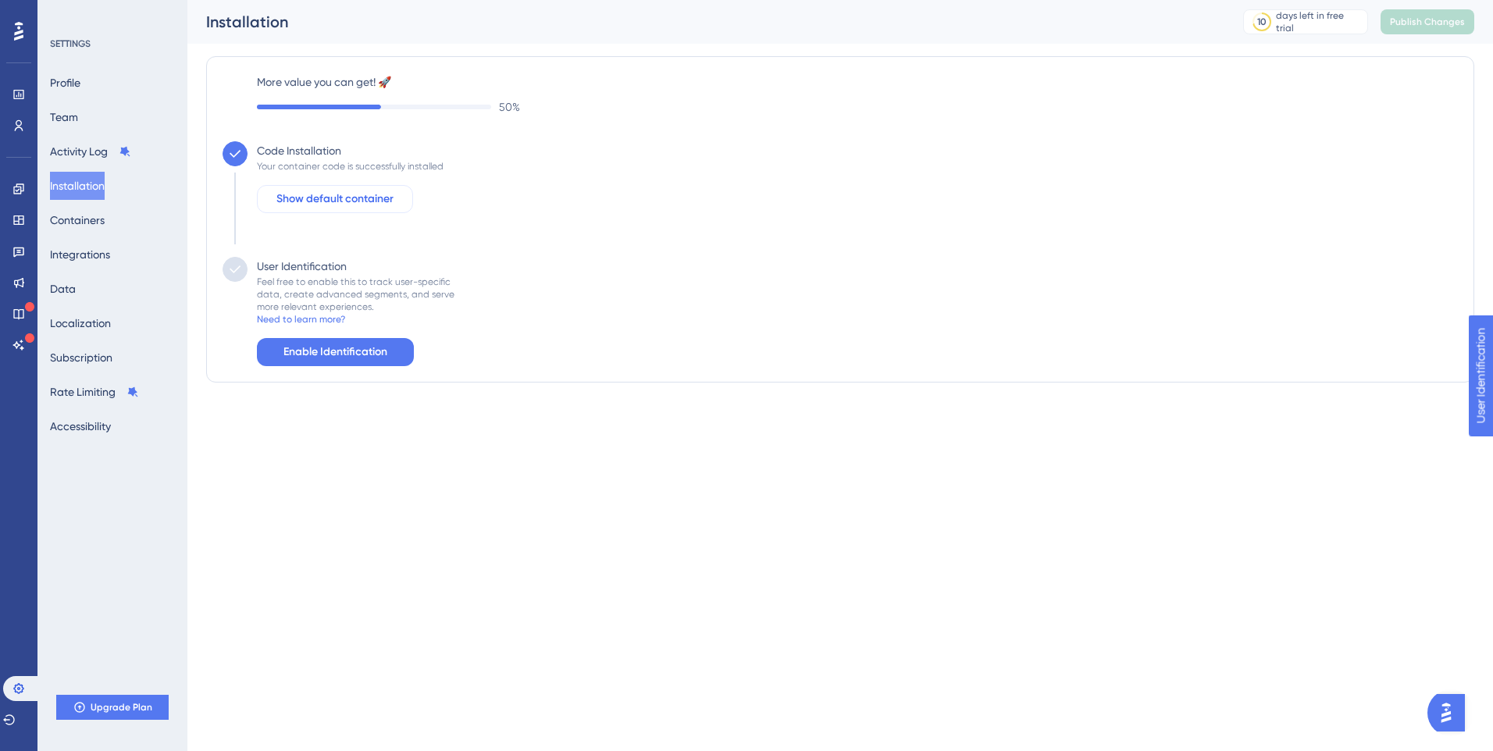
click at [337, 201] on span "Show default container" at bounding box center [334, 199] width 117 height 19
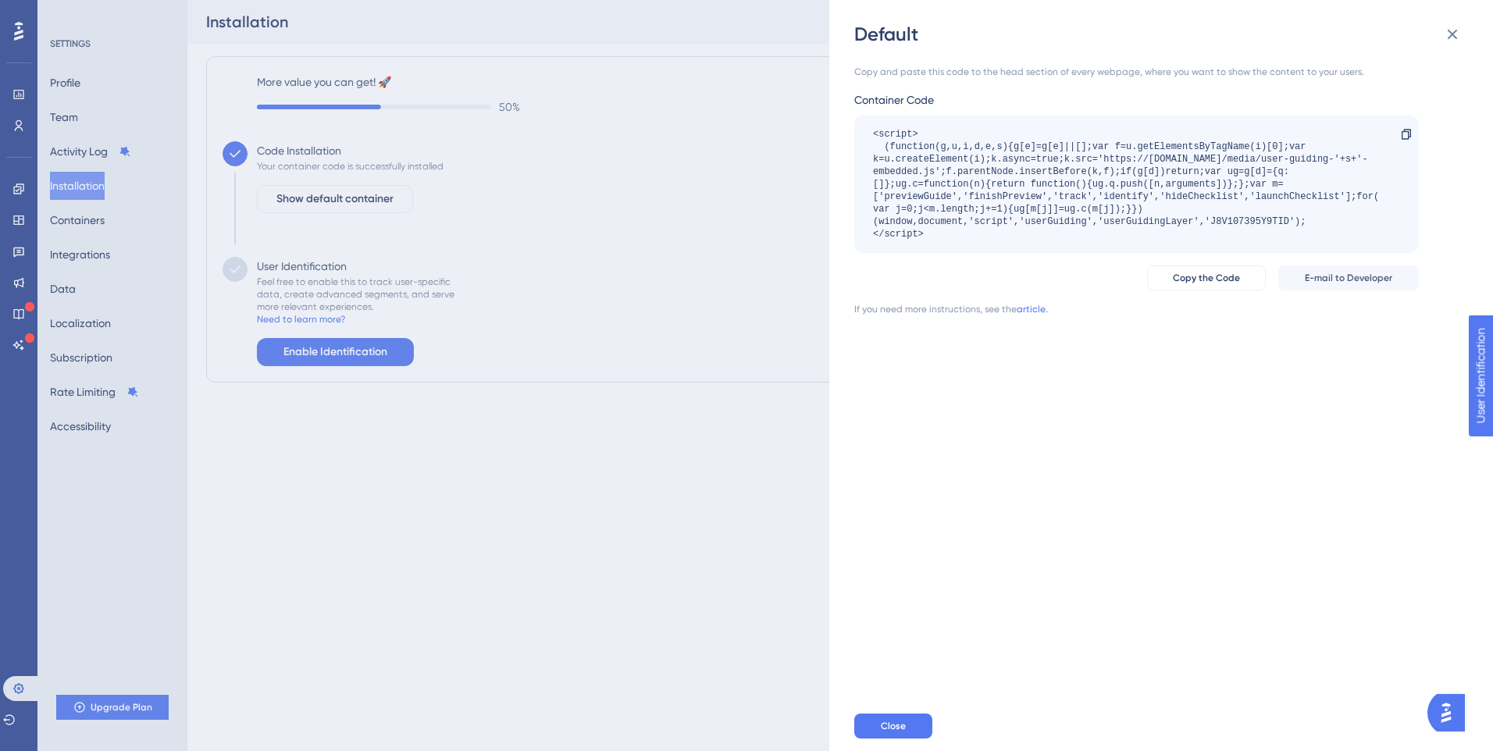
click at [321, 353] on div "Default Copy and paste this code to the head section of every webpage, where yo…" at bounding box center [746, 375] width 1493 height 751
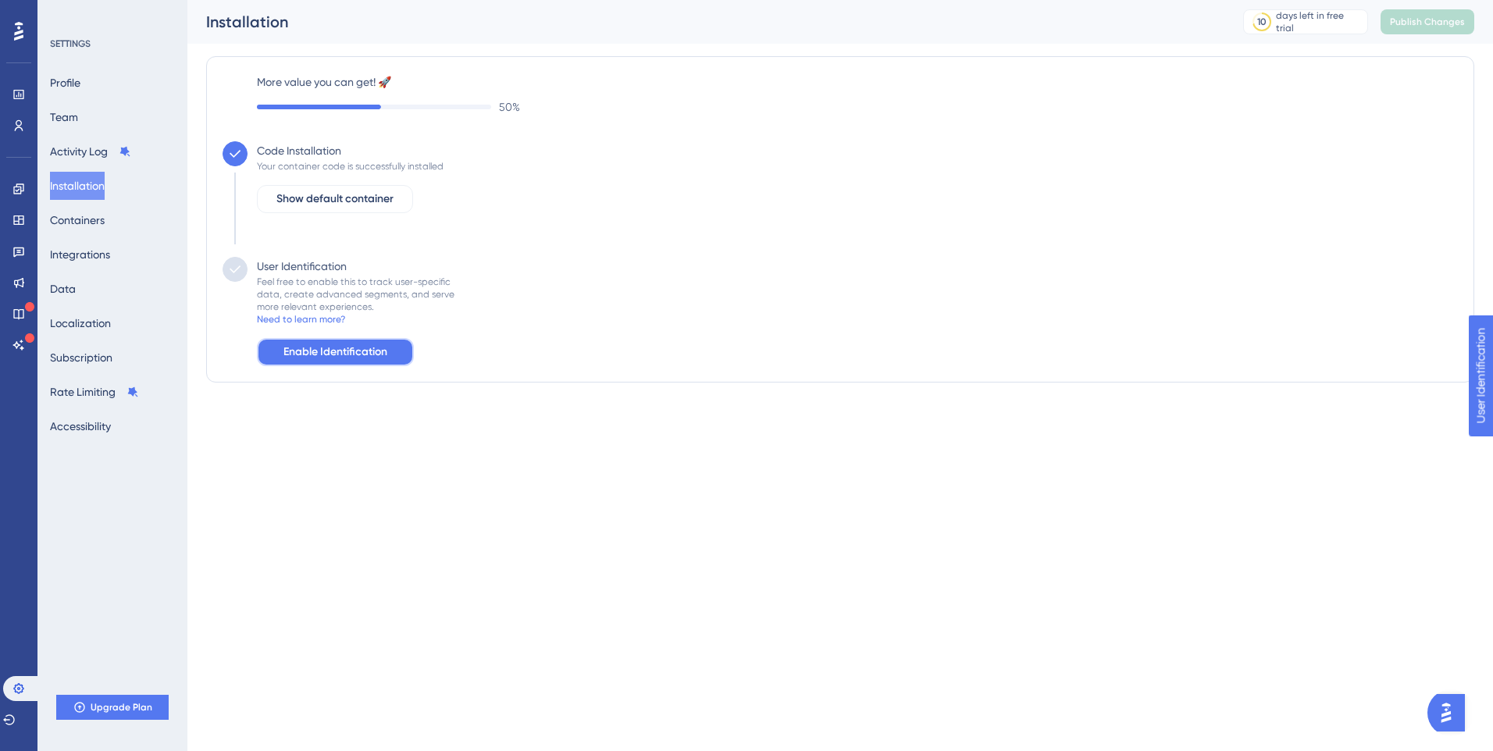
click at [338, 354] on span "Enable Identification" at bounding box center [336, 352] width 104 height 19
